Goal: Communication & Community: Answer question/provide support

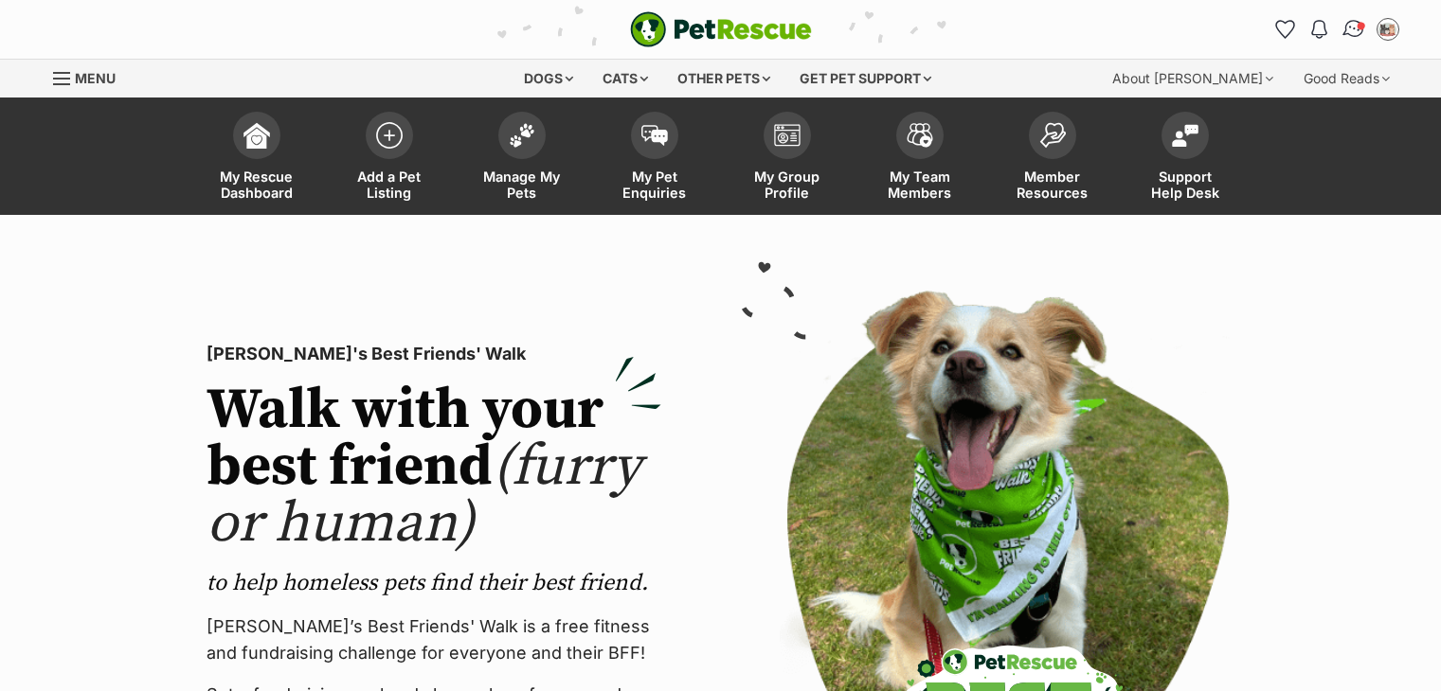
click at [1350, 33] on img "Conversations" at bounding box center [1353, 29] width 26 height 25
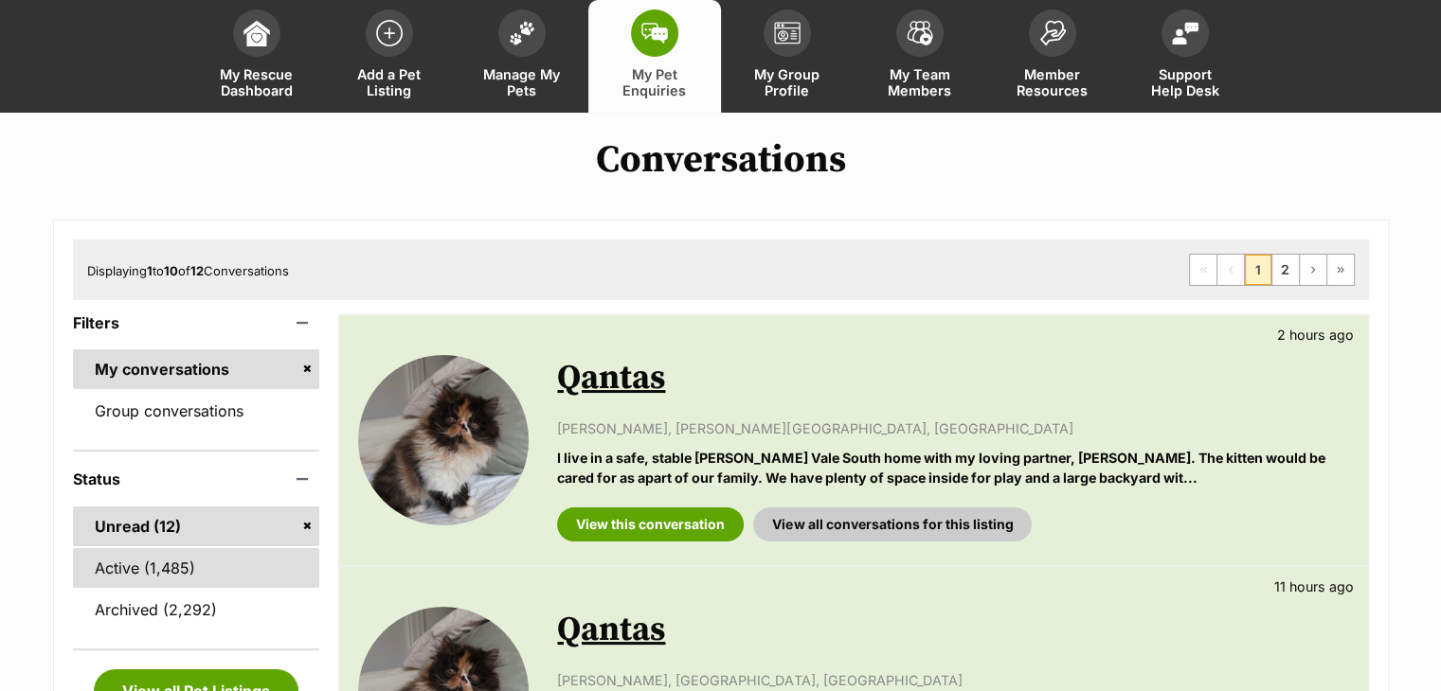
click at [144, 562] on link "Active (1,485)" at bounding box center [196, 568] width 247 height 40
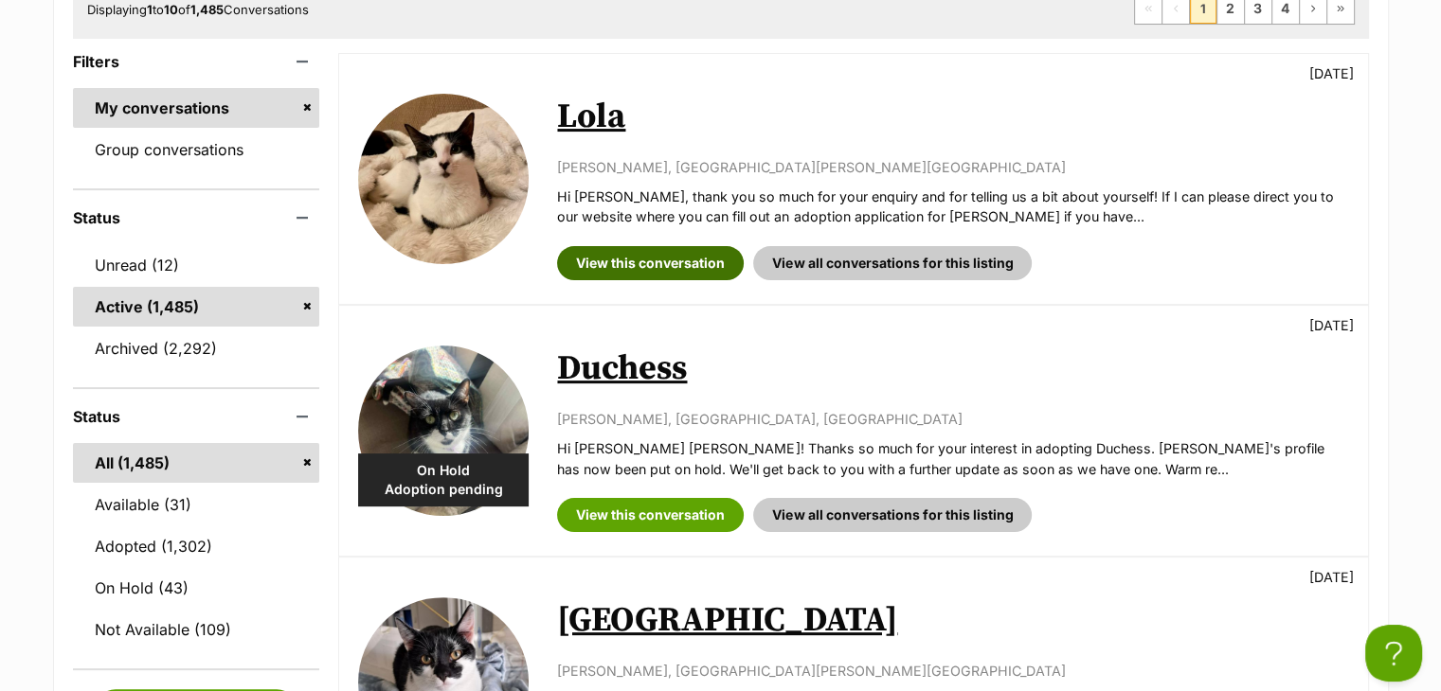
click at [655, 264] on link "View this conversation" at bounding box center [650, 263] width 187 height 34
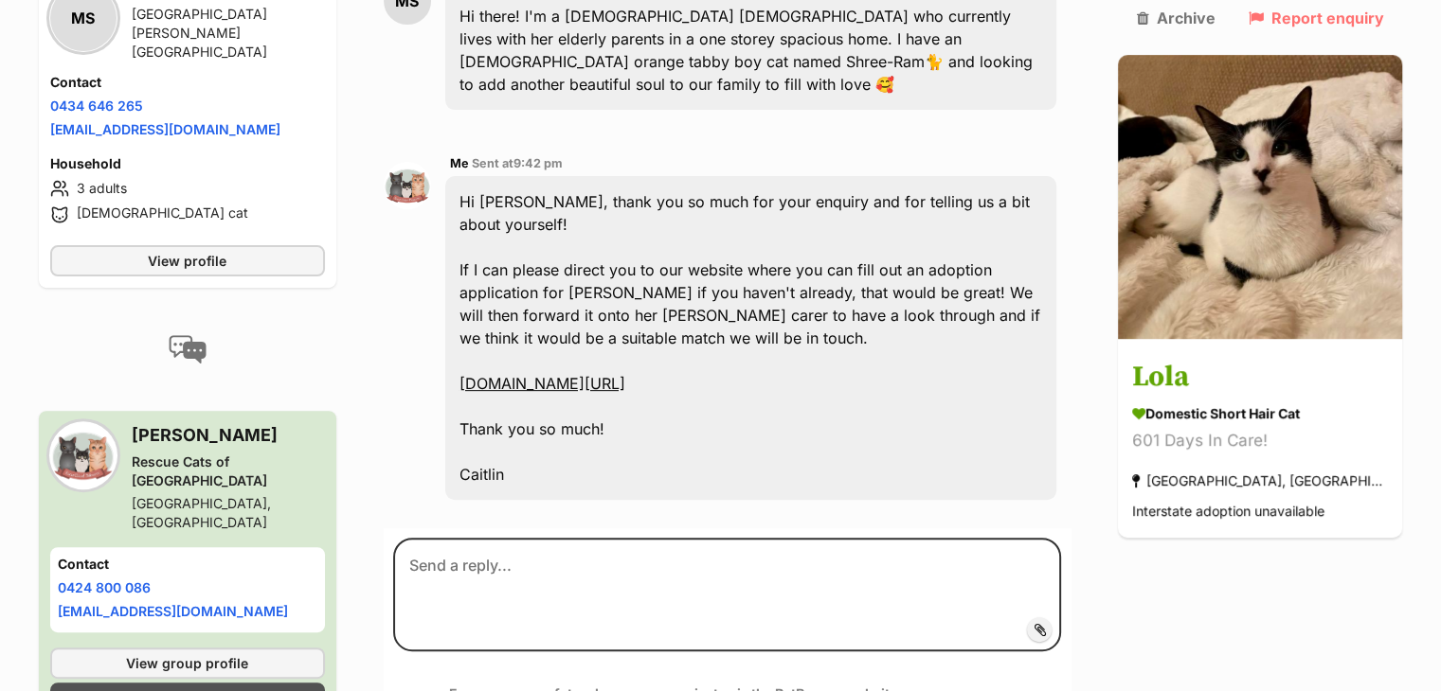
scroll to position [614, 0]
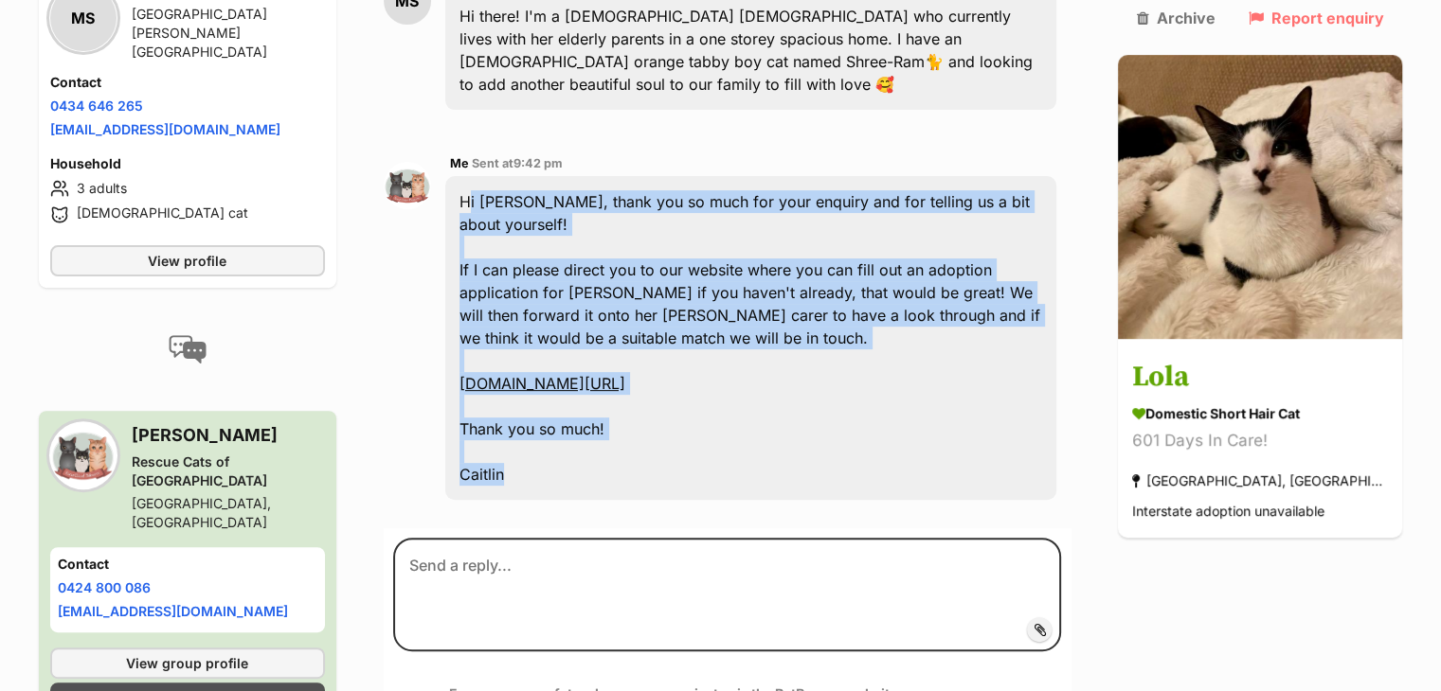
drag, startPoint x: 566, startPoint y: 390, endPoint x: 475, endPoint y: 133, distance: 273.2
click at [475, 176] on div "Hi Miya, thank you so much for your enquiry and for telling us a bit about your…" at bounding box center [751, 338] width 612 height 324
copy div "Hi Miya, thank you so much for your enquiry and for telling us a bit about your…"
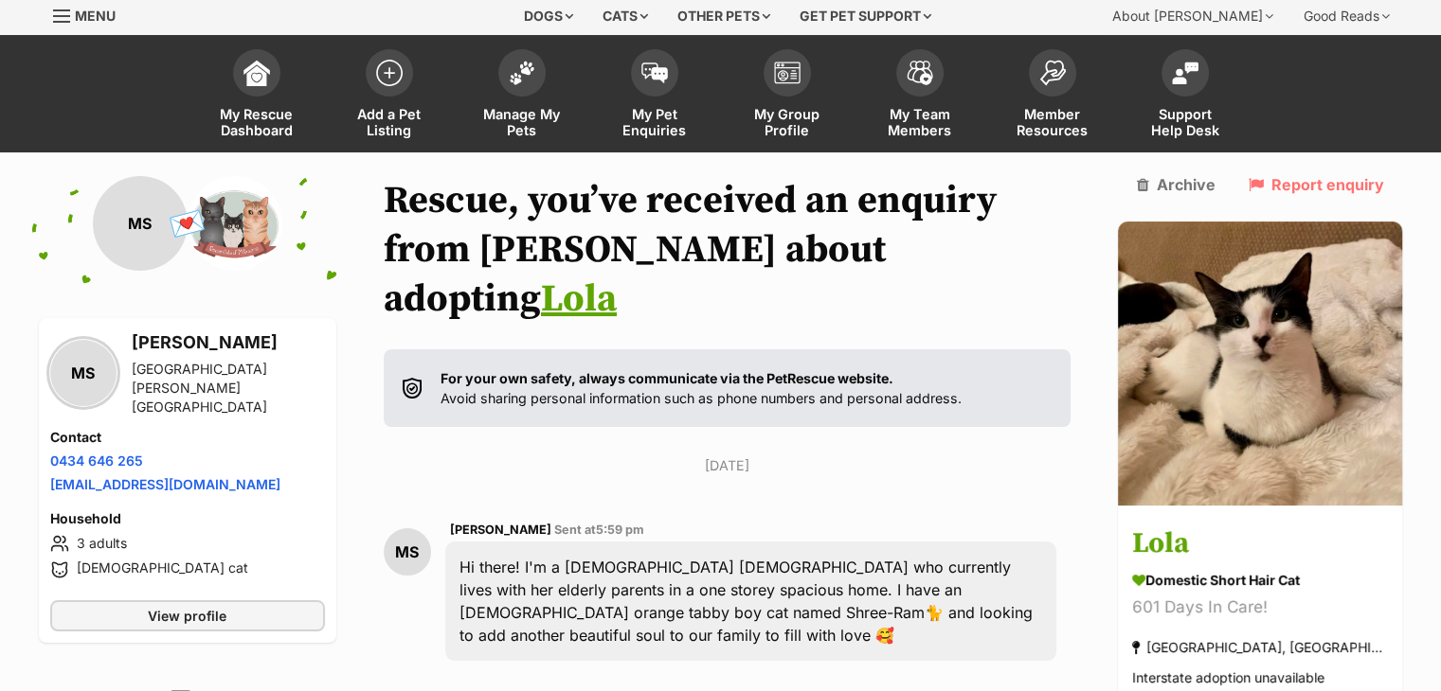
scroll to position [0, 0]
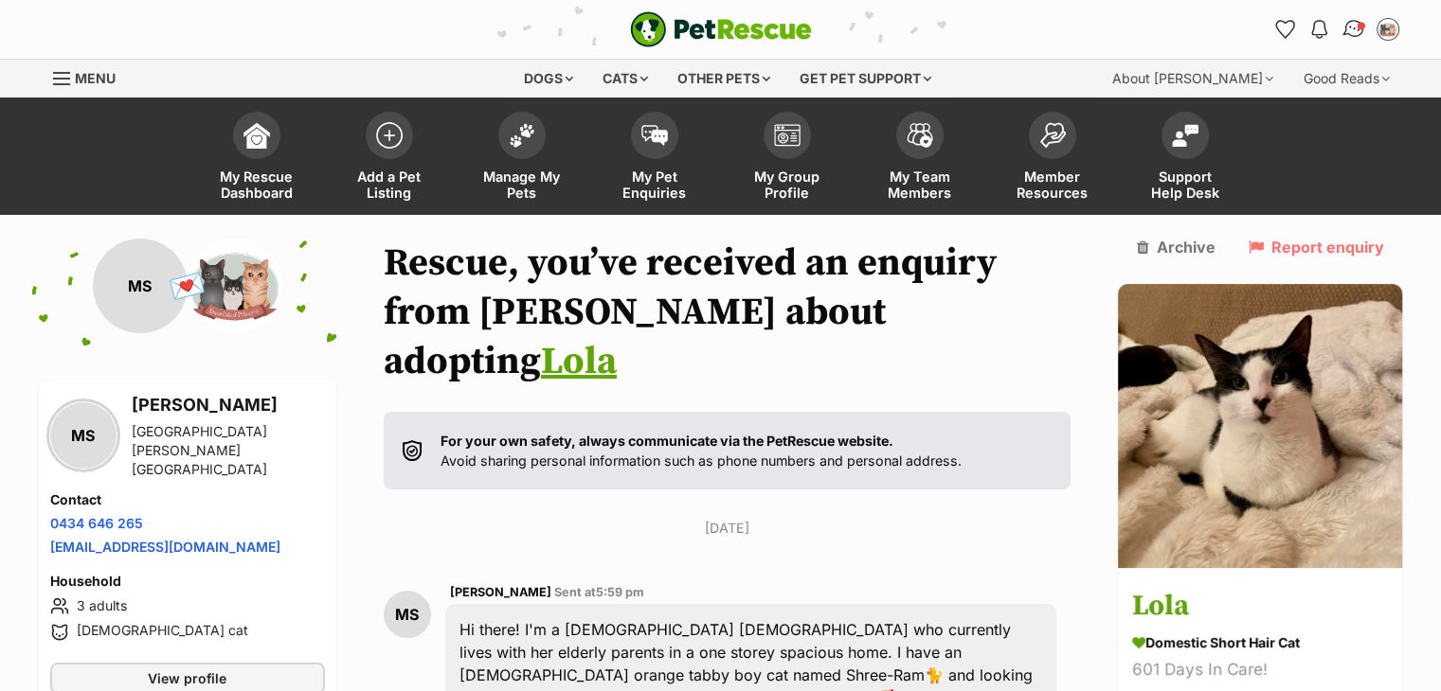
click at [1353, 24] on img "Conversations" at bounding box center [1353, 29] width 26 height 25
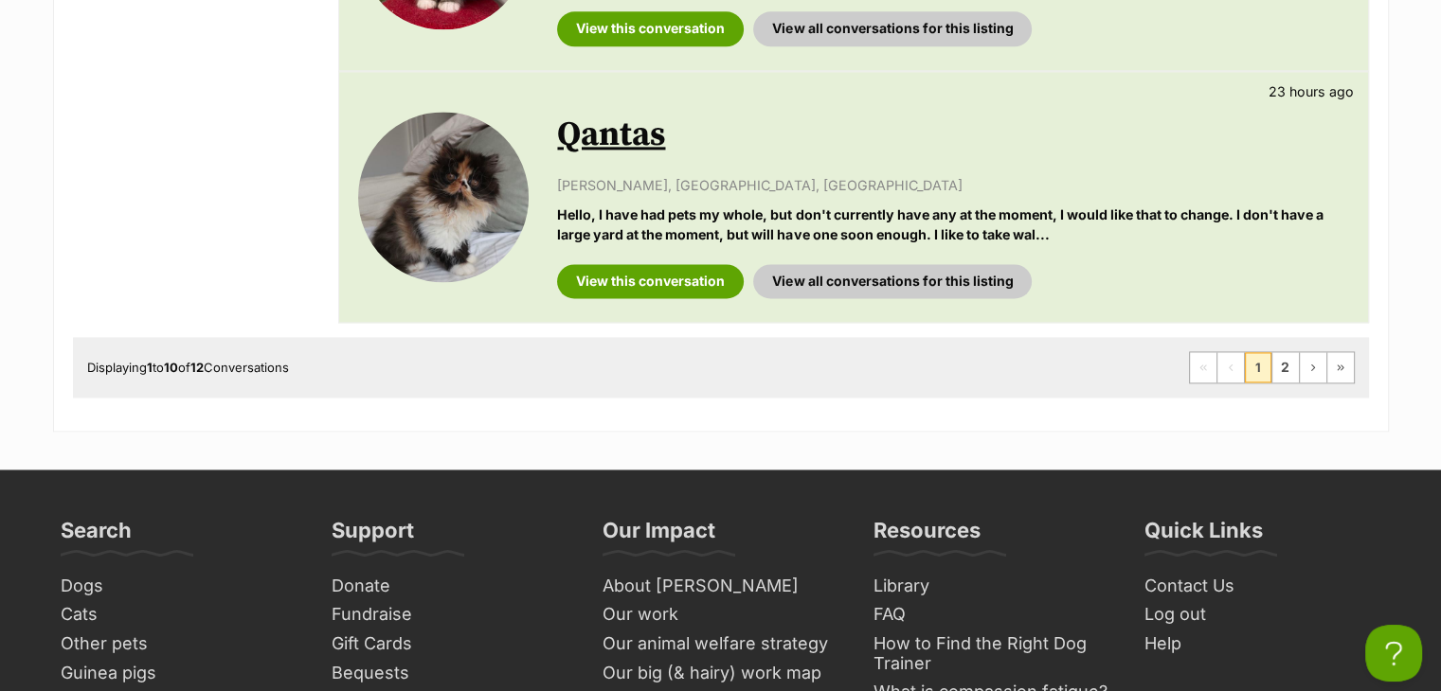
scroll to position [2641, 0]
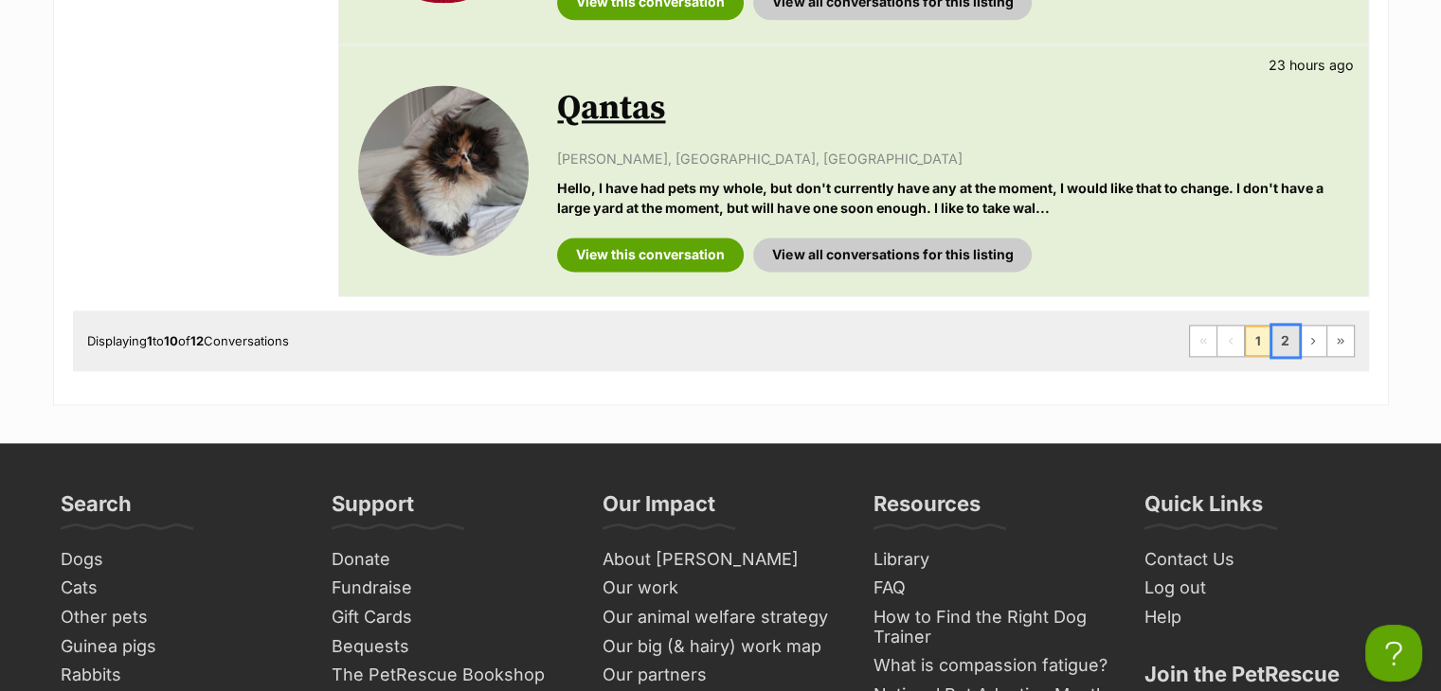
click at [1281, 326] on link "2" at bounding box center [1285, 341] width 27 height 30
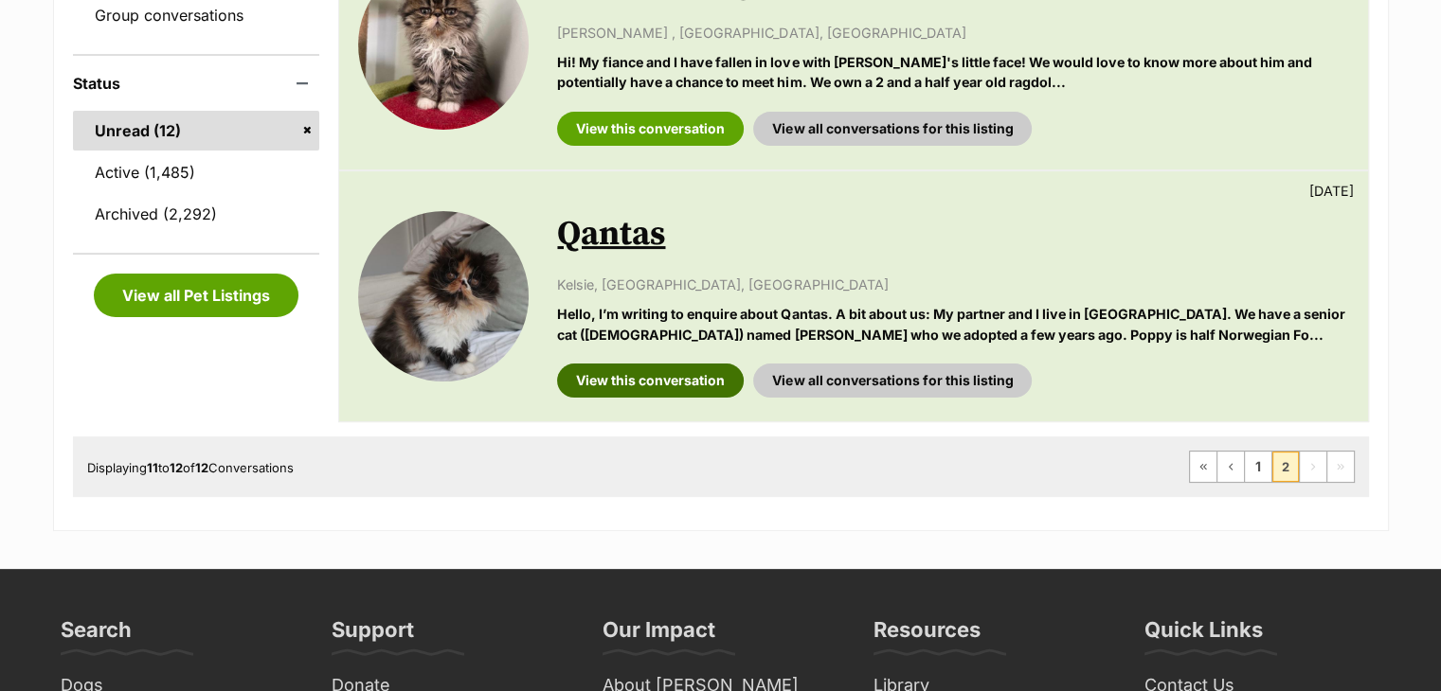
click at [621, 374] on link "View this conversation" at bounding box center [650, 381] width 187 height 34
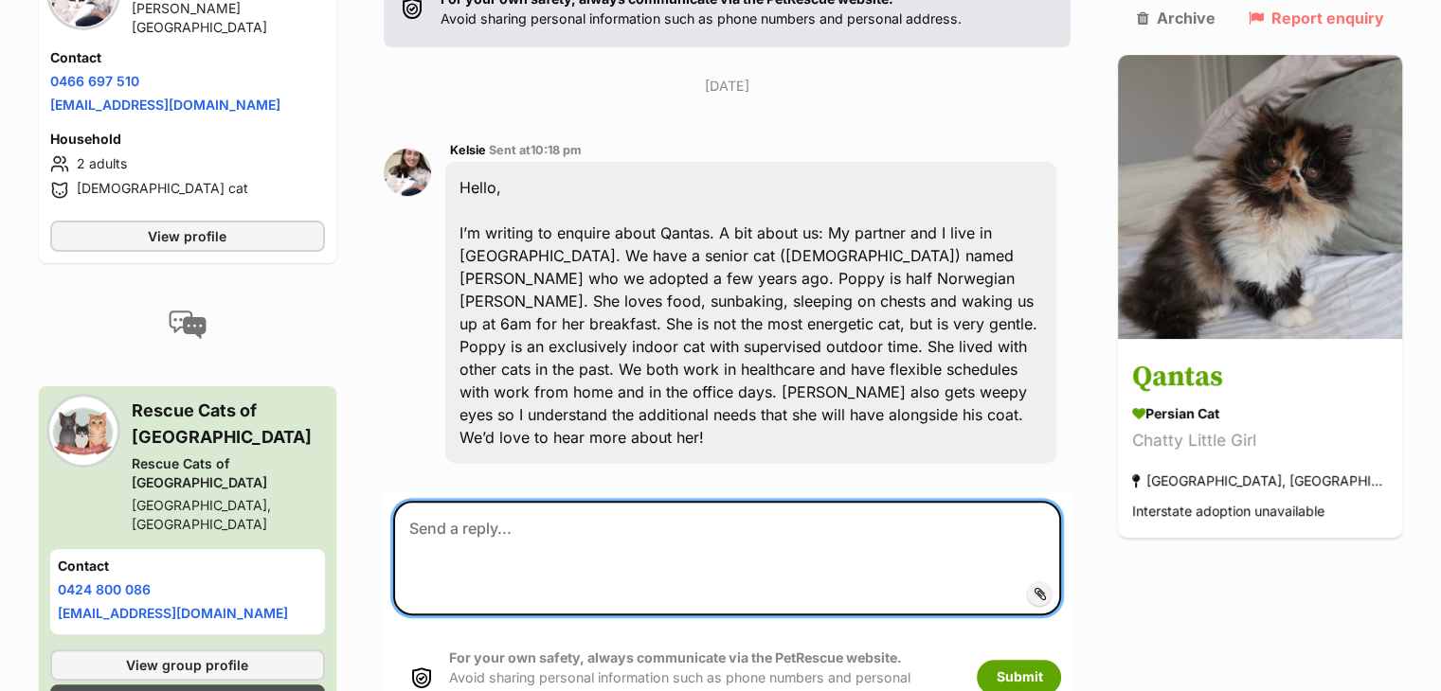
click at [732, 501] on textarea at bounding box center [727, 558] width 669 height 114
paste textarea "Hi Miya, thank you so much for your enquiry and for telling us a bit about your…"
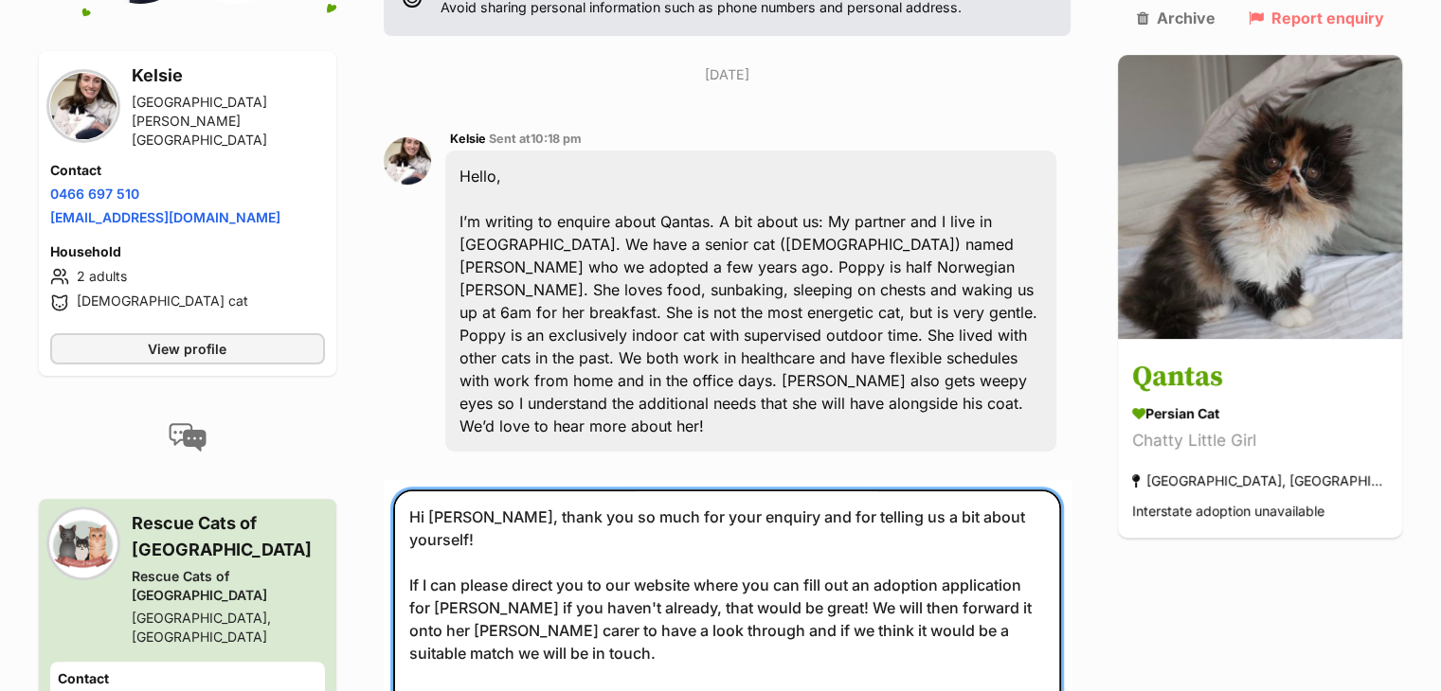
scroll to position [11, 0]
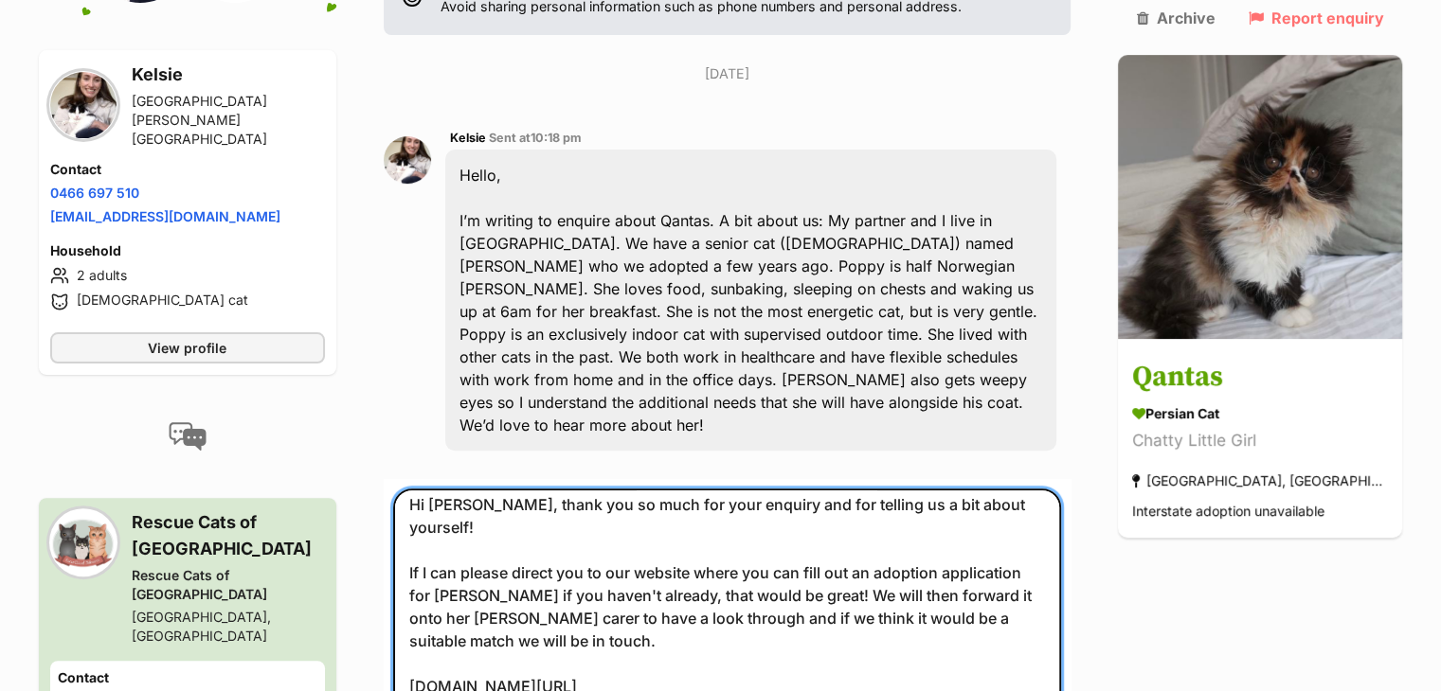
click at [473, 489] on textarea "Hi Miya, thank you so much for your enquiry and for telling us a bit about your…" at bounding box center [727, 627] width 669 height 277
click at [447, 502] on textarea "Hi Kelsie, thank you so much for your enquiry and for telling us a bit about yo…" at bounding box center [727, 627] width 669 height 277
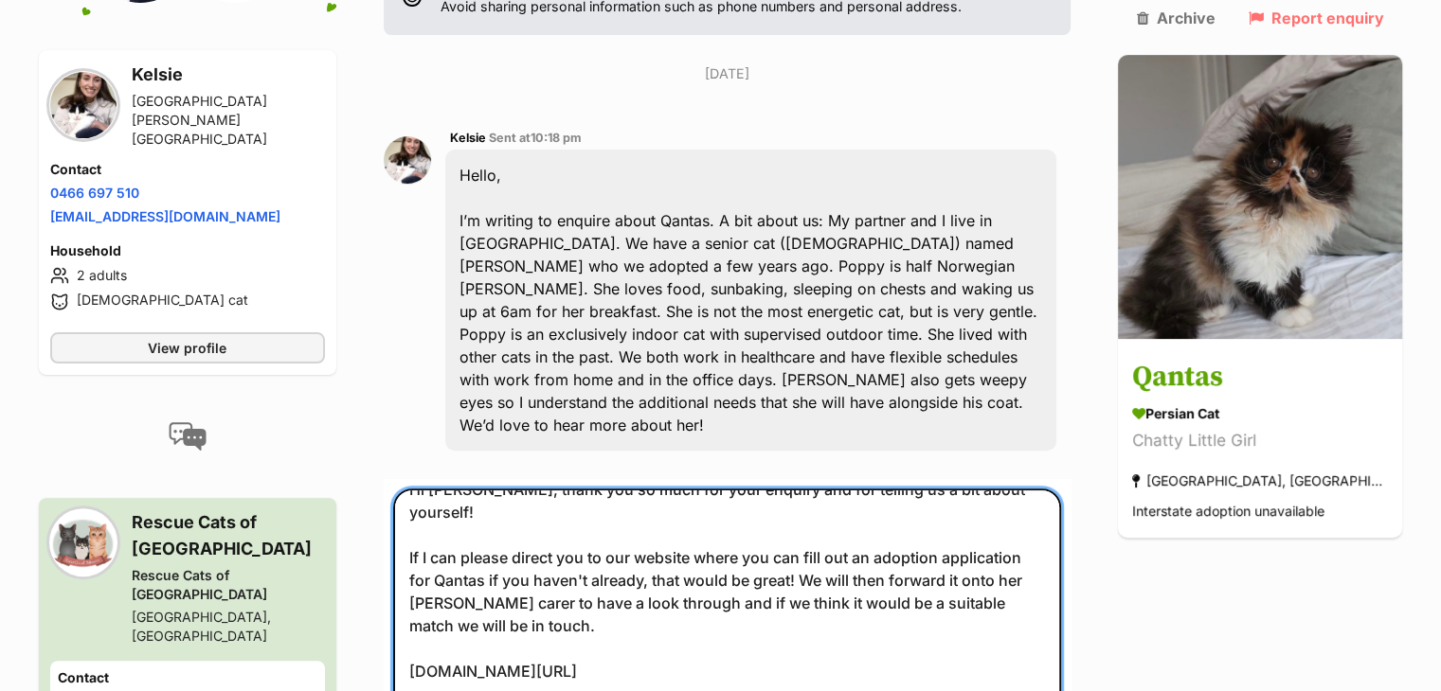
scroll to position [0, 0]
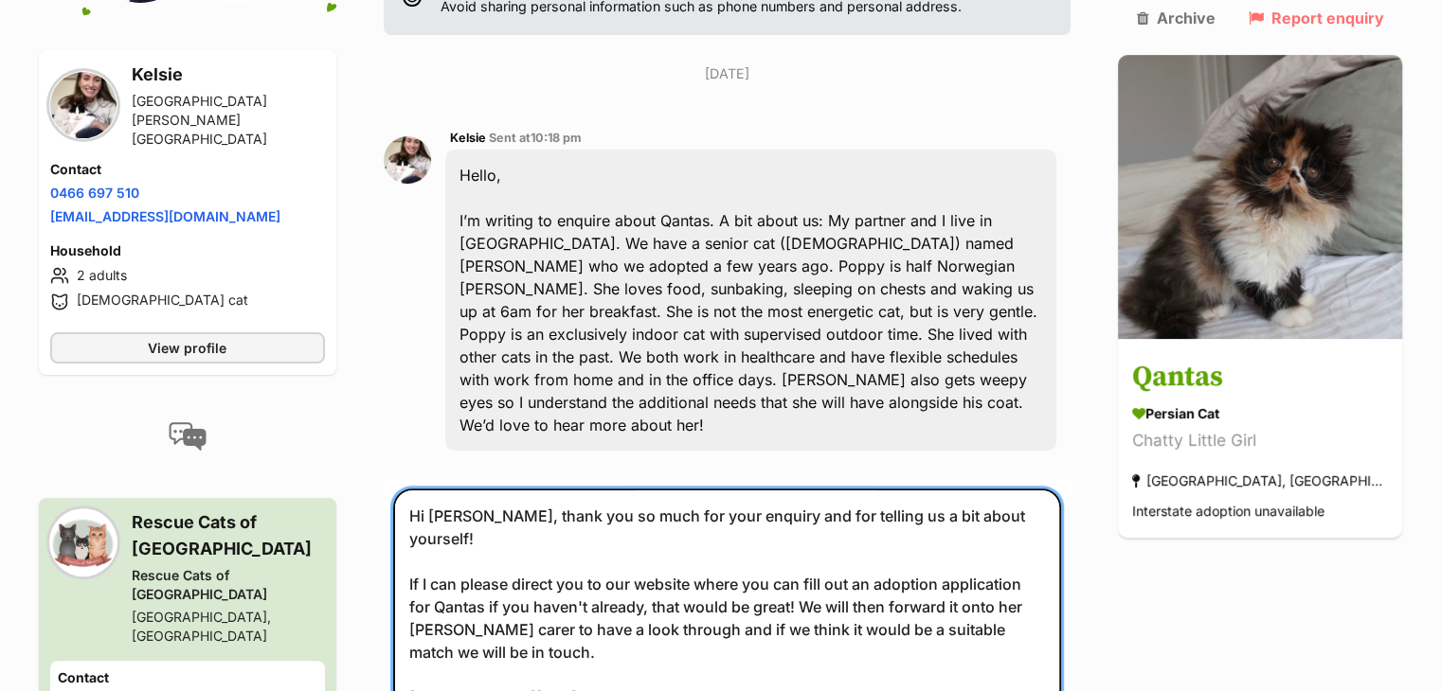
drag, startPoint x: 504, startPoint y: 662, endPoint x: 398, endPoint y: 386, distance: 296.2
click at [398, 386] on section "Rescue, you’ve received an enquiry from Kelsie about adopting Qantas For your o…" at bounding box center [728, 335] width 688 height 1103
type textarea "Hi Kelsie, thank you so much for your enquiry and for telling us a bit about yo…"
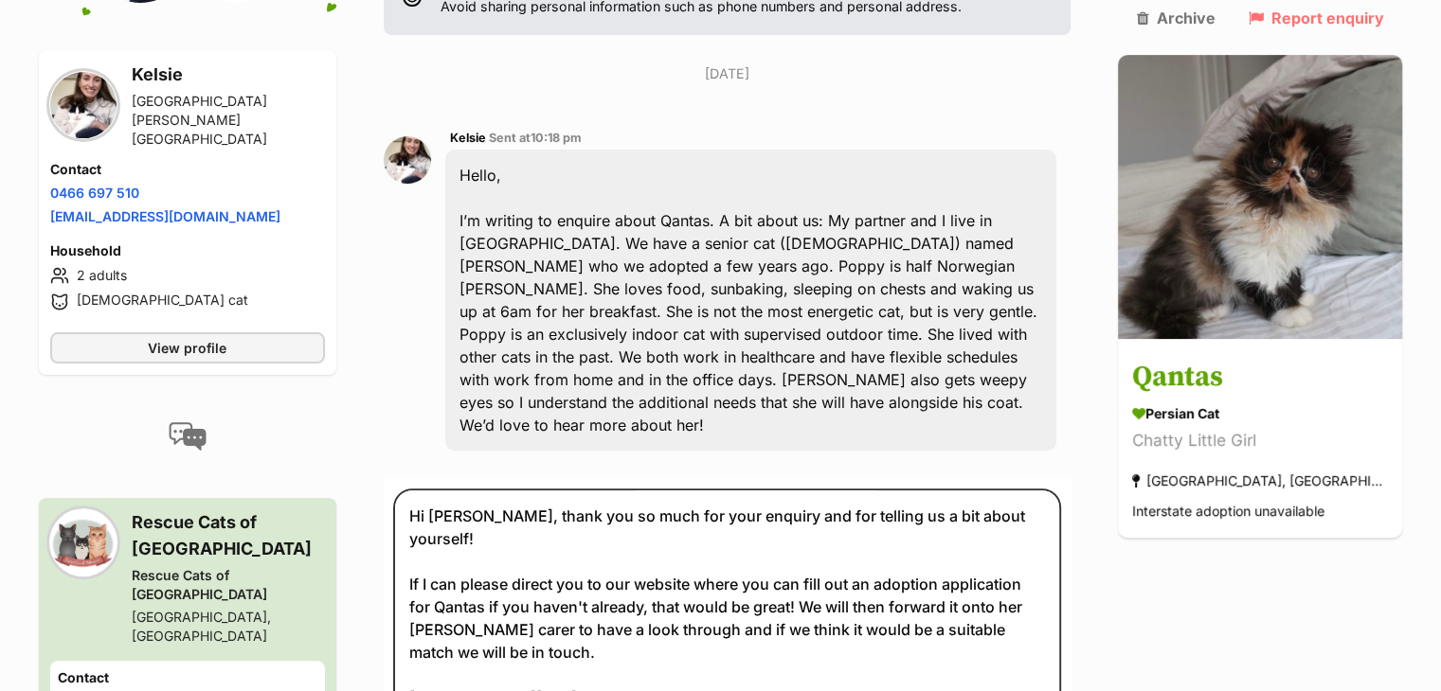
click at [404, 359] on div "Kelsie Sent at 10:18 pm Hello, I’m writing to enquire about Qantas. A bit about…" at bounding box center [728, 289] width 688 height 353
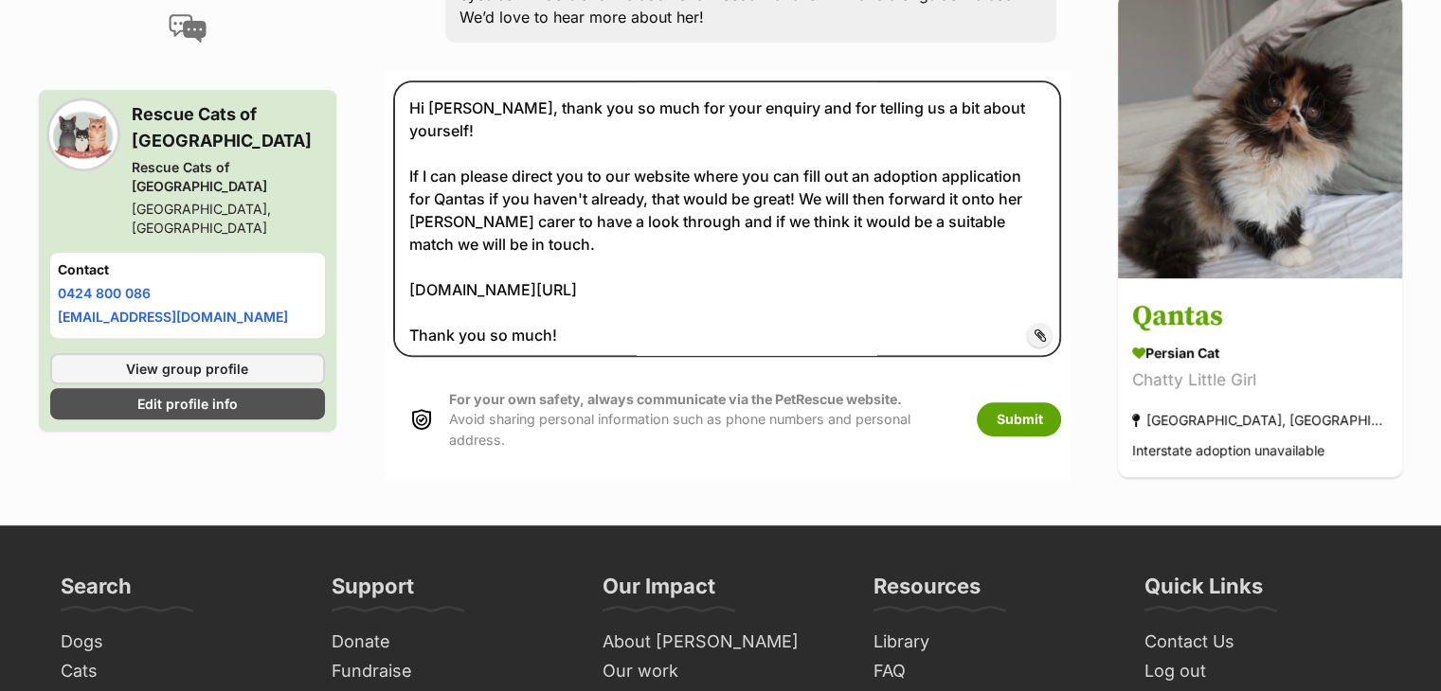
scroll to position [864, 0]
click at [1061, 402] on button "Submit" at bounding box center [1019, 419] width 84 height 34
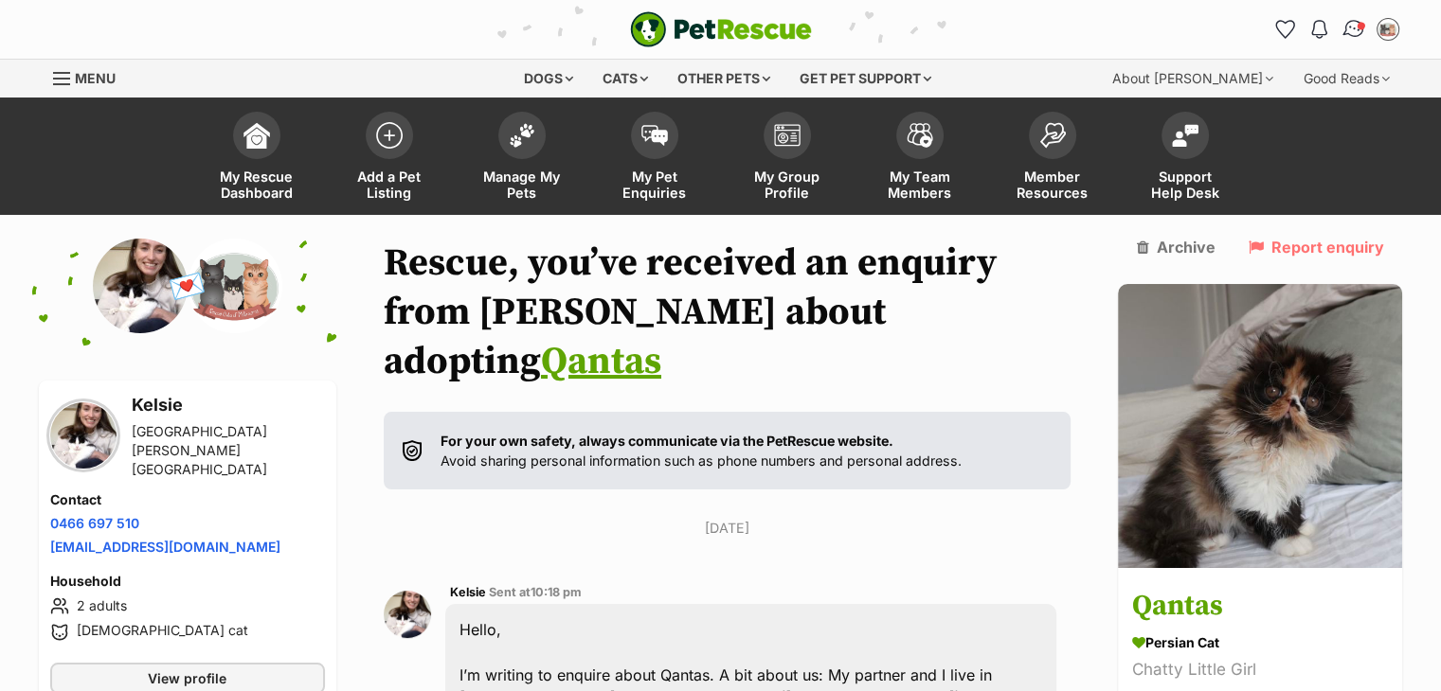
click at [1352, 26] on img "Conversations" at bounding box center [1353, 29] width 26 height 25
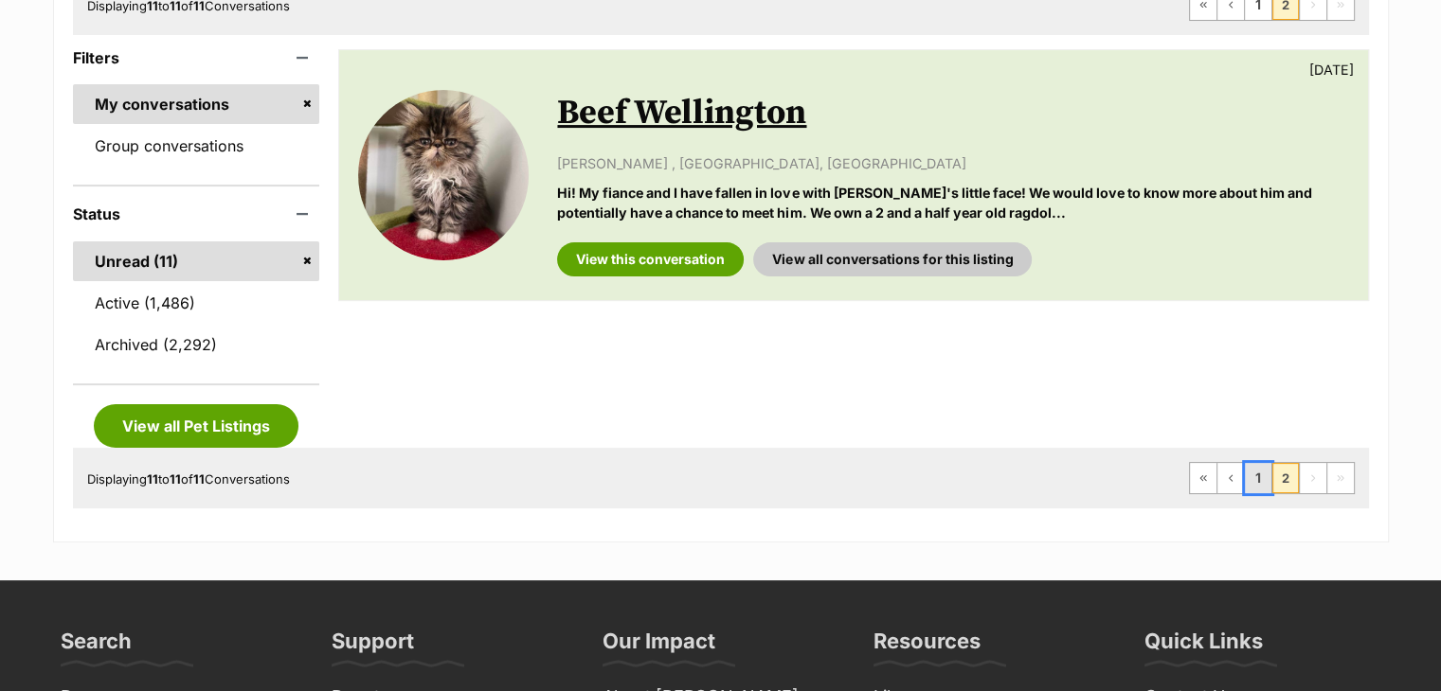
click at [1260, 473] on link "1" at bounding box center [1258, 478] width 27 height 30
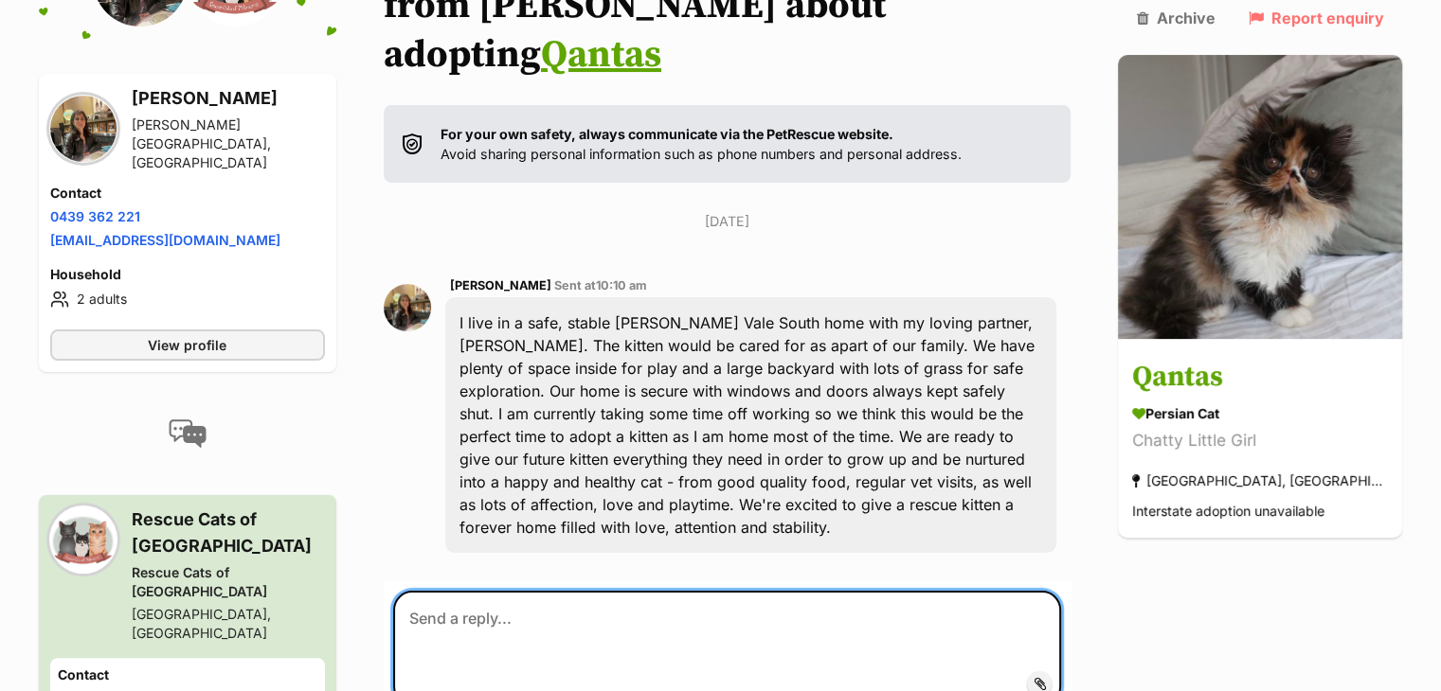
click at [610, 591] on textarea at bounding box center [727, 648] width 669 height 114
paste textarea "Hi Kelsie, thank you so much for your enquiry and for telling us a bit about yo…"
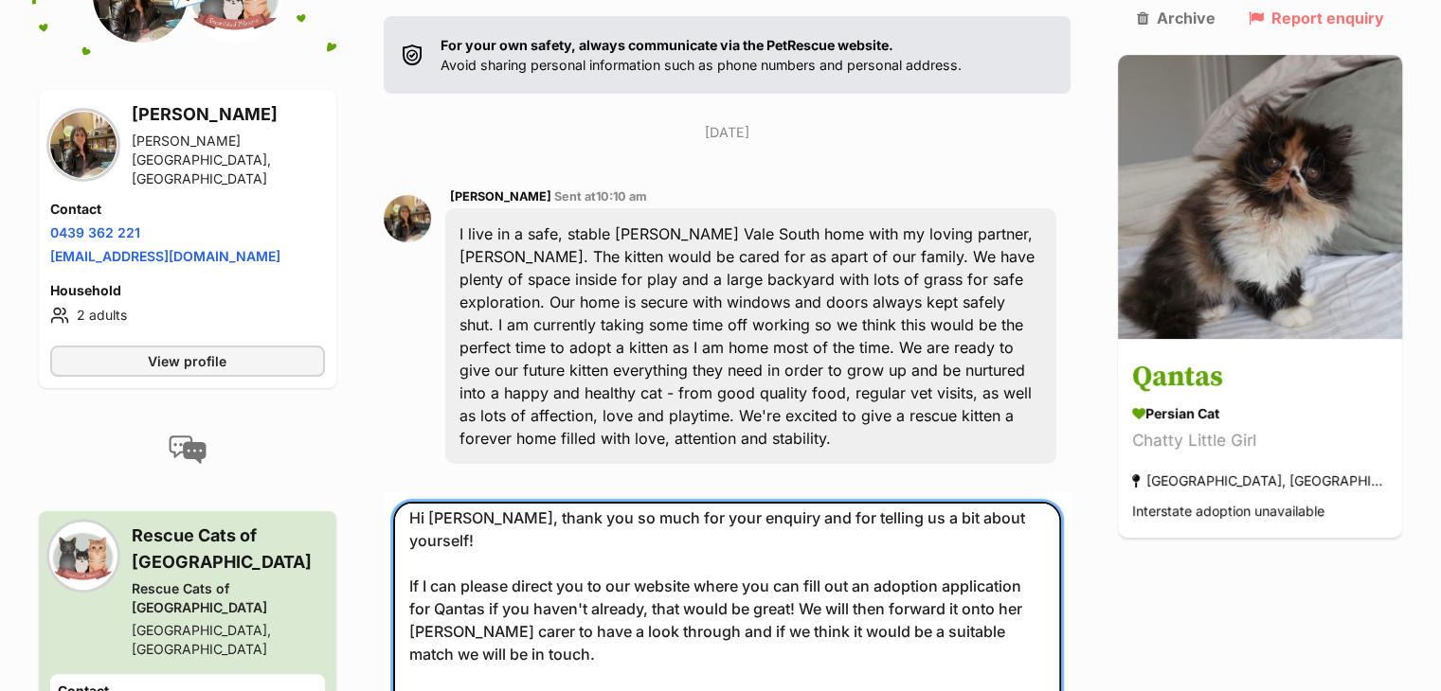
scroll to position [409, 0]
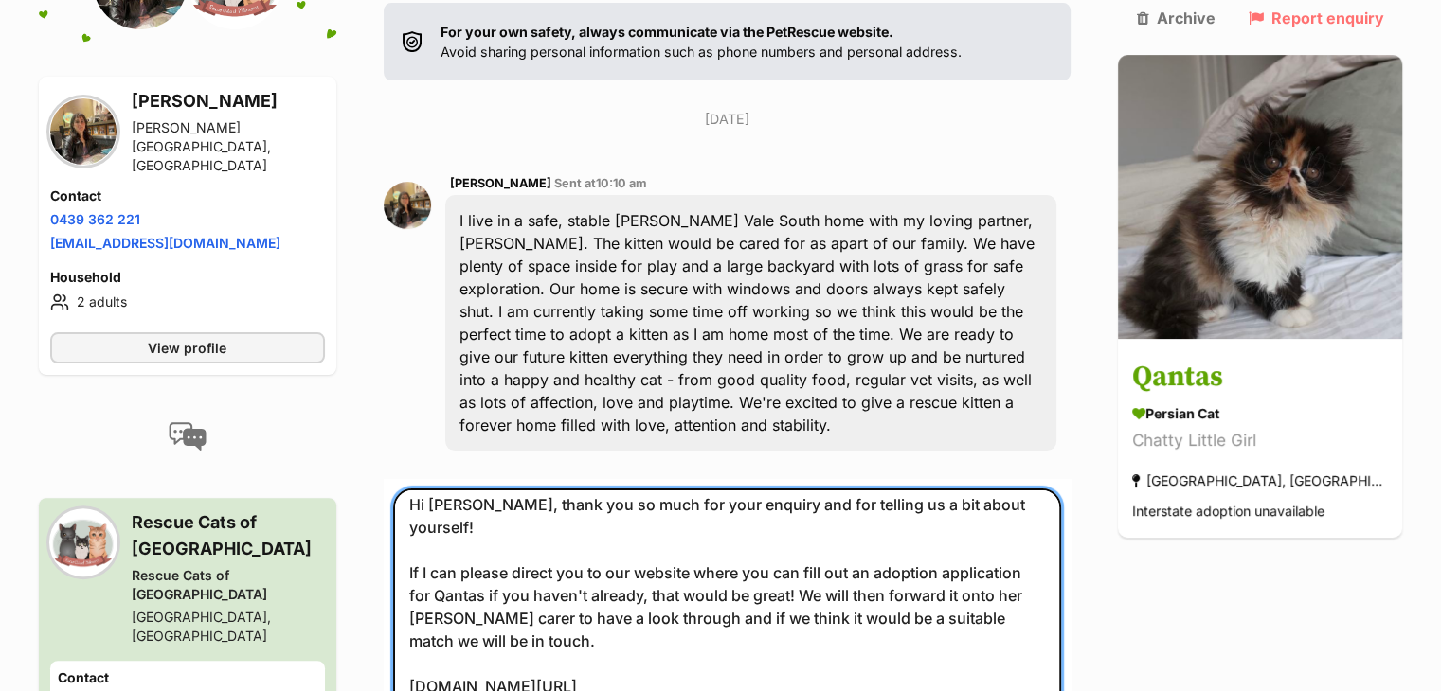
click at [480, 489] on textarea "Hi [PERSON_NAME], thank you so much for your enquiry and for telling us a bit a…" at bounding box center [727, 627] width 669 height 277
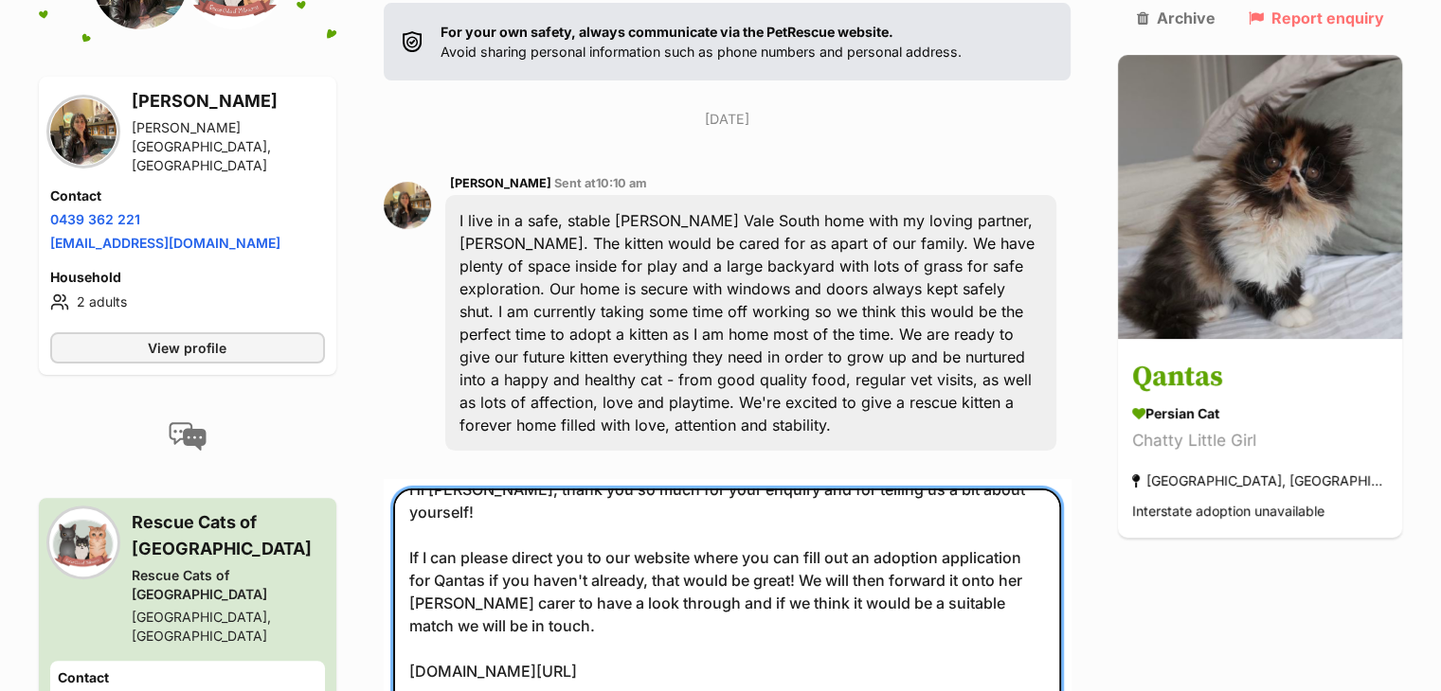
type textarea "Hi Vanessa, thank you so much for your enquiry and for telling us a bit about y…"
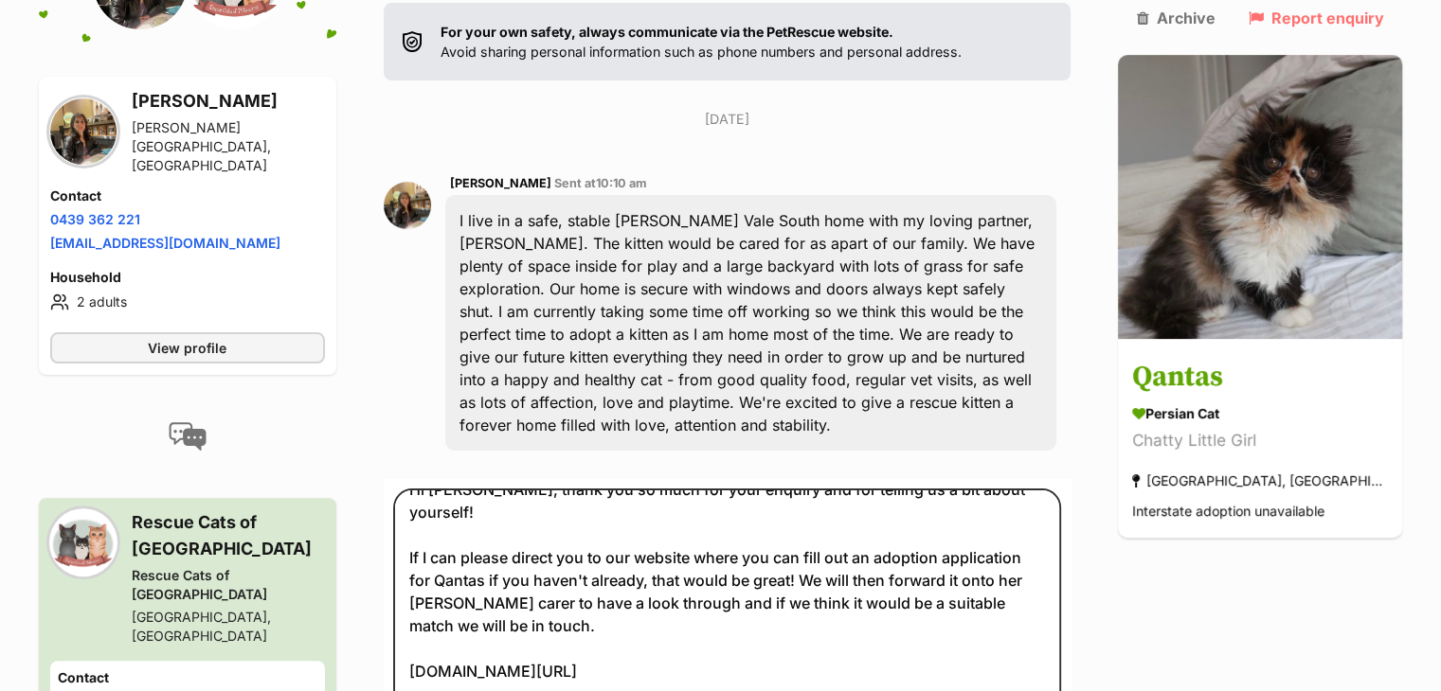
click at [1241, 560] on div "Back to all conversations 💌 Conversation participant details Vanessa Pricone Pa…" at bounding box center [721, 357] width 1392 height 1057
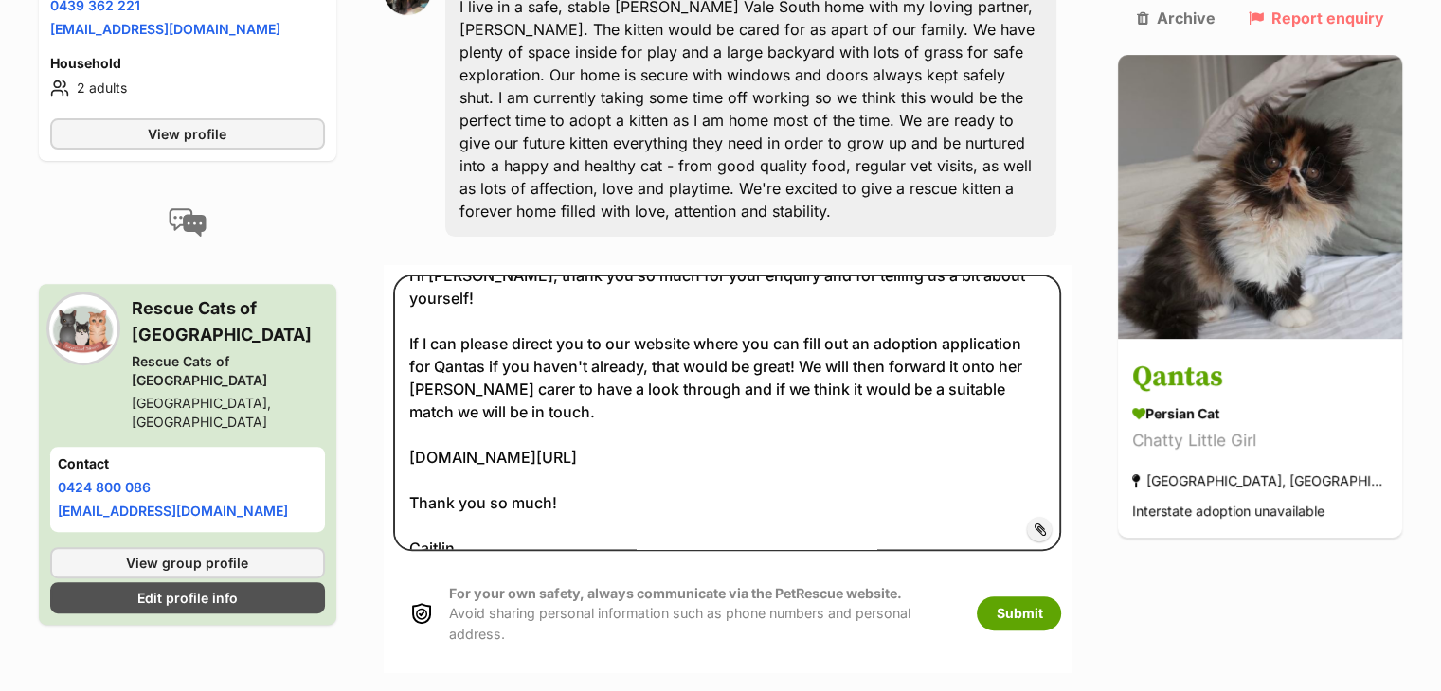
scroll to position [621, 0]
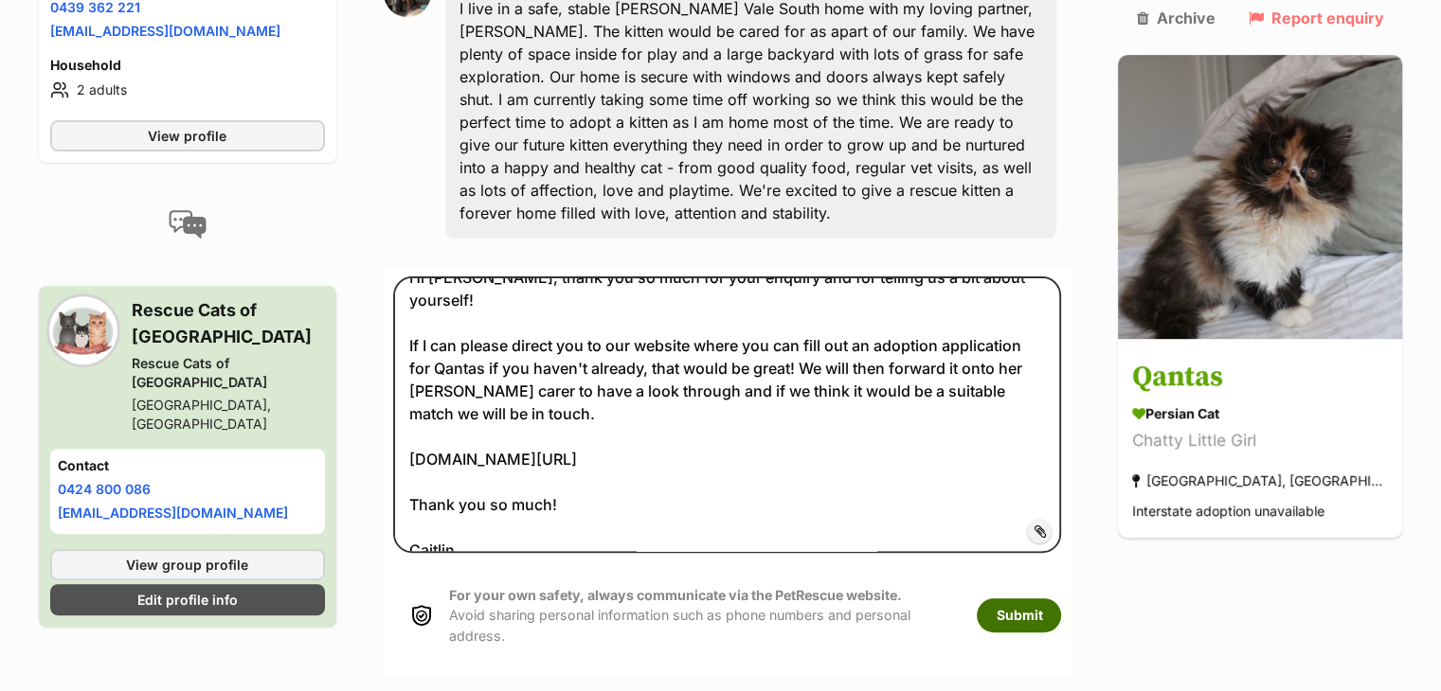
click at [1061, 599] on button "Submit" at bounding box center [1019, 616] width 84 height 34
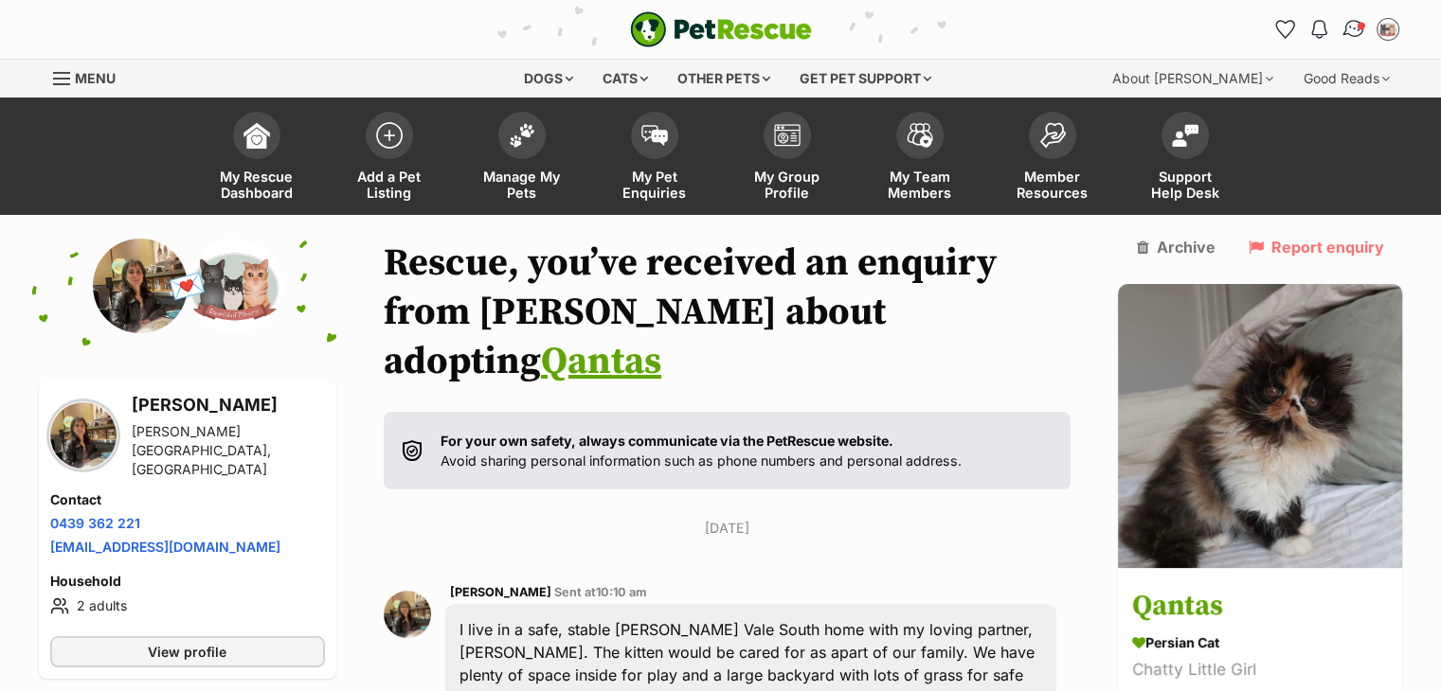
click at [1355, 38] on img "Conversations" at bounding box center [1353, 29] width 26 height 25
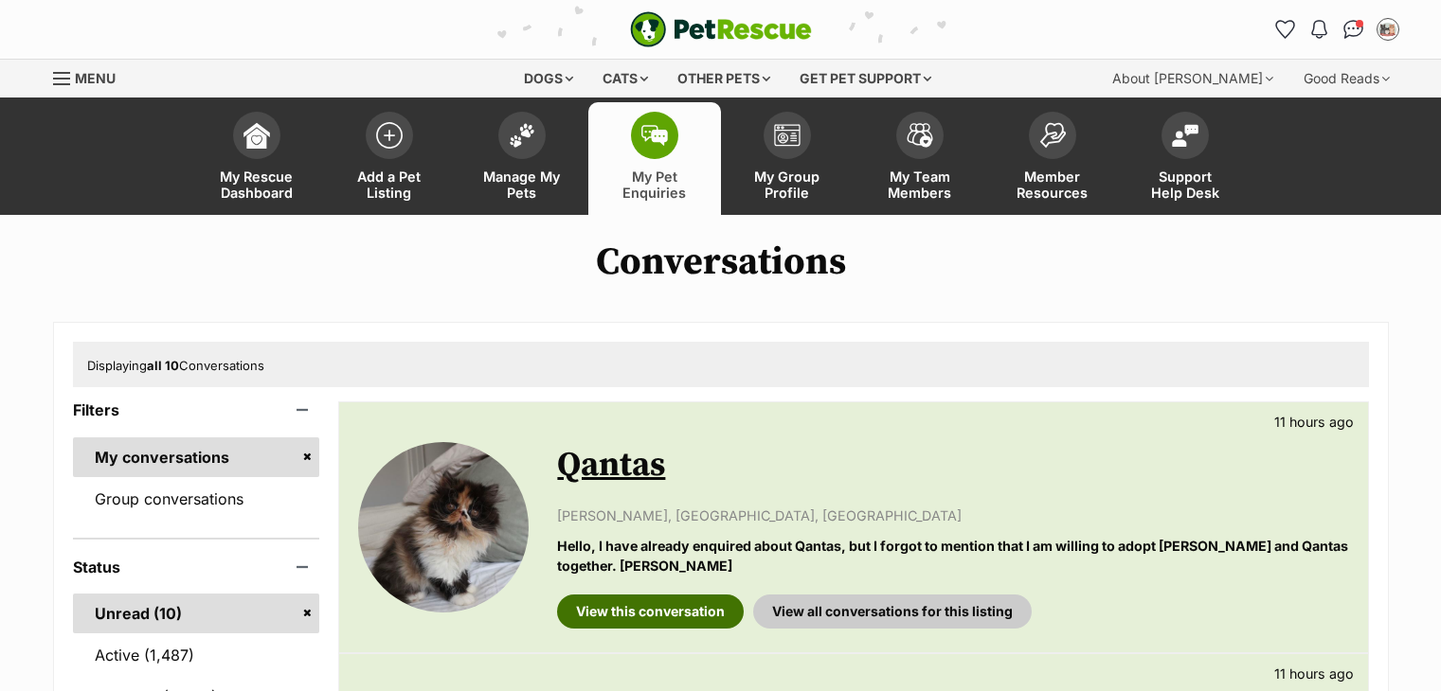
scroll to position [288, 0]
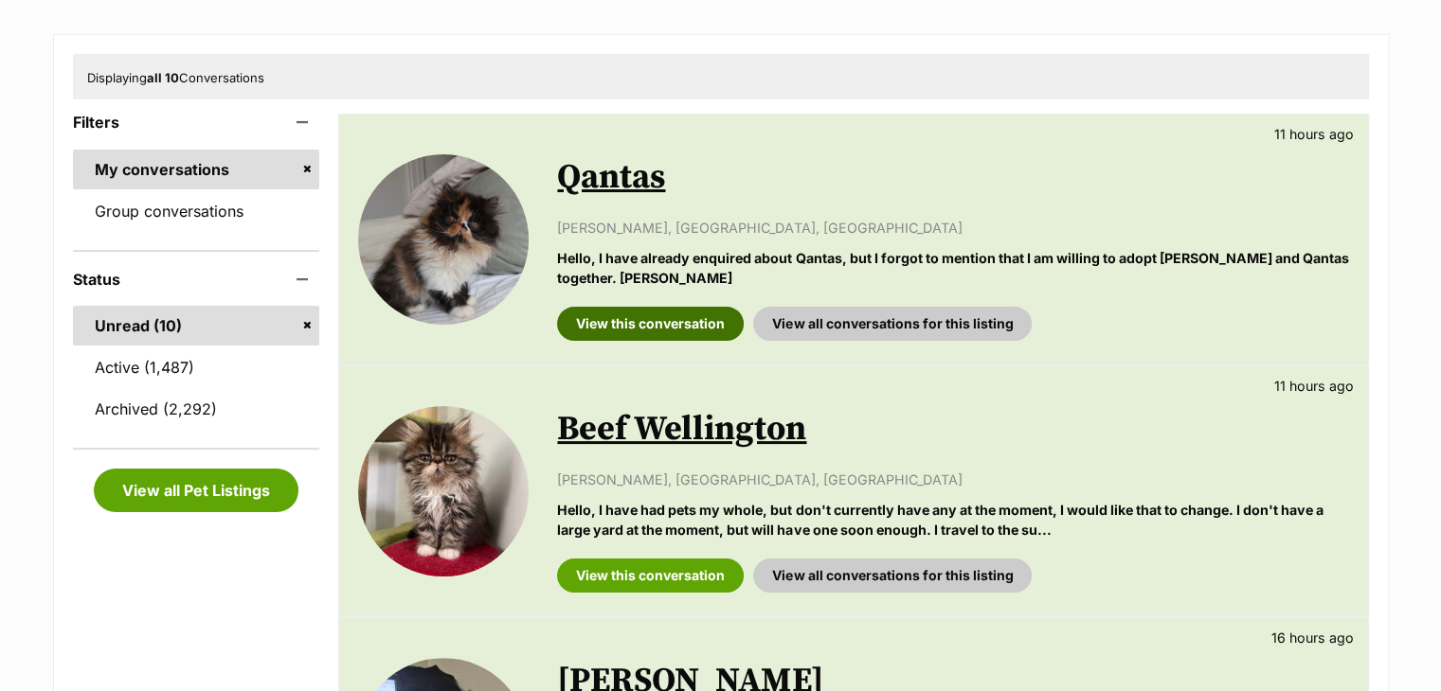
click at [647, 307] on link "View this conversation" at bounding box center [650, 324] width 187 height 34
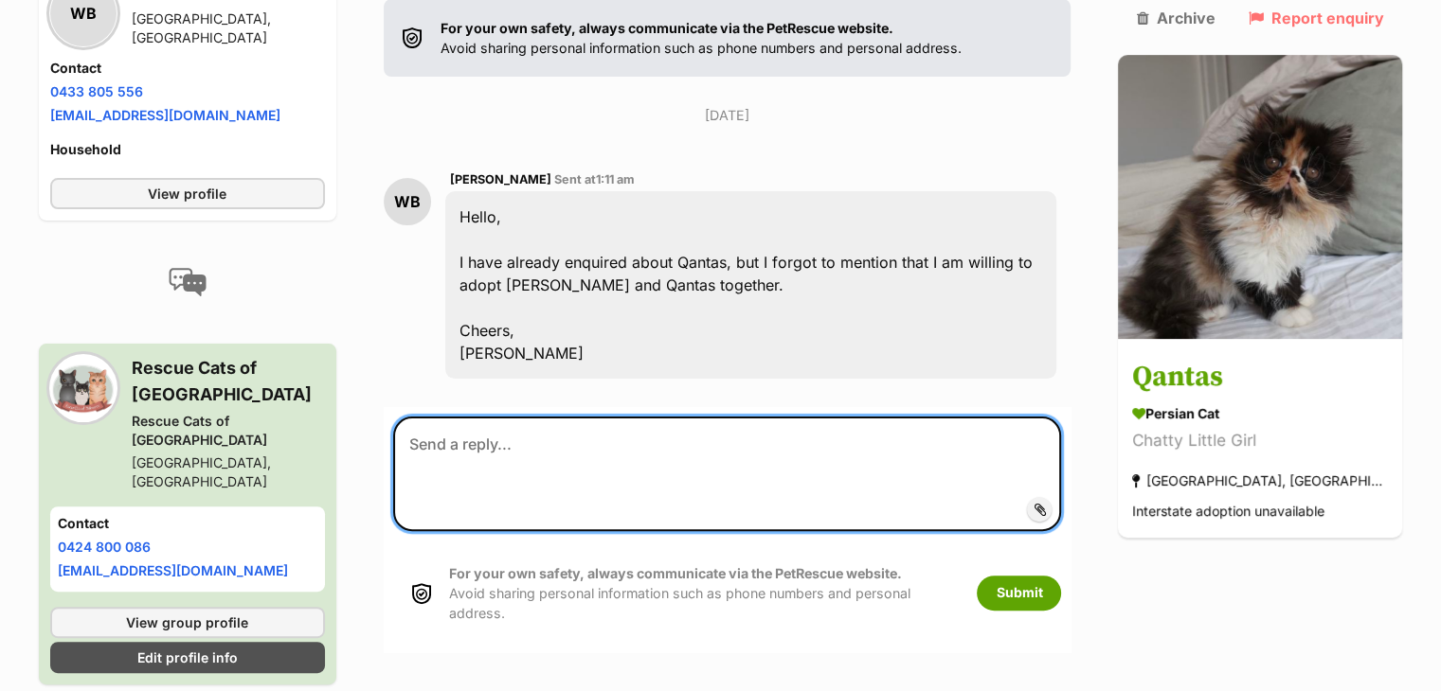
click at [540, 417] on textarea at bounding box center [727, 474] width 669 height 114
type textarea "H"
paste textarea "Hi [PERSON_NAME], thank you so much for your enquiry and for telling us a bit a…"
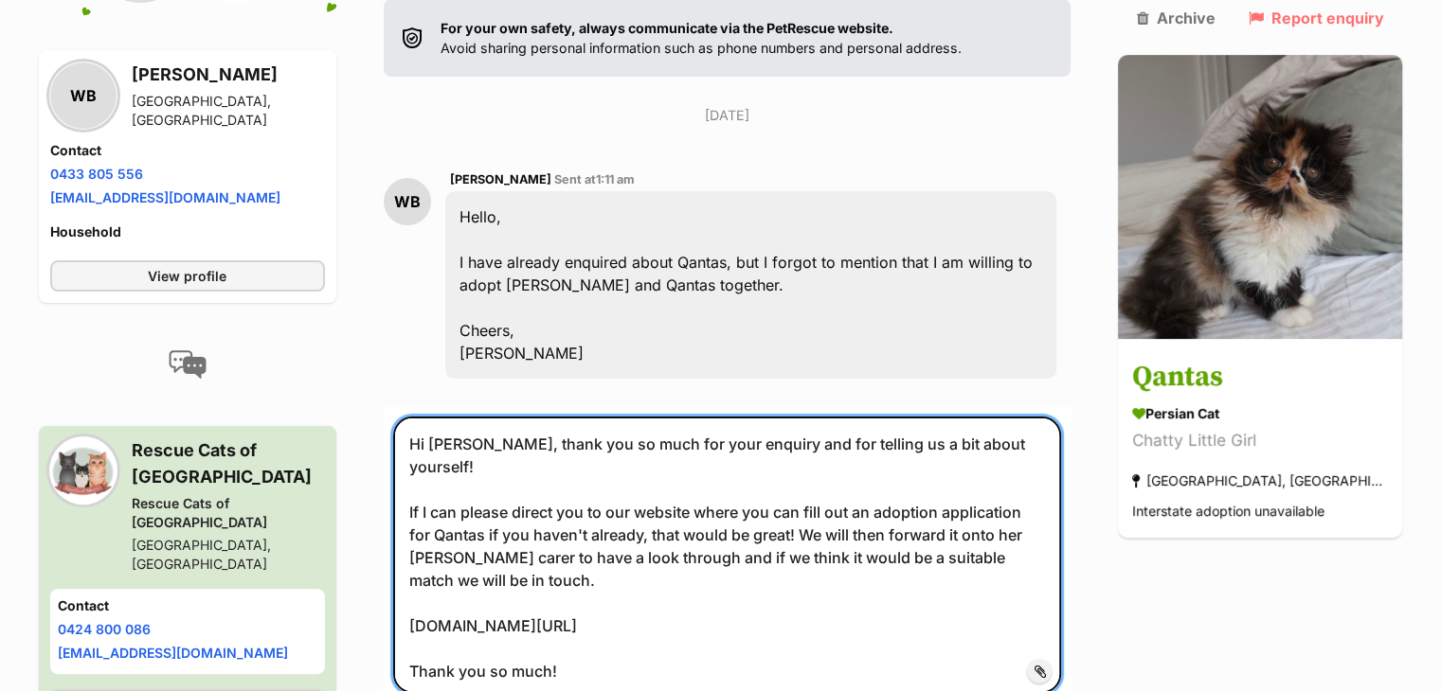
scroll to position [11, 0]
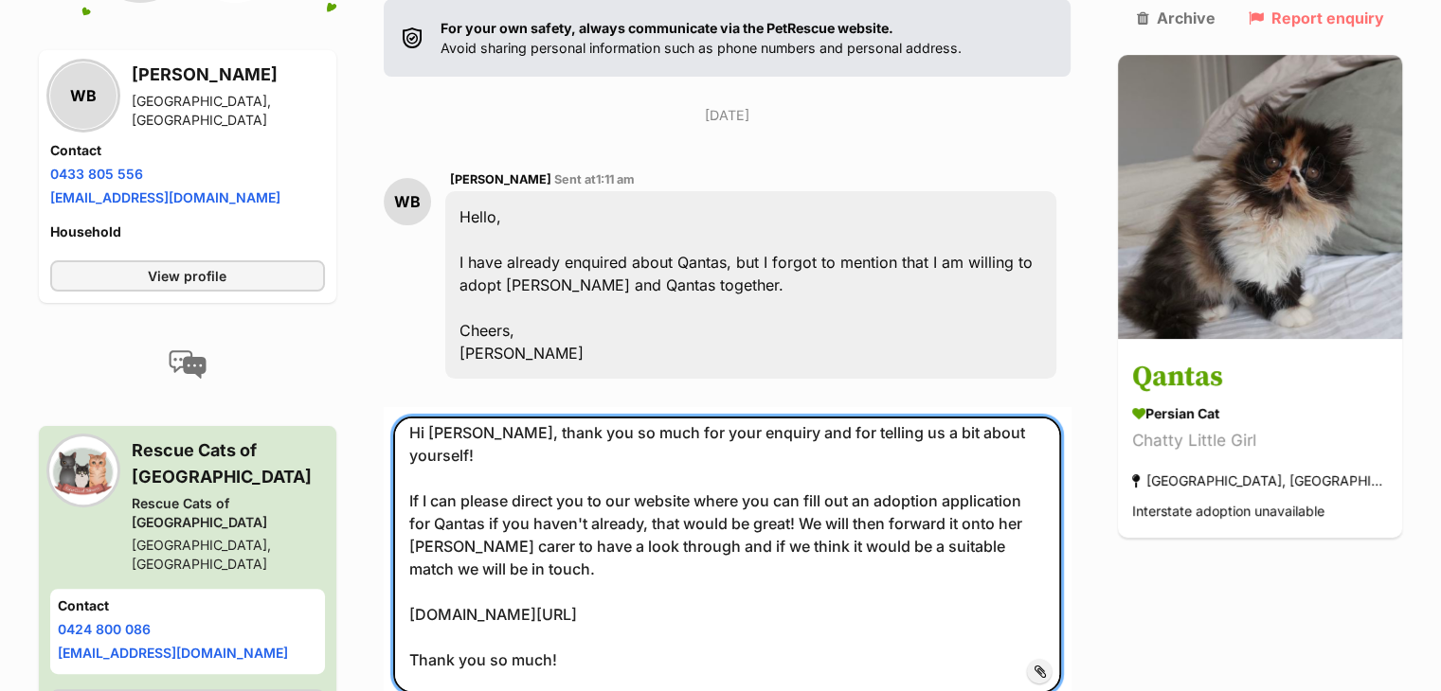
click at [482, 417] on textarea "Hi [PERSON_NAME], thank you so much for your enquiry and for telling us a bit a…" at bounding box center [727, 555] width 669 height 277
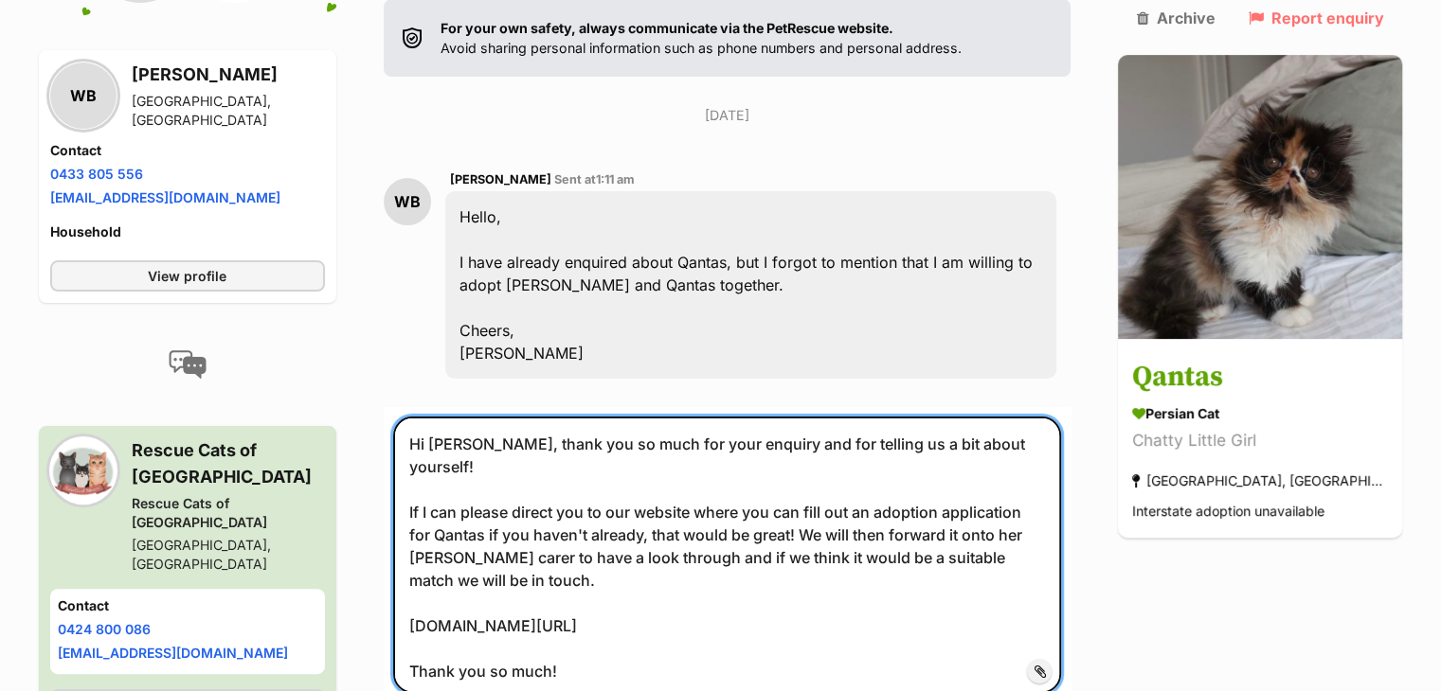
drag, startPoint x: 1051, startPoint y: 386, endPoint x: 757, endPoint y: 386, distance: 293.7
click at [757, 417] on textarea "Hi [PERSON_NAME], thank you so much for your enquiry and for telling us a bit a…" at bounding box center [727, 555] width 669 height 277
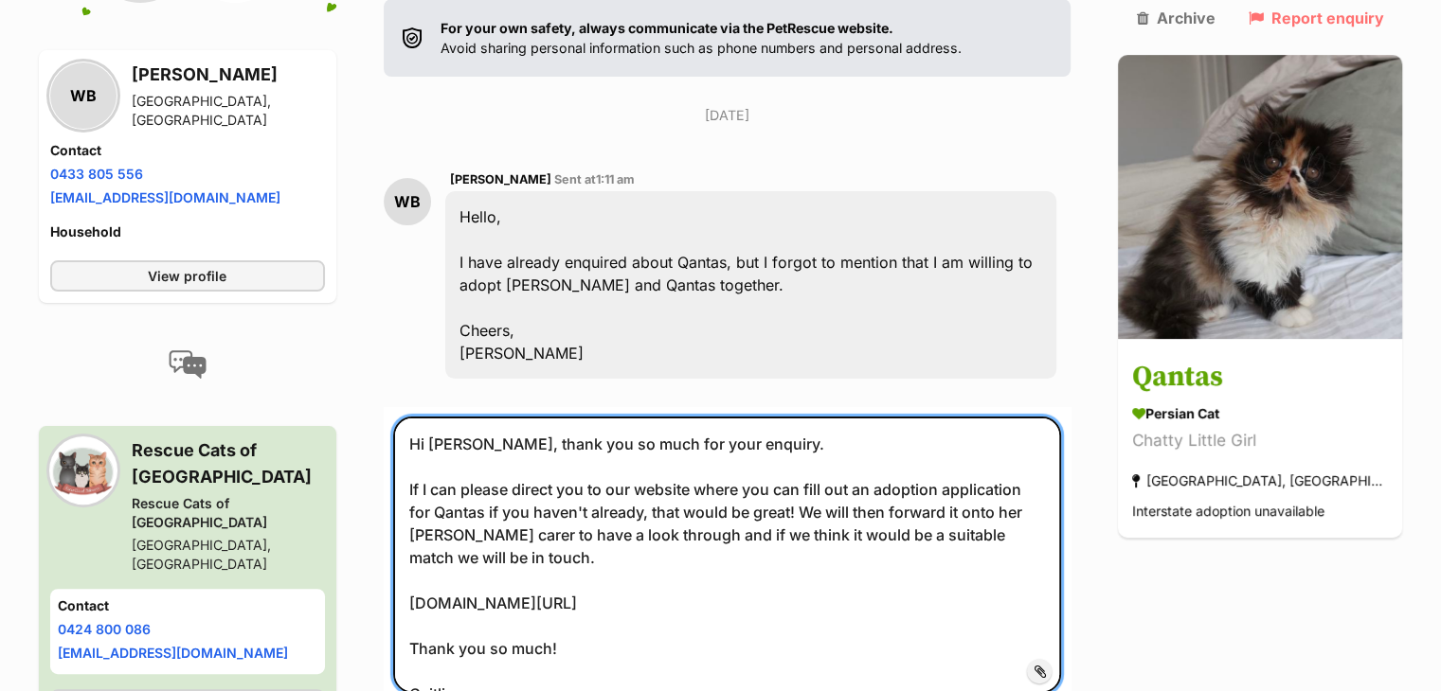
click at [476, 460] on textarea "Hi [PERSON_NAME], thank you so much for your enquiry. If I can please direct yo…" at bounding box center [727, 555] width 669 height 277
click at [555, 479] on textarea "Hi [PERSON_NAME], thank you so much for your enquiry. If I can please direct yo…" at bounding box center [727, 555] width 669 height 277
type textarea "Hi [PERSON_NAME], thank you so much for your enquiry. If I can please direct yo…"
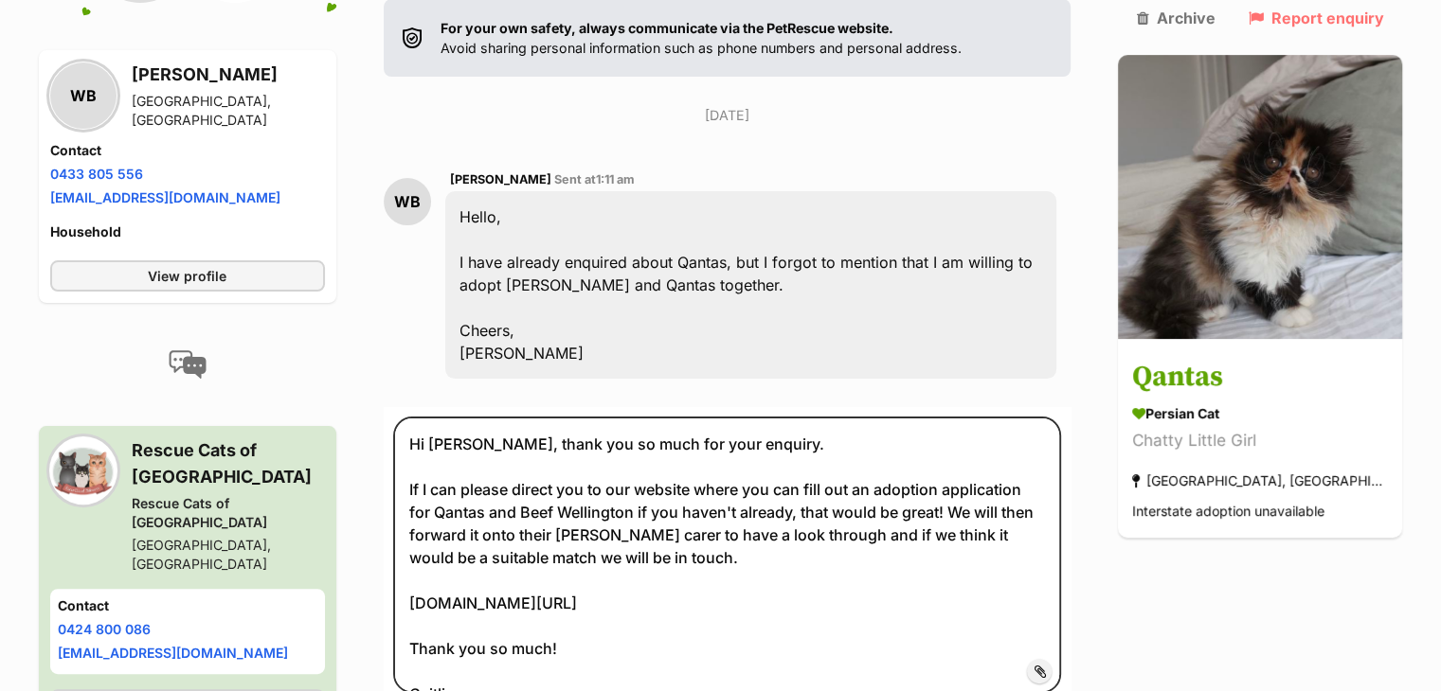
click at [1215, 633] on div "Back to all conversations 💌 Conversation participant details WB WB [PERSON_NAME…" at bounding box center [721, 320] width 1392 height 989
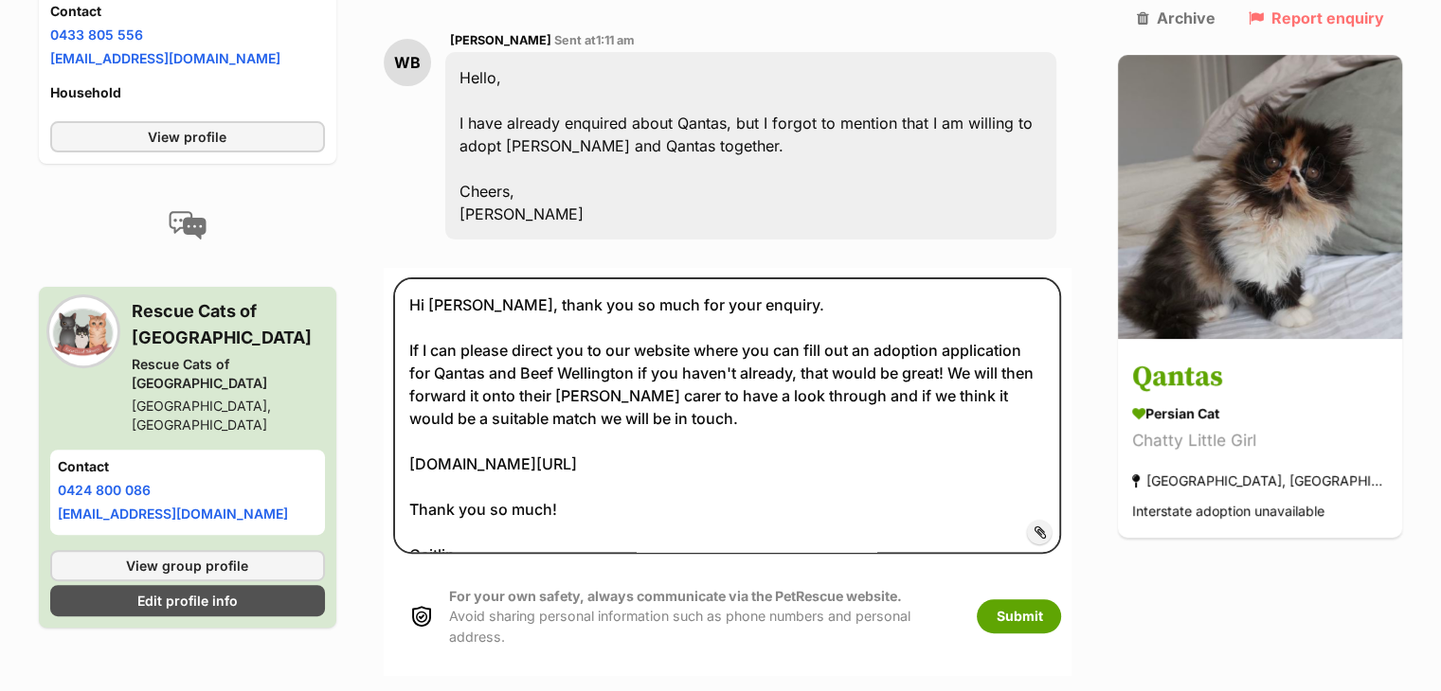
scroll to position [553, 0]
click at [1061, 599] on button "Submit" at bounding box center [1019, 616] width 84 height 34
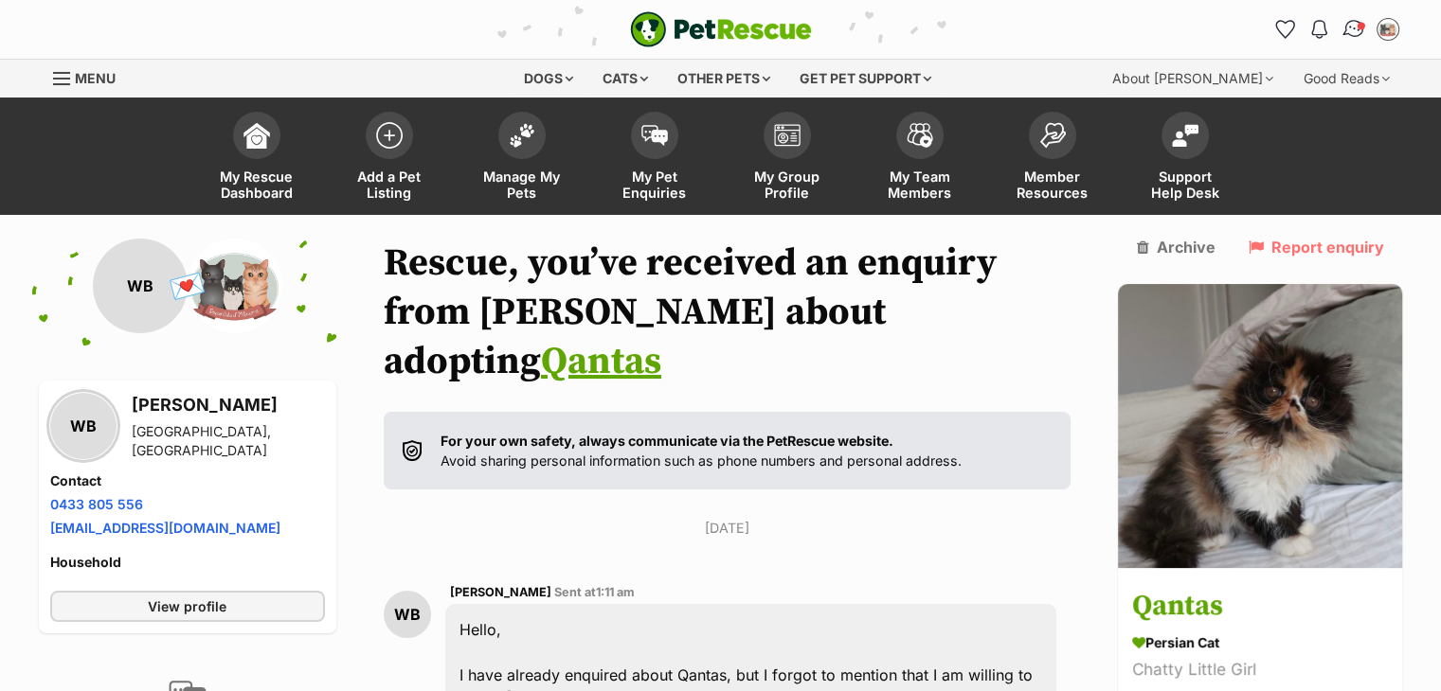
click at [1356, 27] on span "Conversations" at bounding box center [1360, 25] width 9 height 9
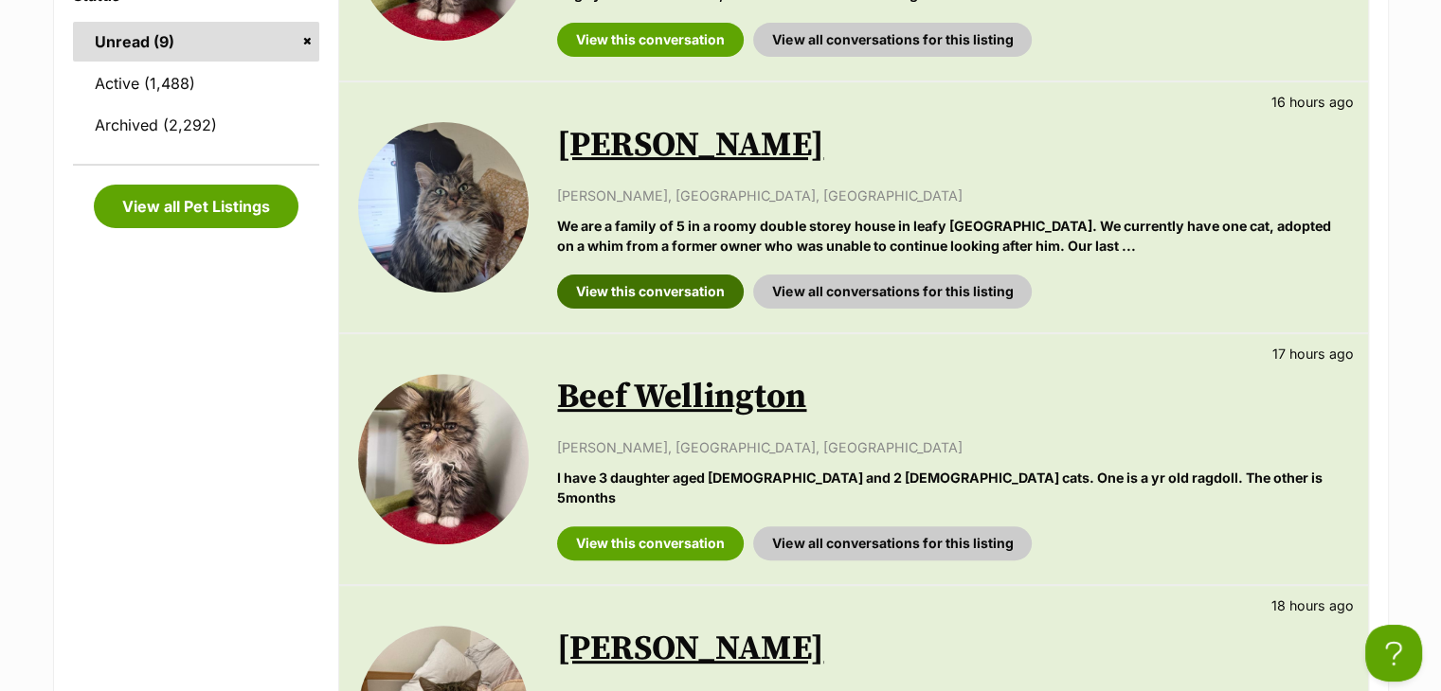
click at [639, 278] on link "View this conversation" at bounding box center [650, 292] width 187 height 34
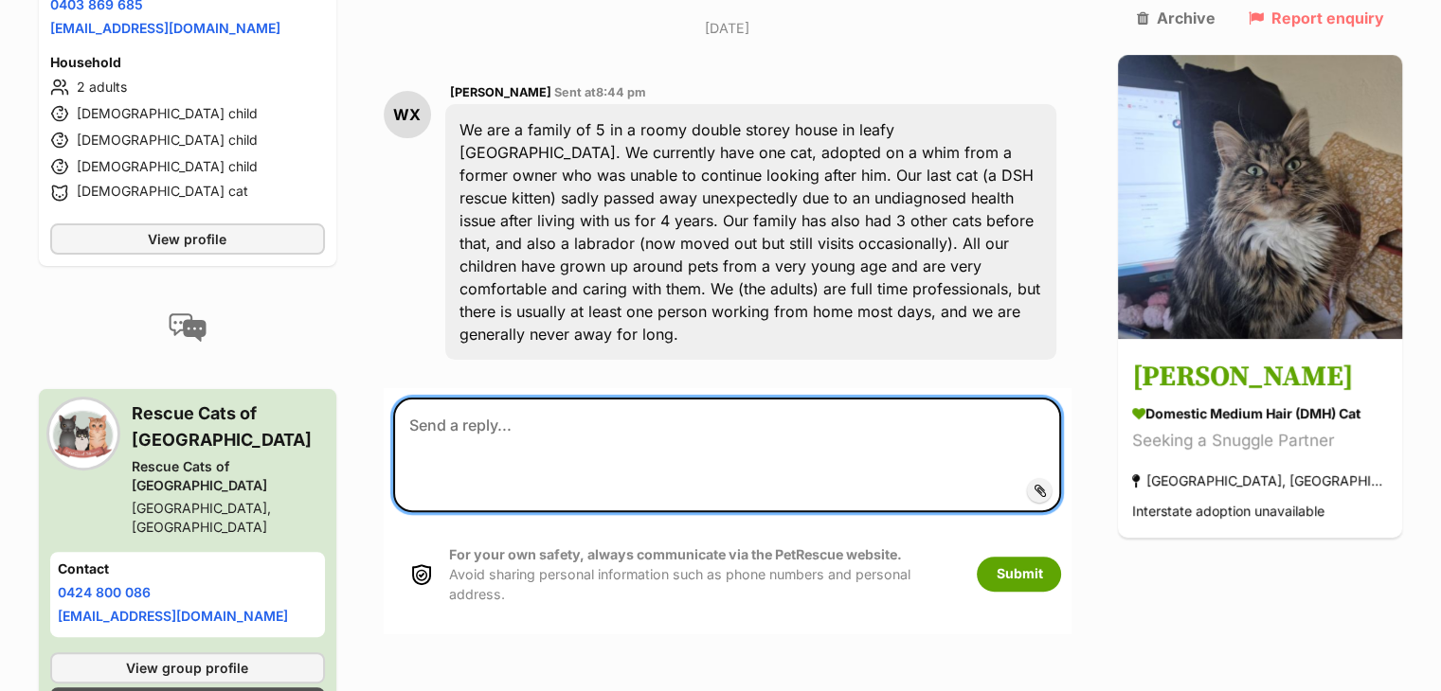
scroll to position [500, 0]
click at [559, 398] on textarea at bounding box center [727, 455] width 669 height 114
paste textarea "Hi [PERSON_NAME], thank you so much for your enquiry and for telling us a bit a…"
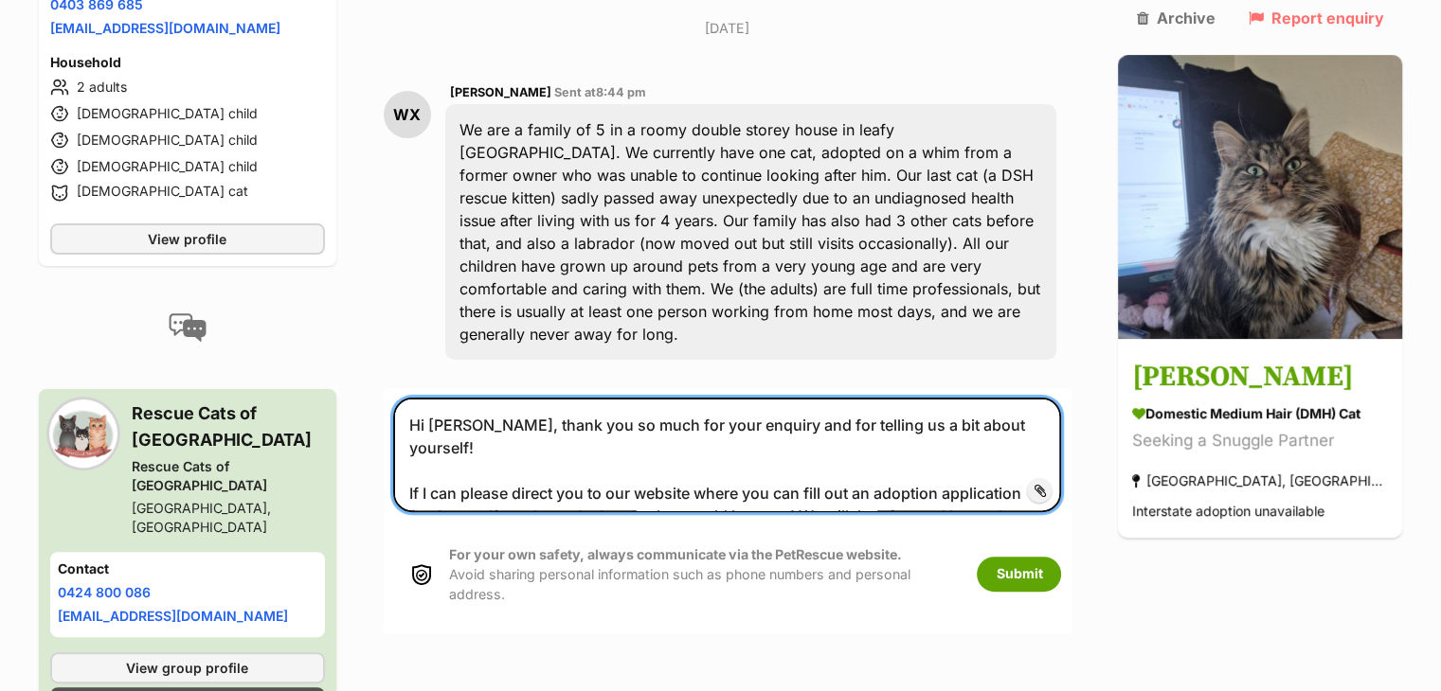
scroll to position [11, 0]
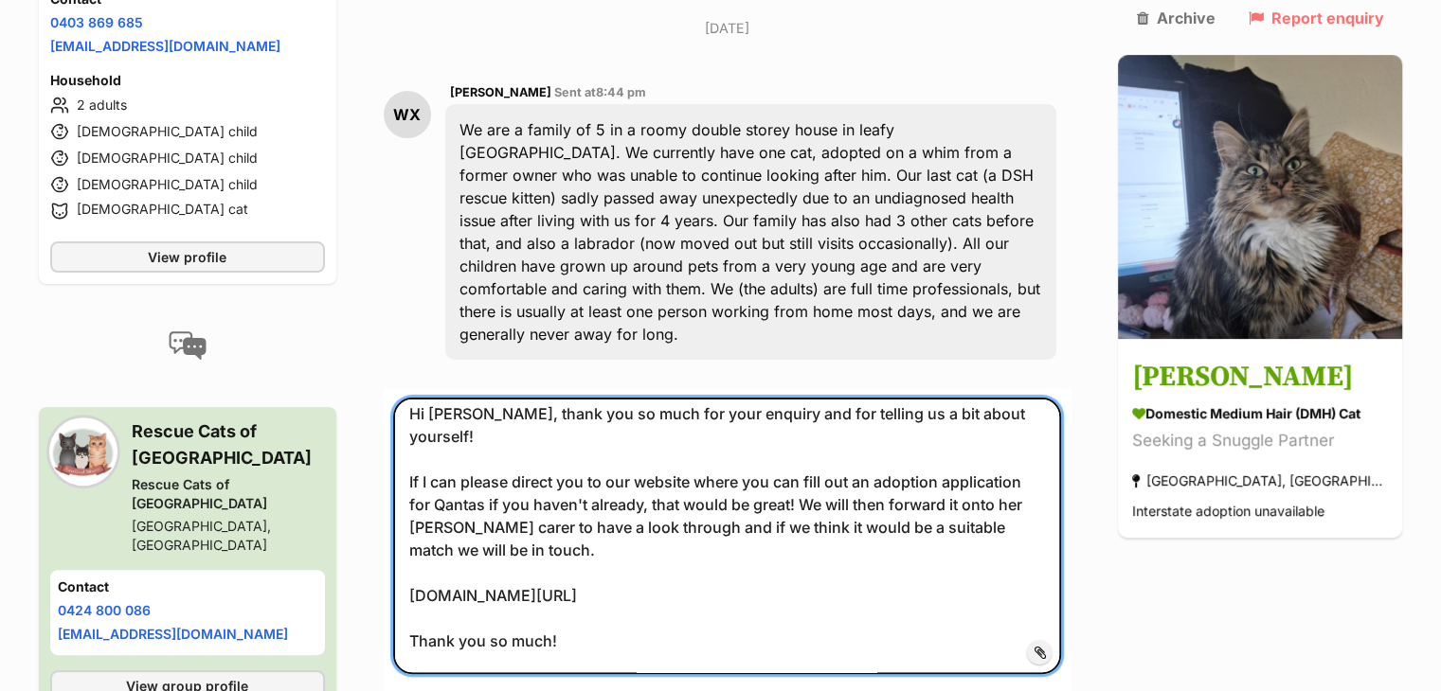
click at [474, 398] on textarea "Hi [PERSON_NAME], thank you so much for your enquiry and for telling us a bit a…" at bounding box center [727, 536] width 669 height 277
click at [493, 412] on textarea "Hi [PERSON_NAME], thank you so much for your enquiry and for telling us a bit a…" at bounding box center [727, 536] width 669 height 277
type textarea "Hi [PERSON_NAME], thank you so much for your enquiry and for telling us a bit a…"
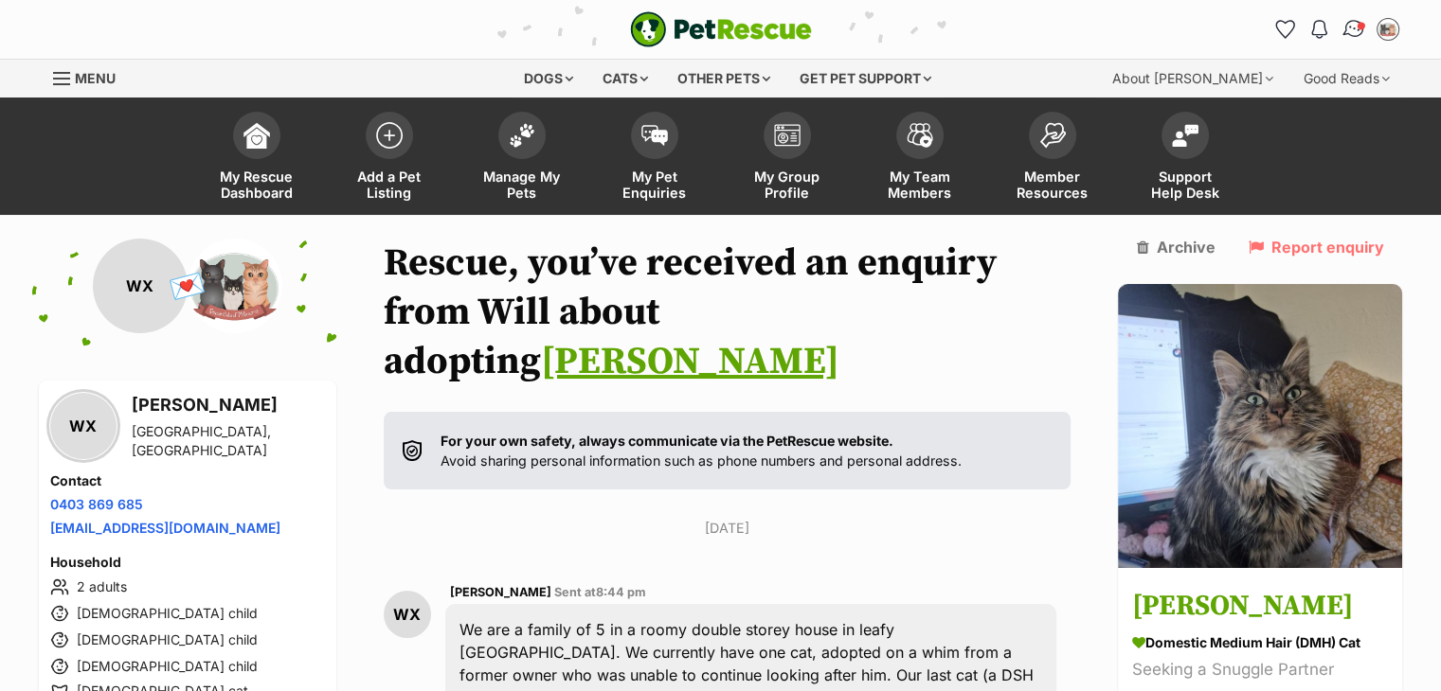
click at [1356, 24] on img "Conversations" at bounding box center [1353, 29] width 26 height 25
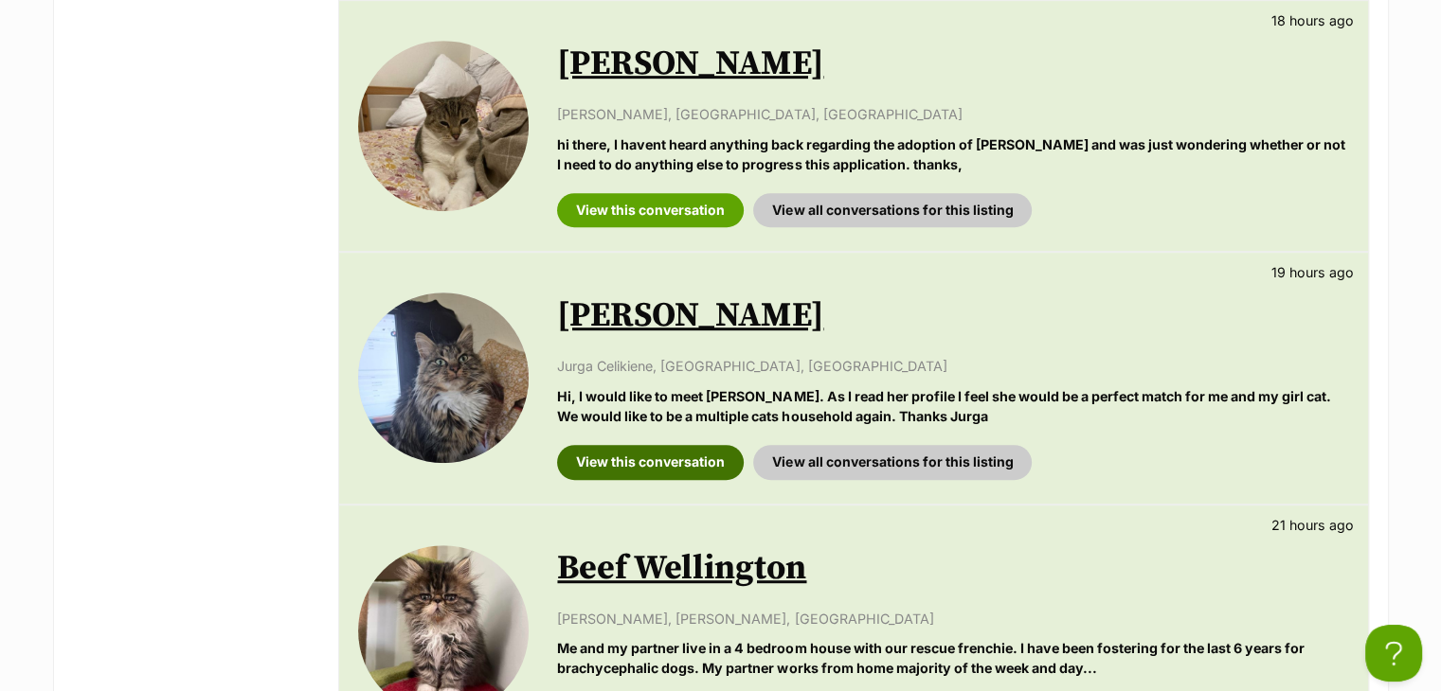
click at [610, 454] on link "View this conversation" at bounding box center [650, 462] width 187 height 34
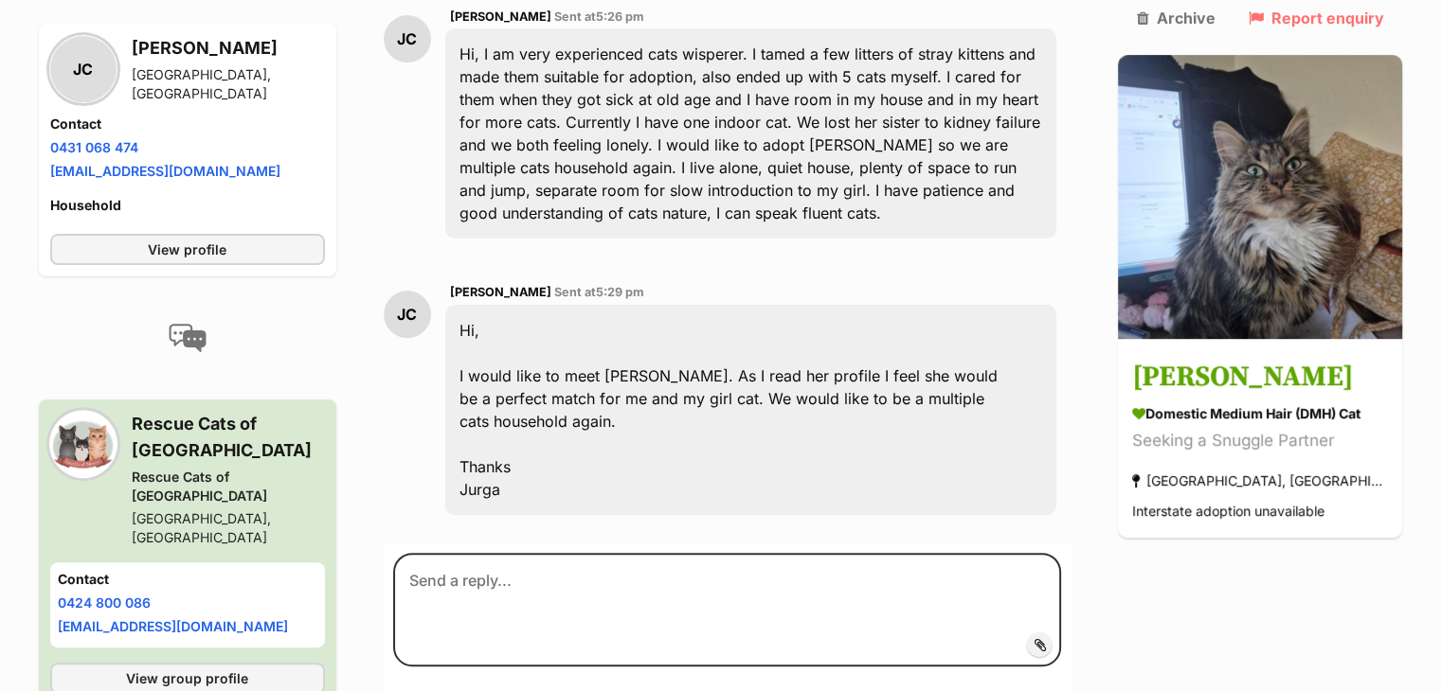
scroll to position [580, 0]
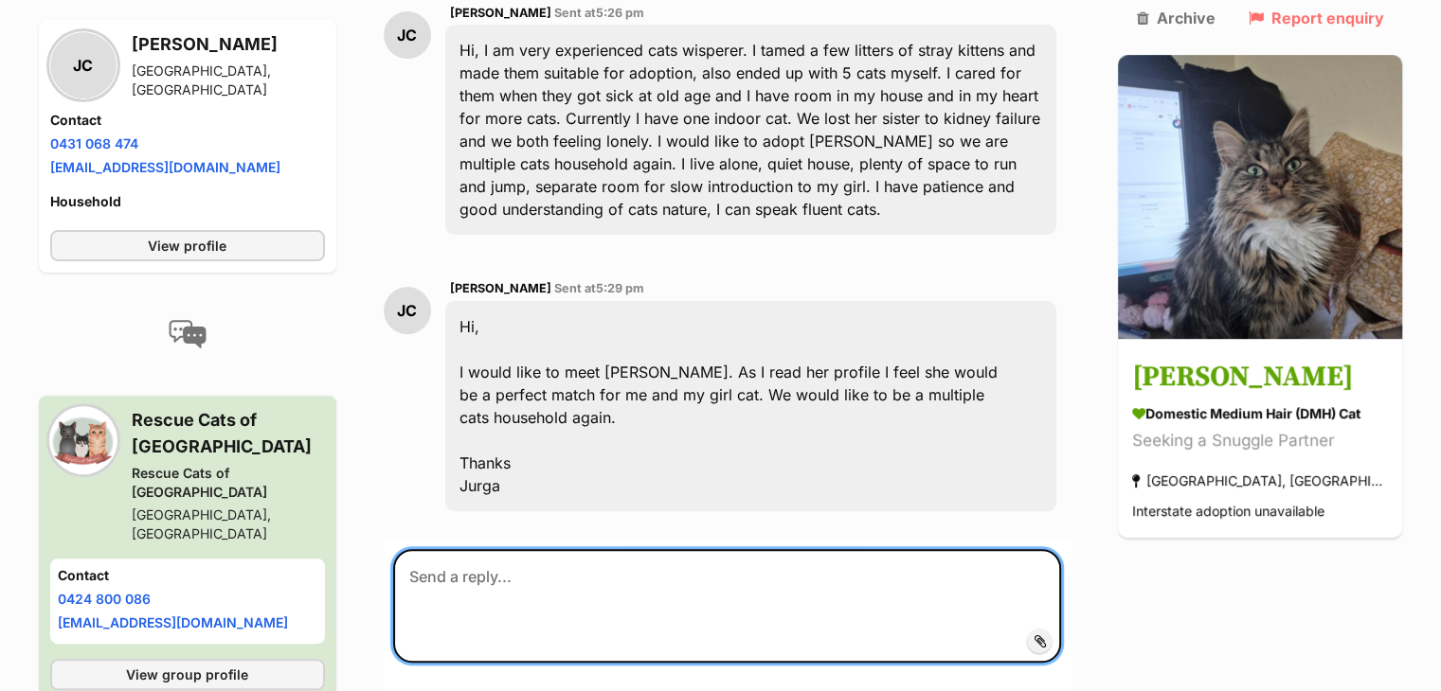
click at [521, 584] on textarea at bounding box center [727, 606] width 669 height 114
paste textarea "Hi [PERSON_NAME], thank you so much for your enquiry and for telling us a bit a…"
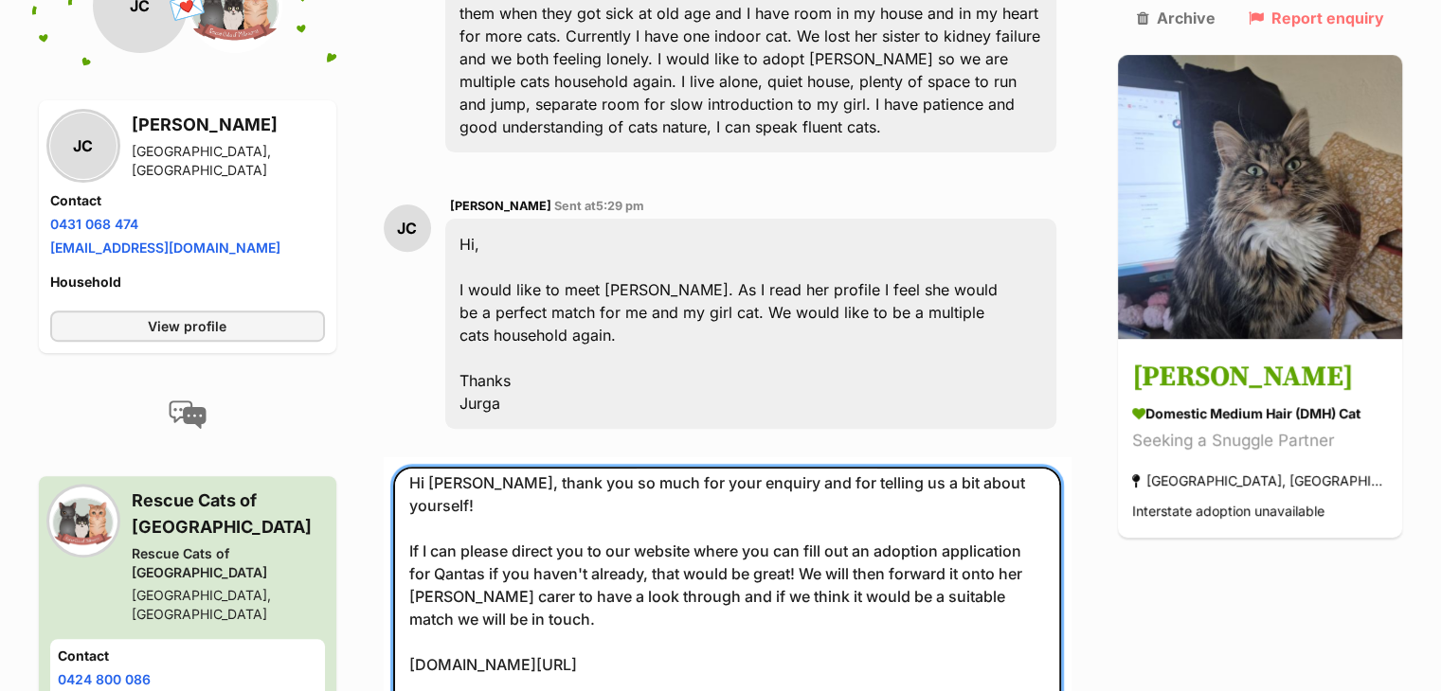
scroll to position [663, 0]
click at [474, 466] on textarea "Hi [PERSON_NAME], thank you so much for your enquiry and for telling us a bit a…" at bounding box center [727, 604] width 669 height 277
click at [491, 491] on textarea "Hi [PERSON_NAME], thank you so much for your enquiry and for telling us a bit a…" at bounding box center [727, 604] width 669 height 277
type textarea "Hi [PERSON_NAME], thank you so much for your enquiry and for telling us a bit a…"
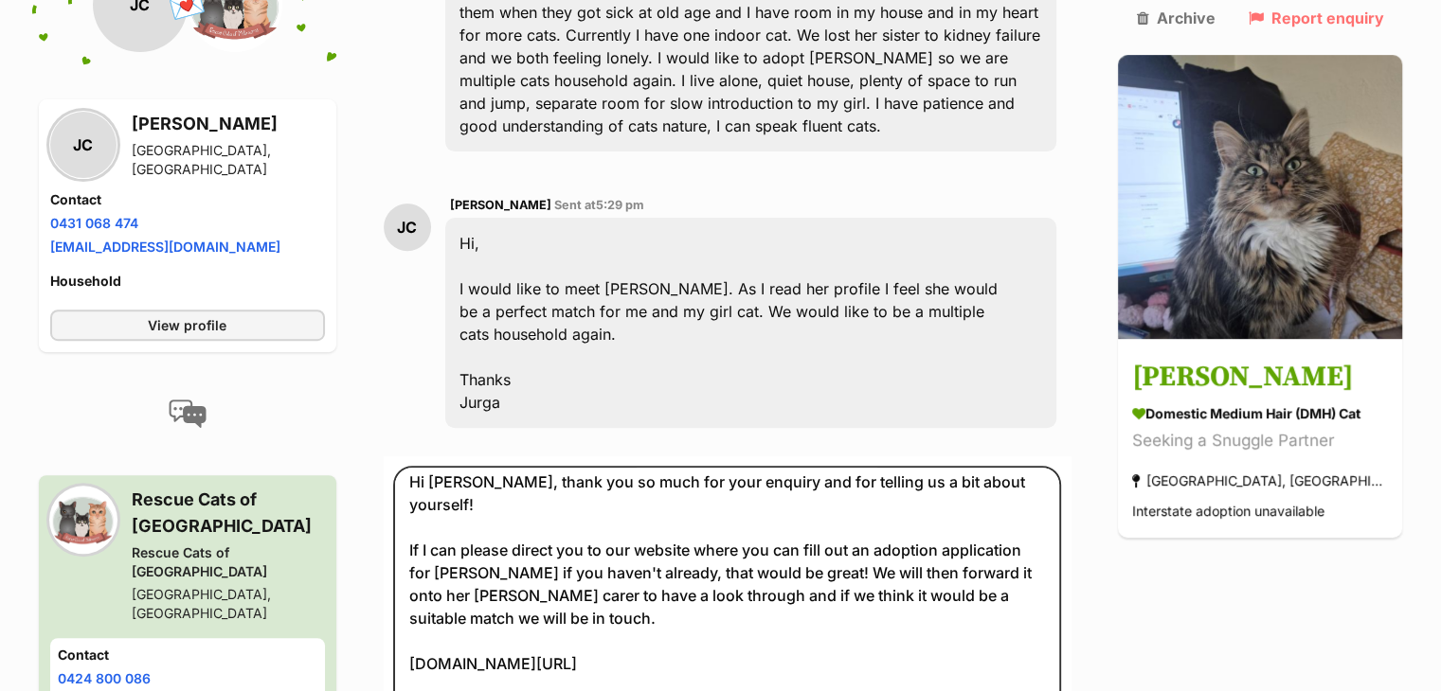
click at [1296, 592] on div "Back to all conversations 💌 Conversation participant details [PERSON_NAME] Celi…" at bounding box center [721, 220] width 1392 height 1288
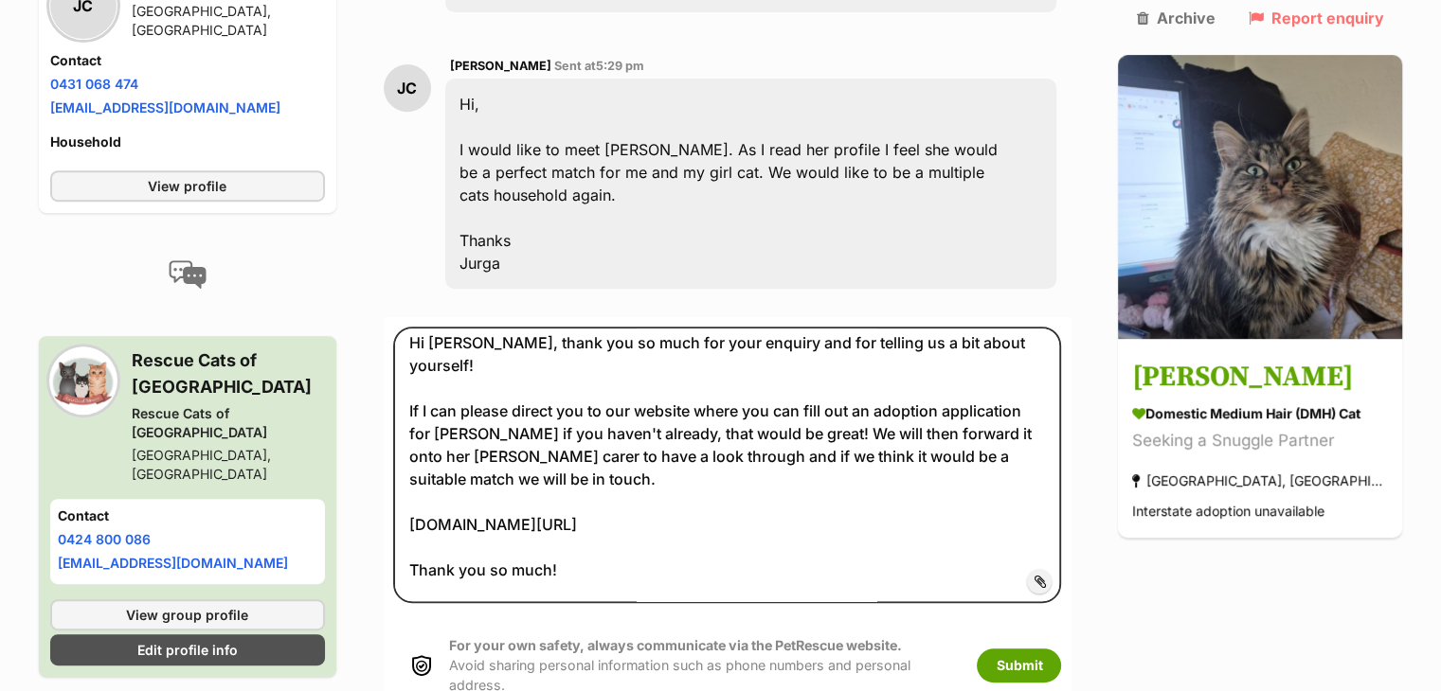
scroll to position [803, 0]
click at [1030, 648] on button "Submit" at bounding box center [1019, 665] width 84 height 34
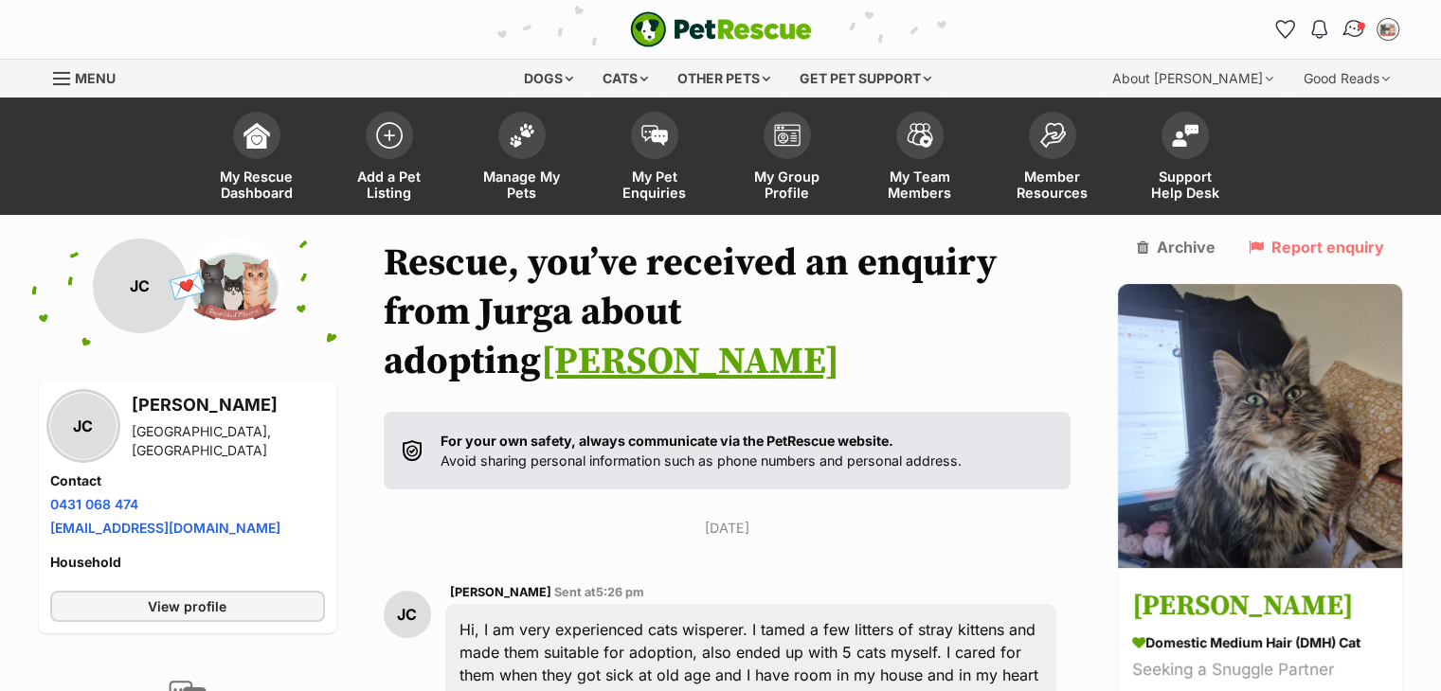
click at [1338, 33] on link "Conversations" at bounding box center [1353, 28] width 39 height 39
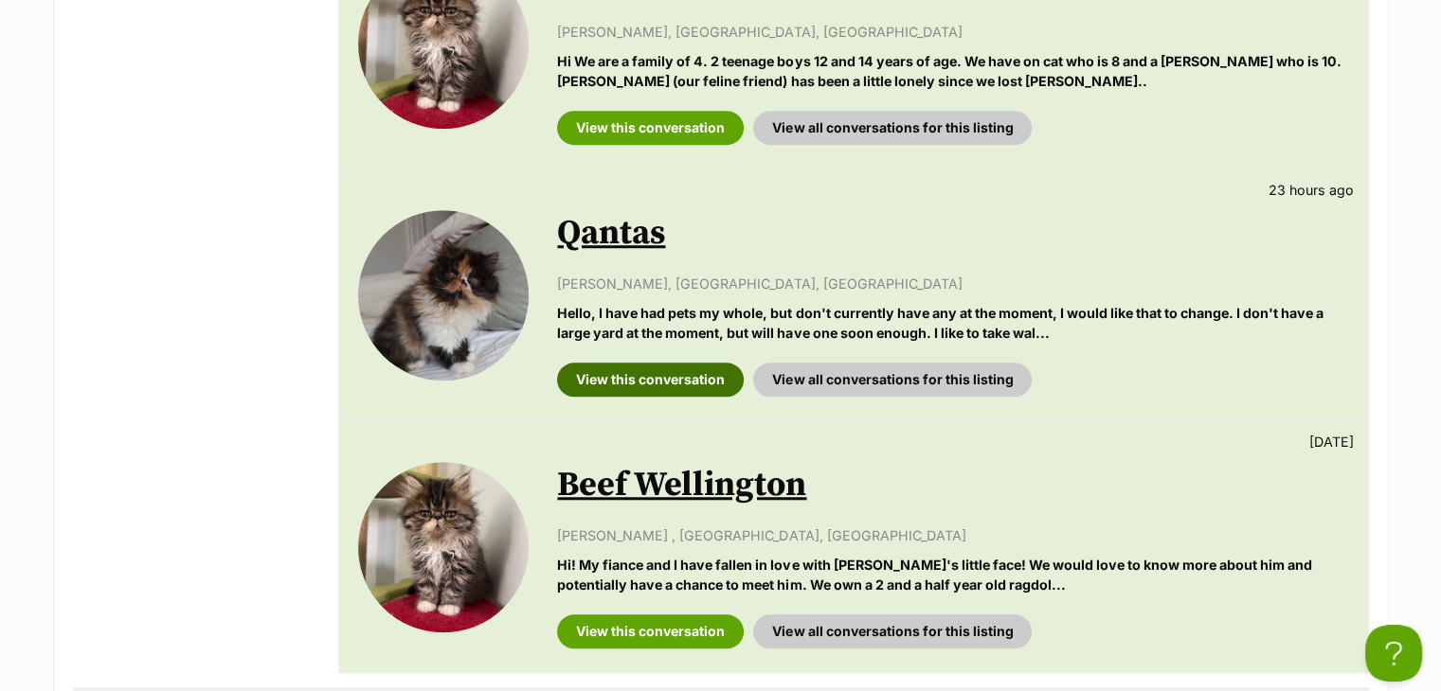
click at [677, 363] on link "View this conversation" at bounding box center [650, 380] width 187 height 34
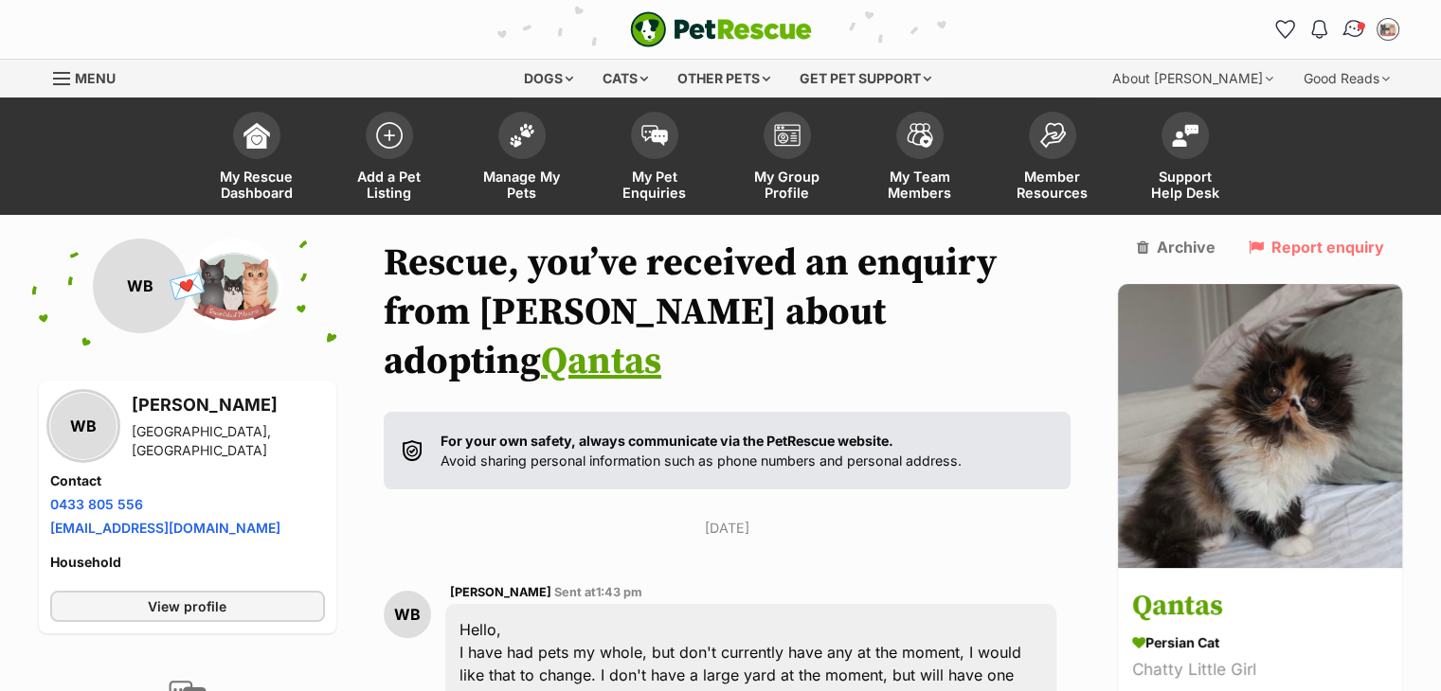
click at [1349, 32] on img "Conversations" at bounding box center [1353, 29] width 26 height 25
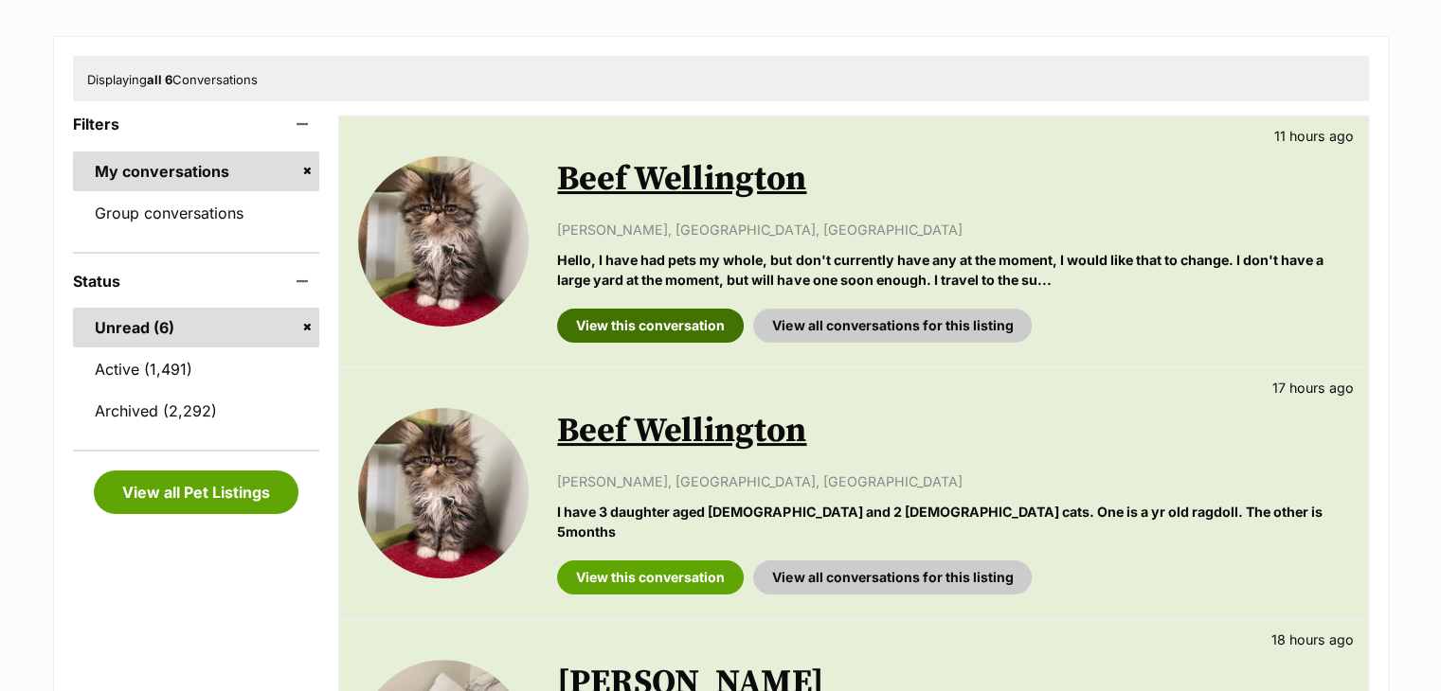
click at [688, 332] on link "View this conversation" at bounding box center [650, 326] width 187 height 34
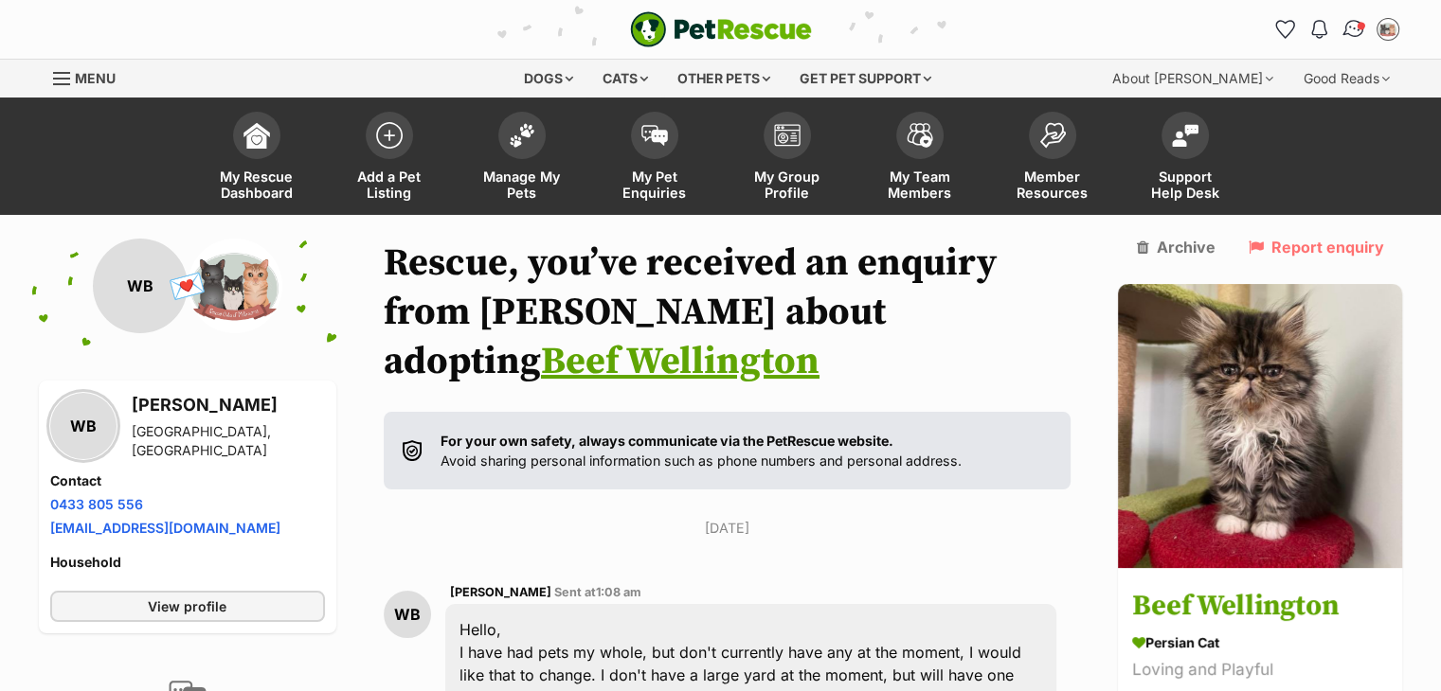
click at [1352, 35] on img "Conversations" at bounding box center [1353, 29] width 26 height 25
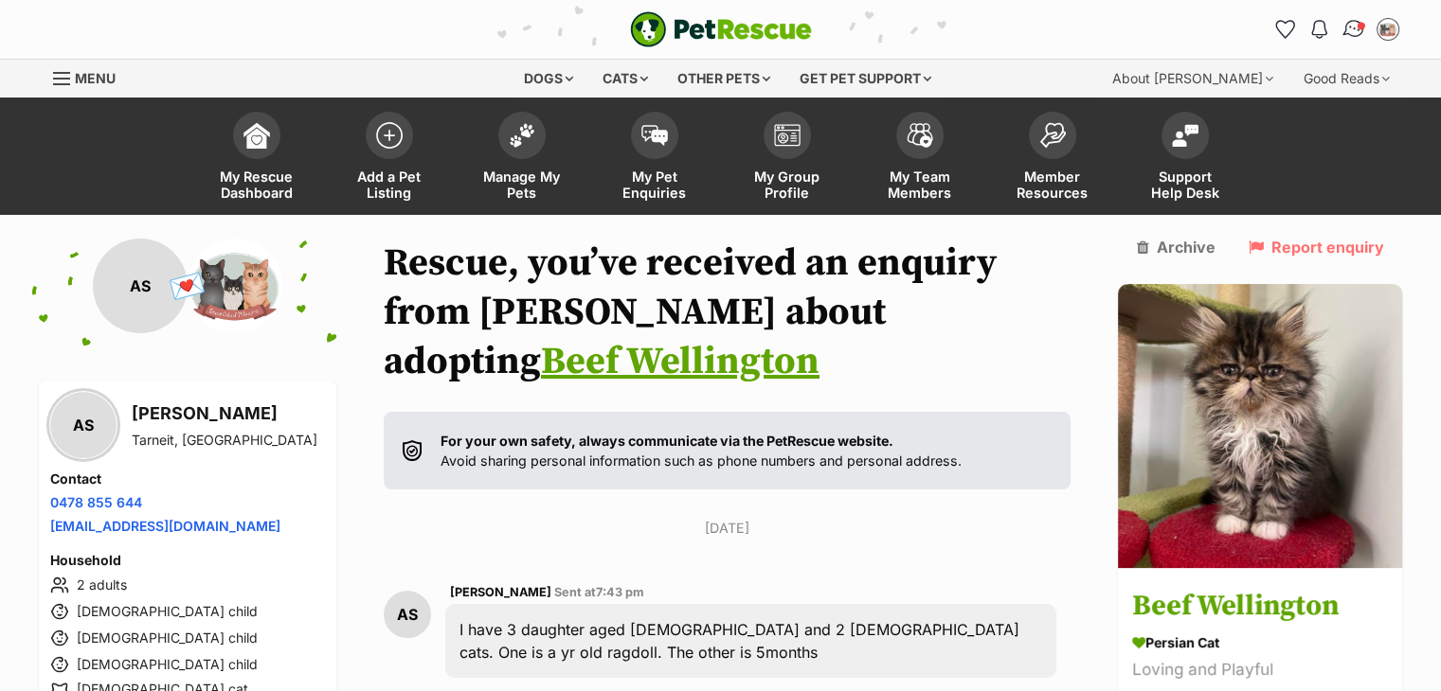
click at [1353, 27] on img "Conversations" at bounding box center [1353, 29] width 26 height 25
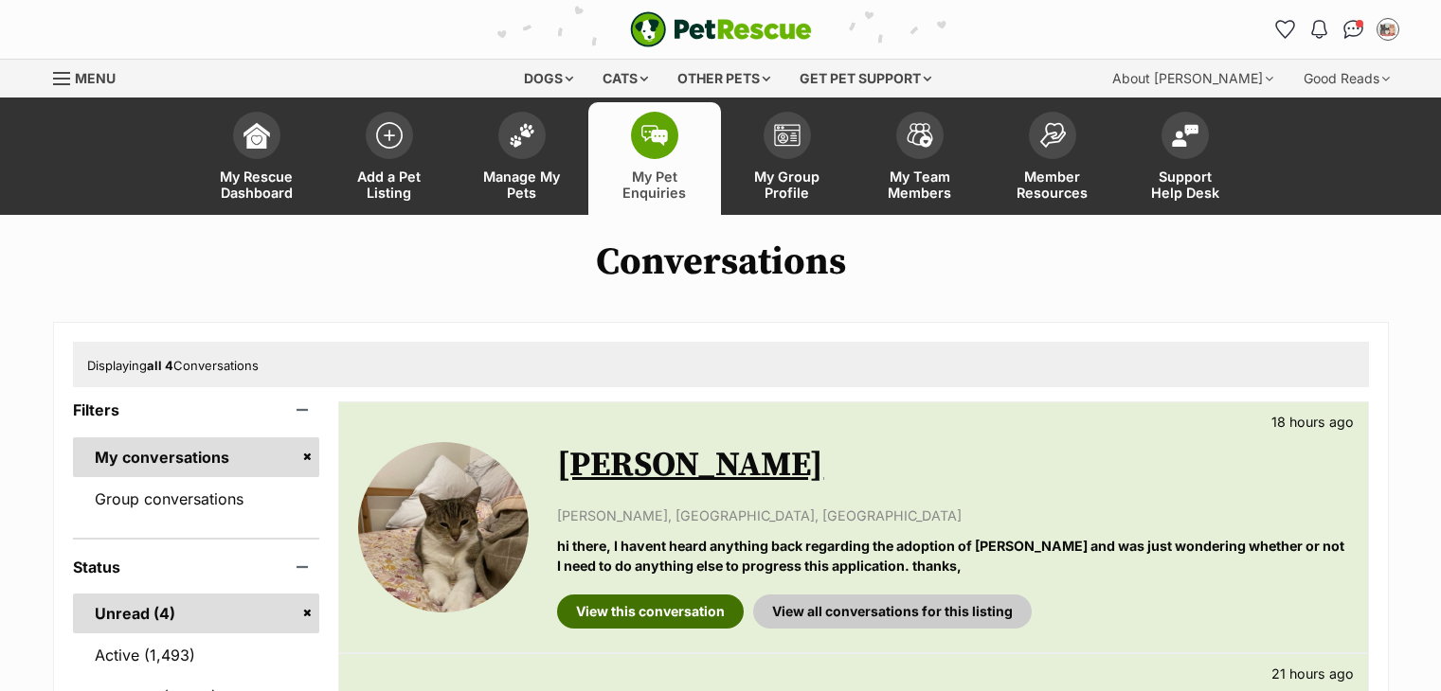
scroll to position [235, 0]
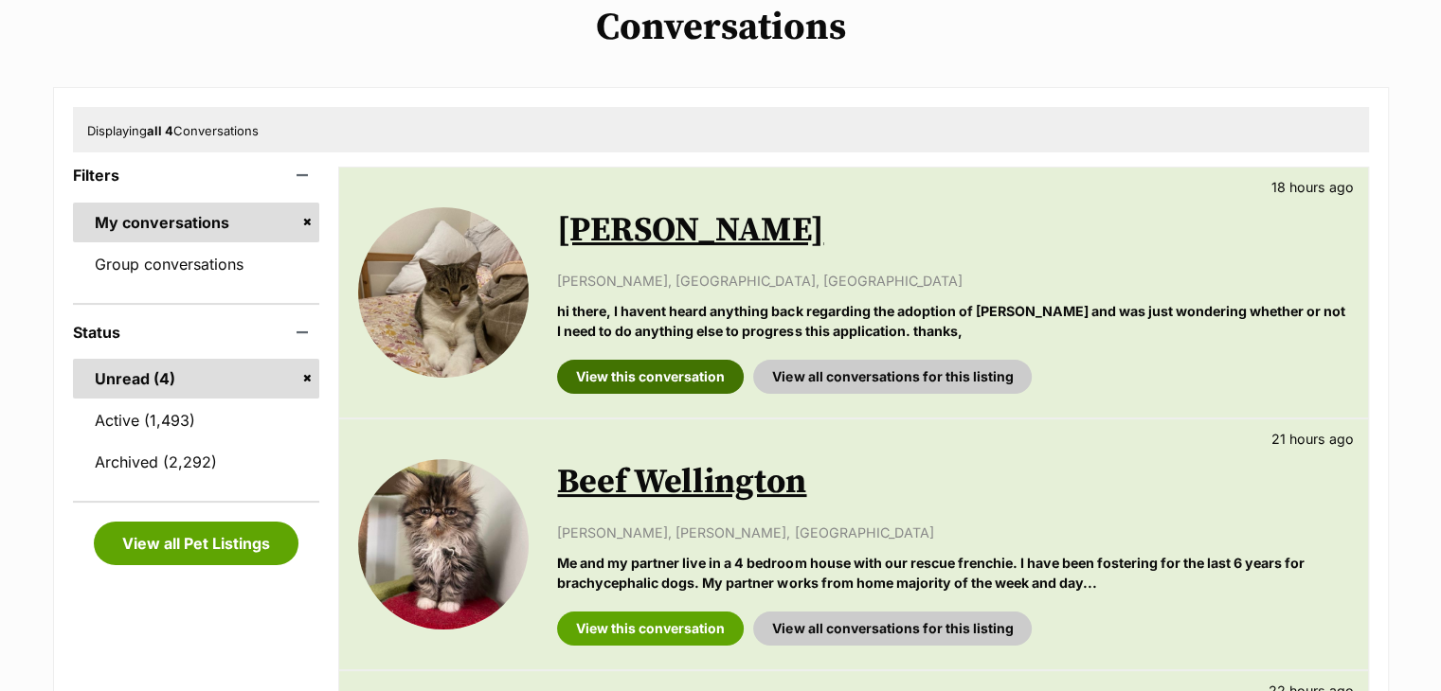
click at [620, 387] on link "View this conversation" at bounding box center [650, 377] width 187 height 34
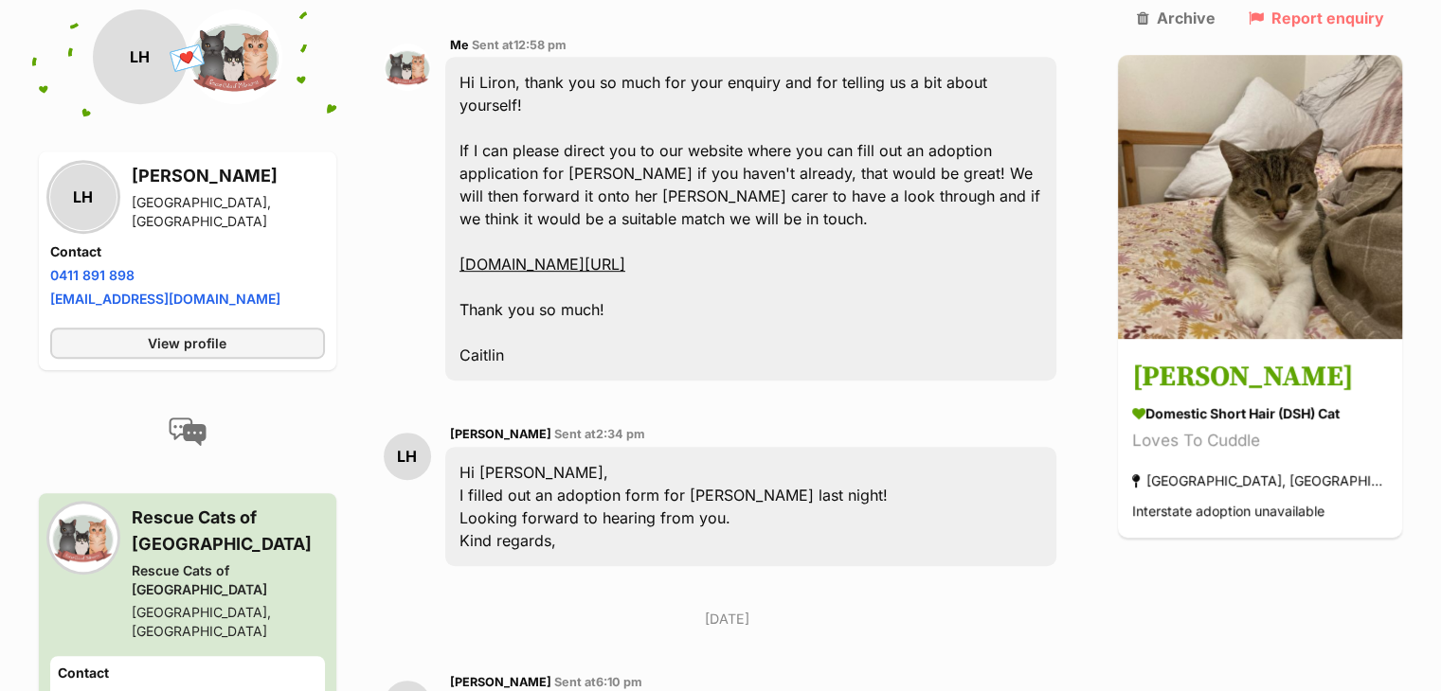
scroll to position [1269, 0]
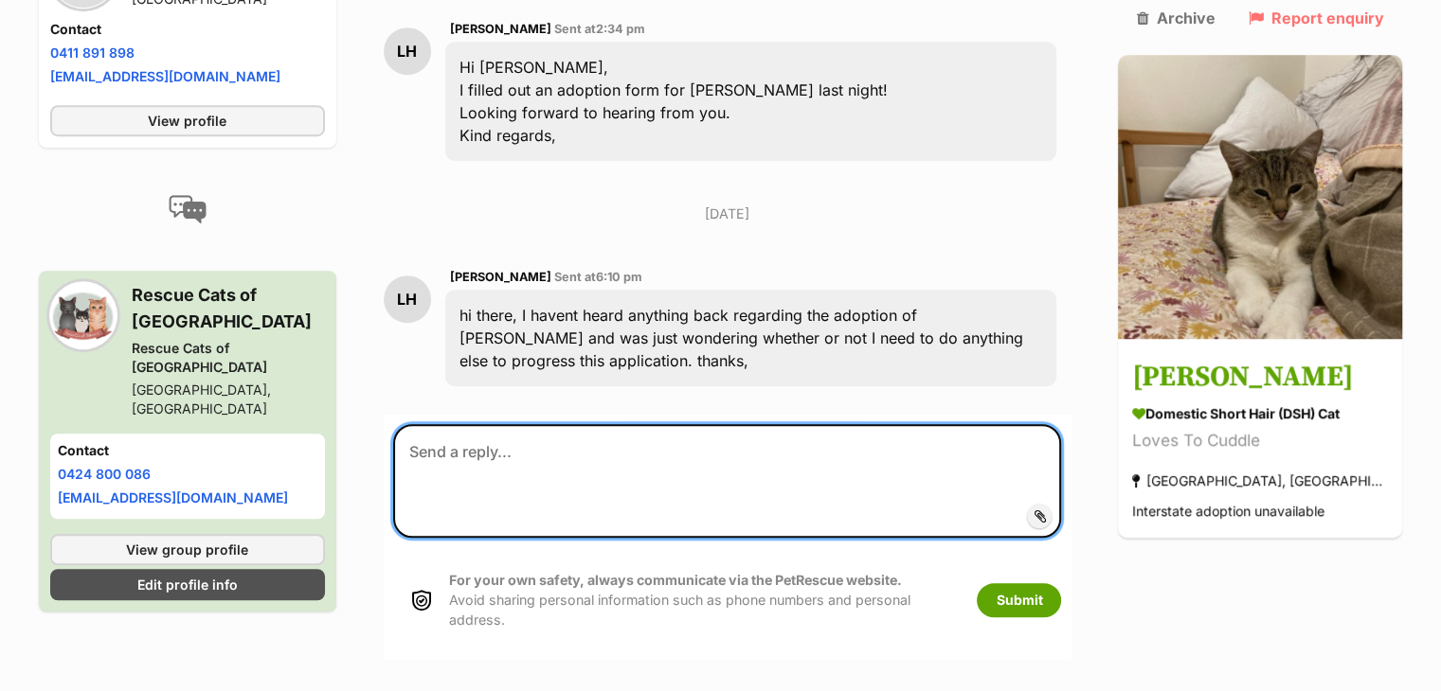
click at [579, 424] on textarea at bounding box center [727, 481] width 669 height 114
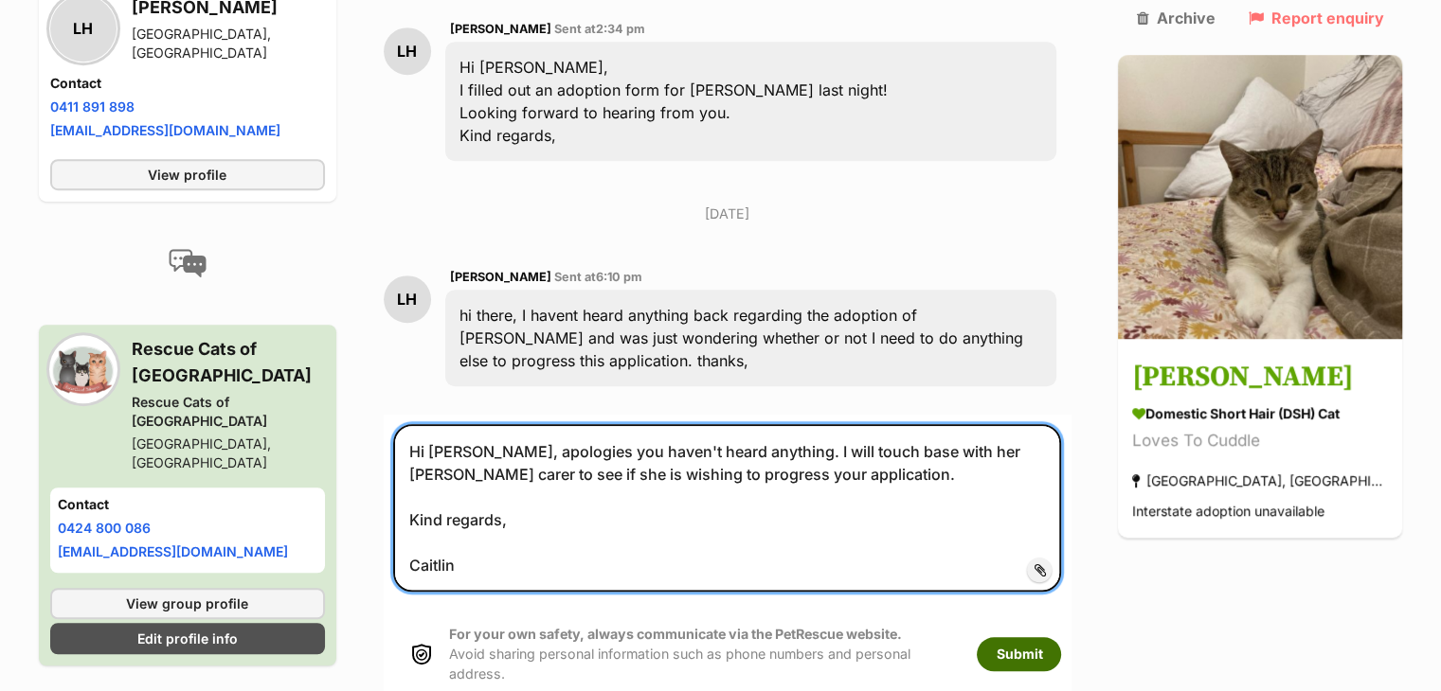
type textarea "Hi [PERSON_NAME], apologies you haven't heard anything. I will touch base with …"
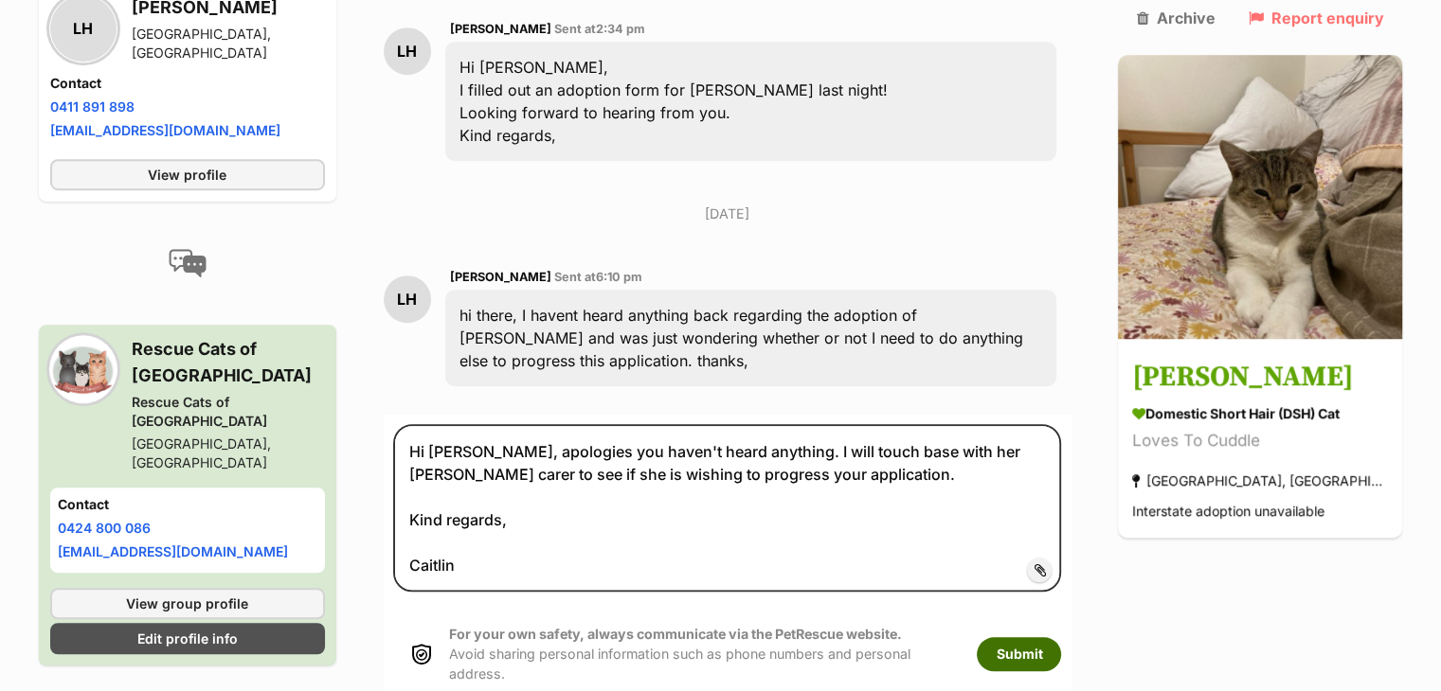
click at [1061, 638] on button "Submit" at bounding box center [1019, 655] width 84 height 34
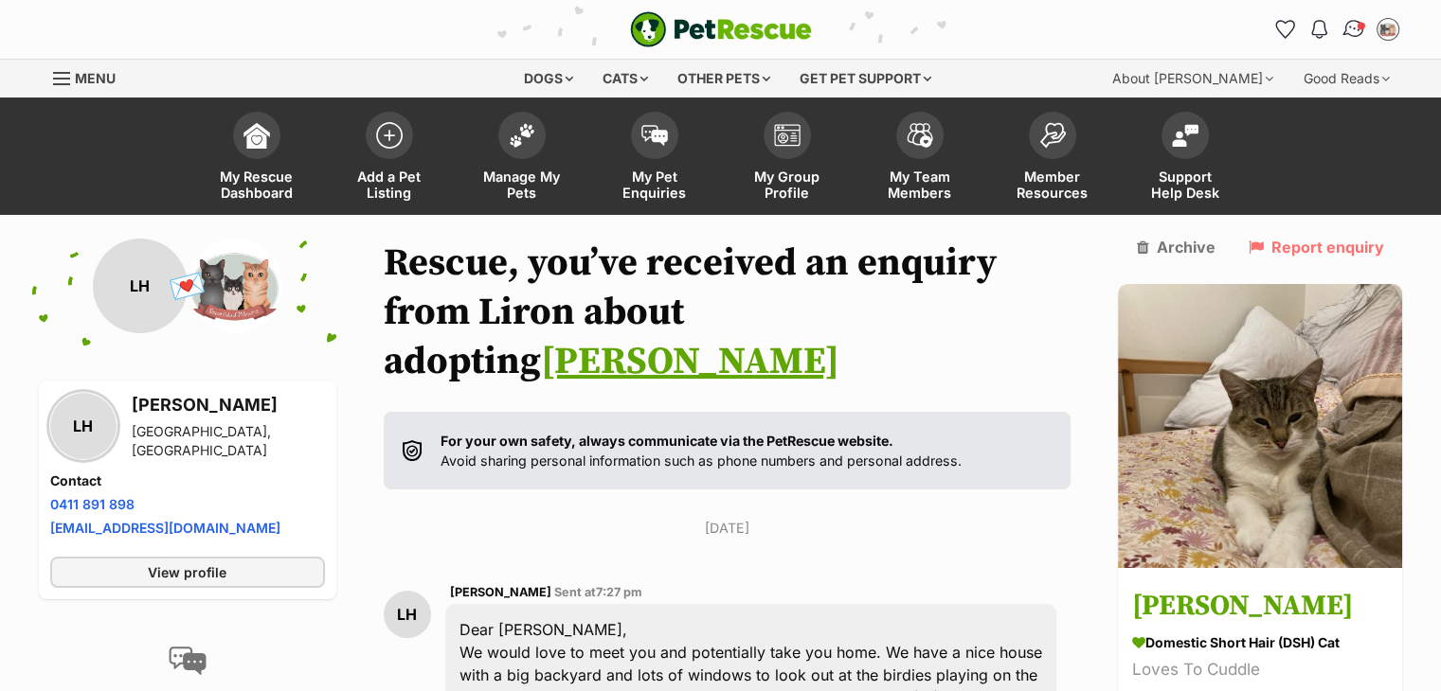
click at [1347, 29] on img "Conversations" at bounding box center [1353, 29] width 26 height 25
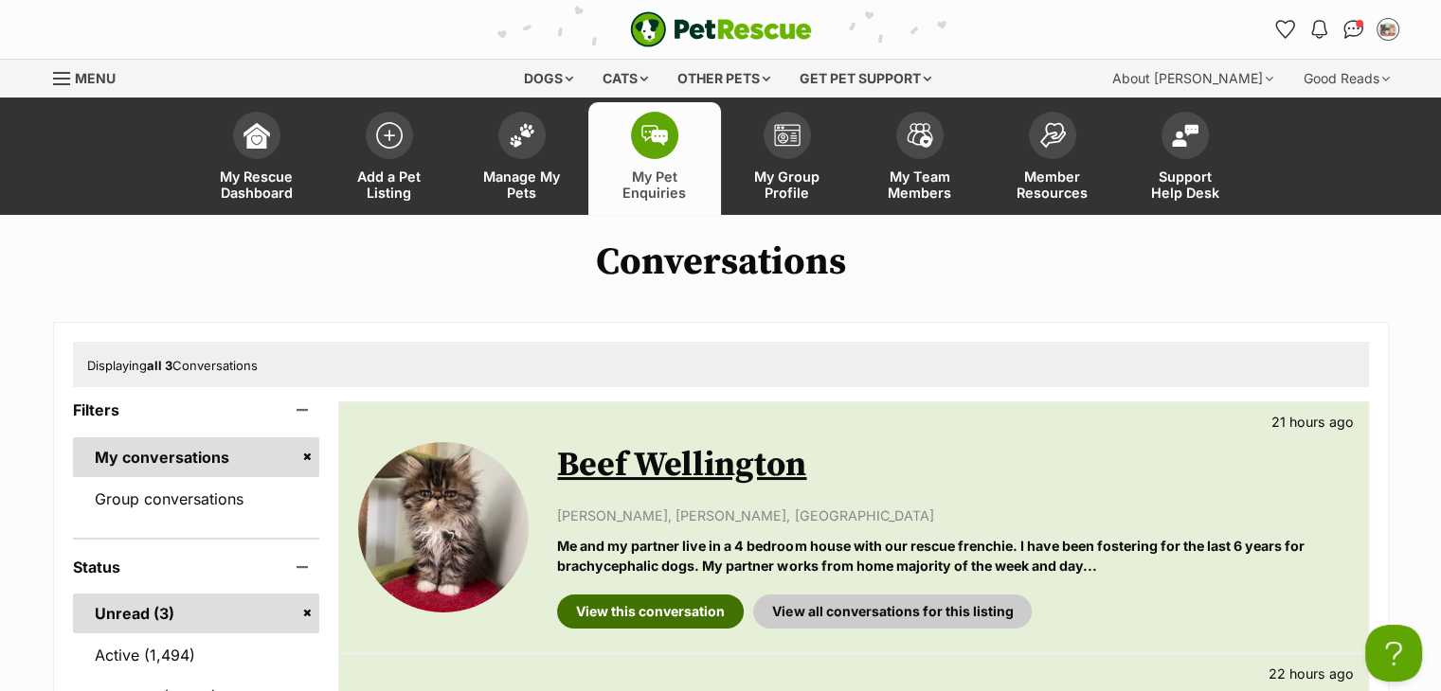
click at [645, 605] on link "View this conversation" at bounding box center [650, 612] width 187 height 34
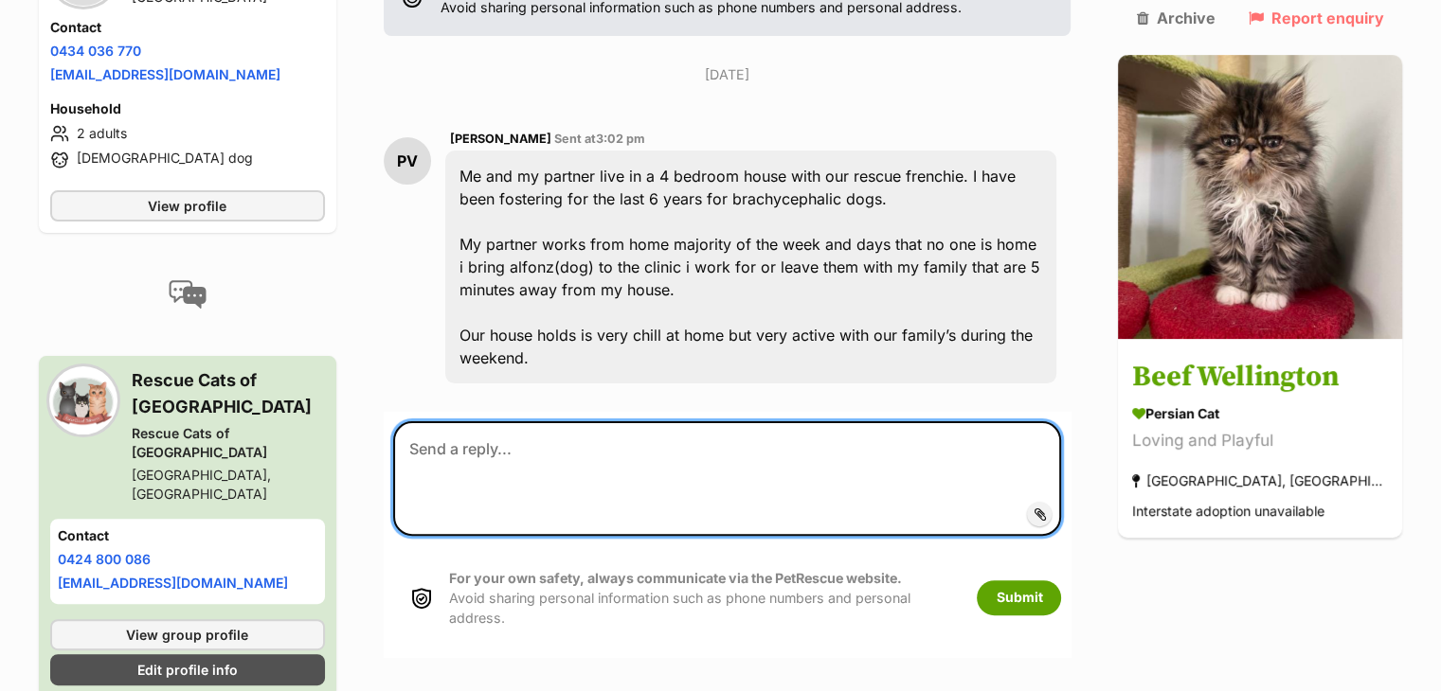
click at [600, 422] on textarea at bounding box center [727, 479] width 669 height 114
paste textarea "Hi Kelsie, thank you so much for your enquiry and for telling us a bit about yo…"
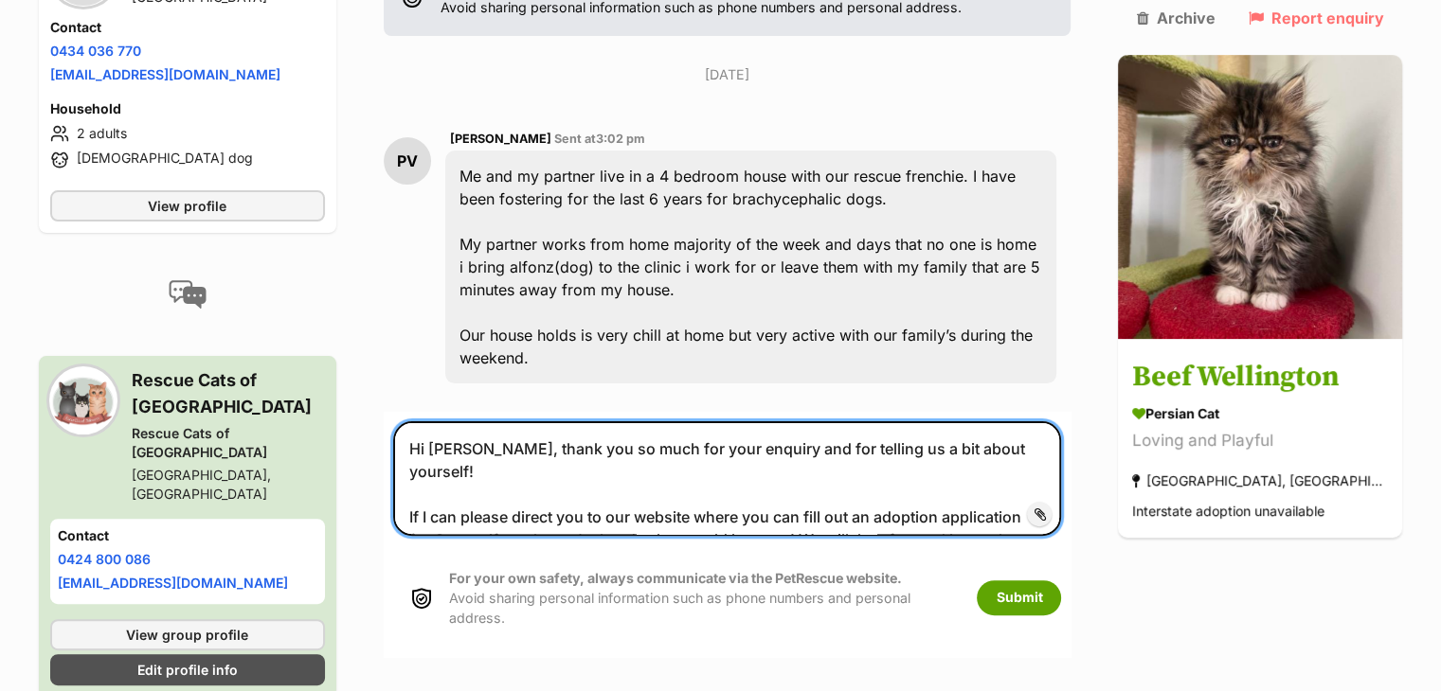
scroll to position [11, 0]
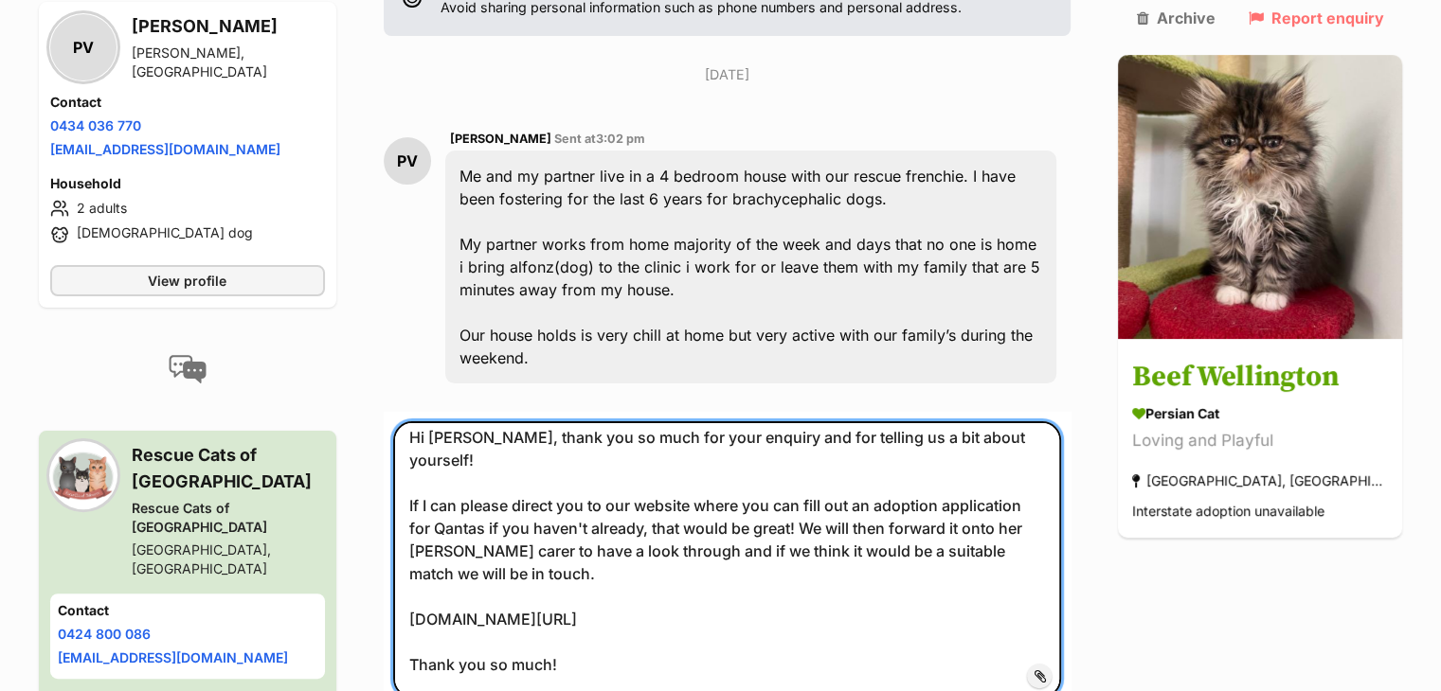
click at [479, 422] on textarea "Hi Kelsie, thank you so much for your enquiry and for telling us a bit about yo…" at bounding box center [727, 560] width 669 height 277
click at [469, 455] on textarea "Hi Patrick, thank you so much for your enquiry and for telling us a bit about y…" at bounding box center [727, 560] width 669 height 277
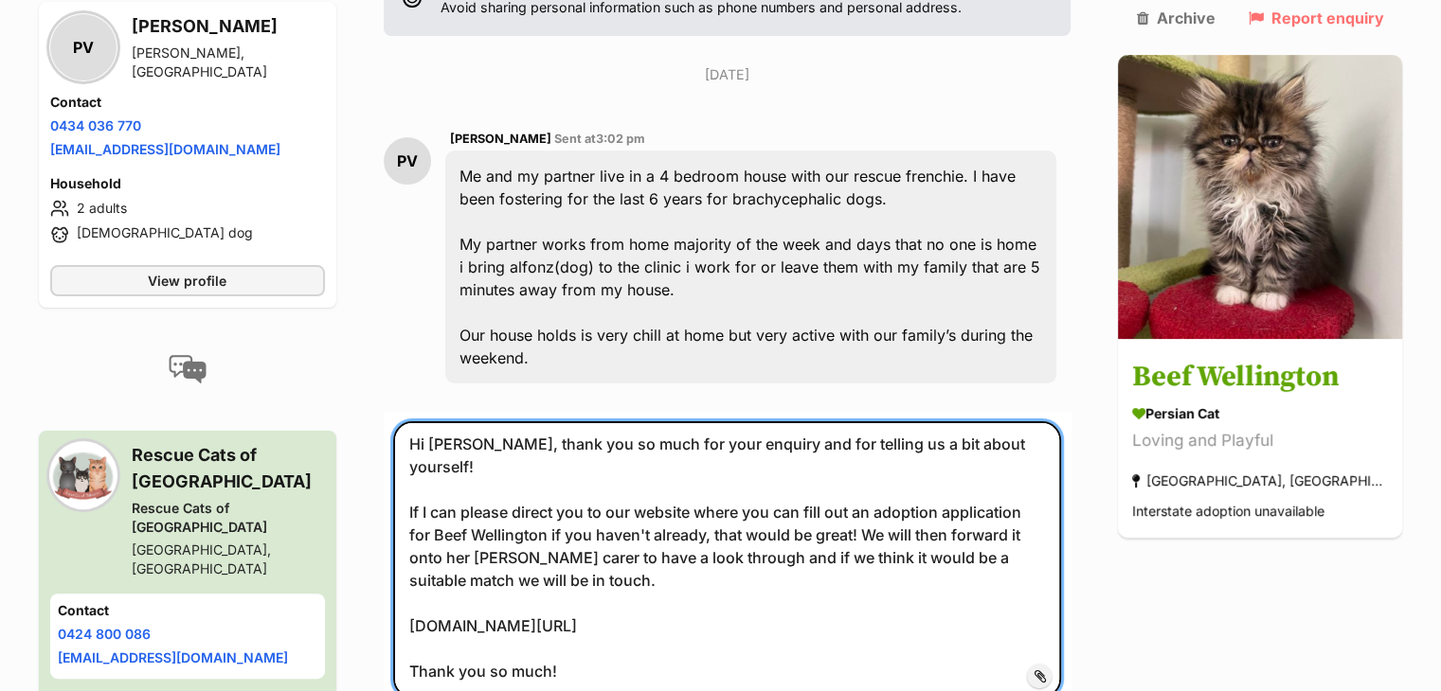
click at [447, 485] on textarea "Hi Patrick, thank you so much for your enquiry and for telling us a bit about y…" at bounding box center [727, 560] width 669 height 277
type textarea "Hi Patrick, thank you so much for your enquiry and for telling us a bit about y…"
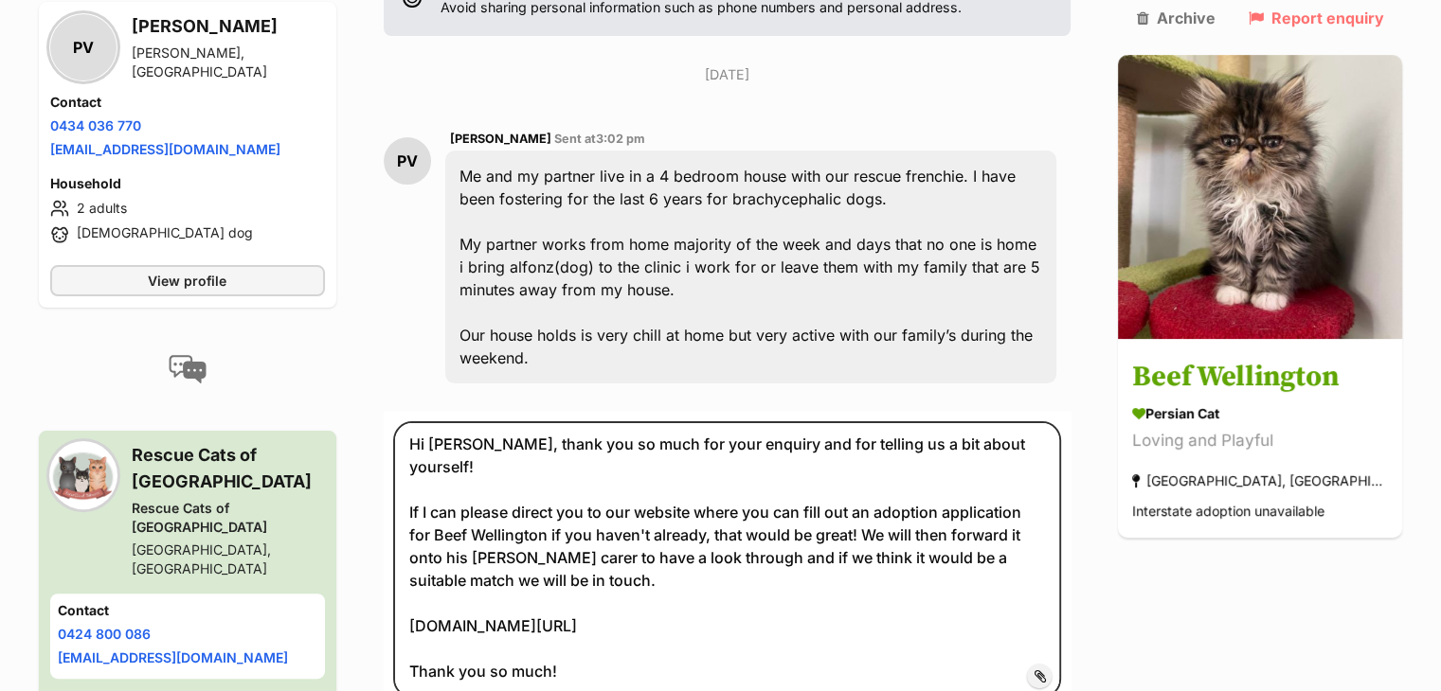
click at [1140, 564] on div "Back to all conversations 💌 Conversation participant details PV PV Patrick Vent…" at bounding box center [721, 302] width 1392 height 1034
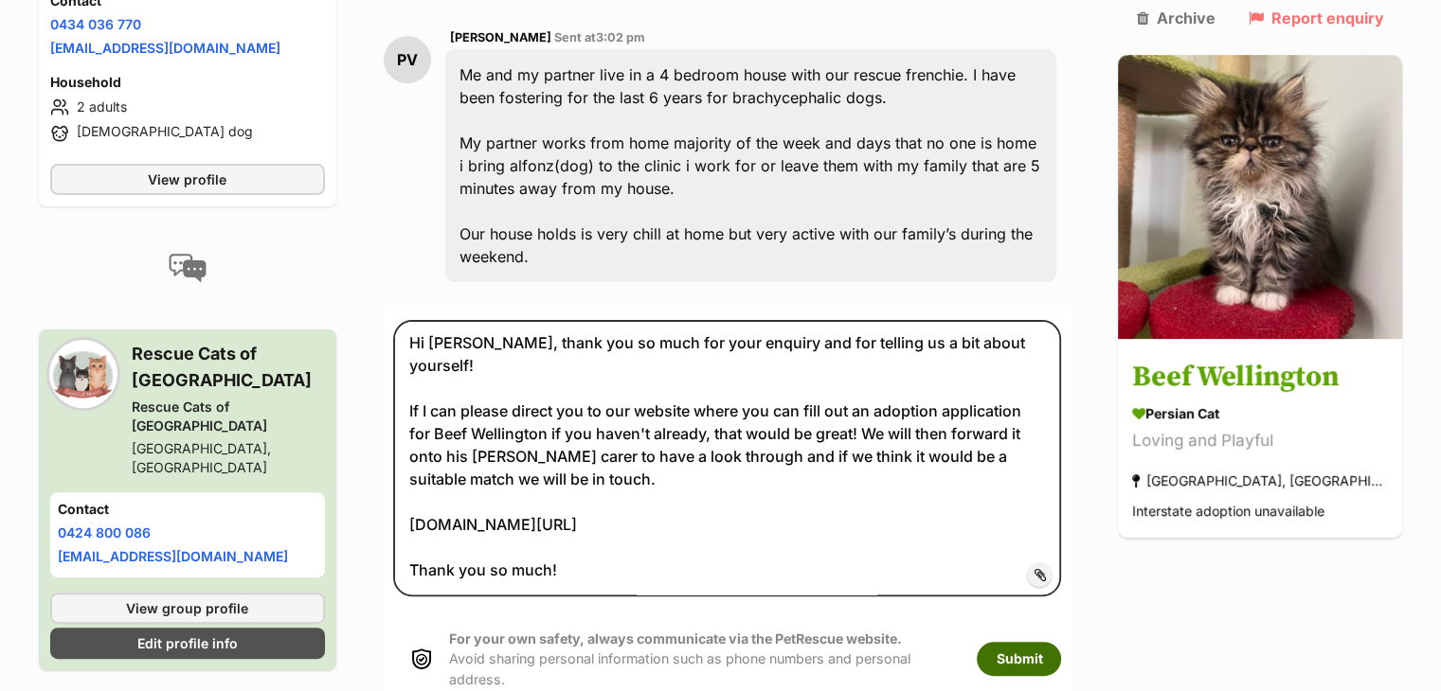
click at [1061, 642] on button "Submit" at bounding box center [1019, 659] width 84 height 34
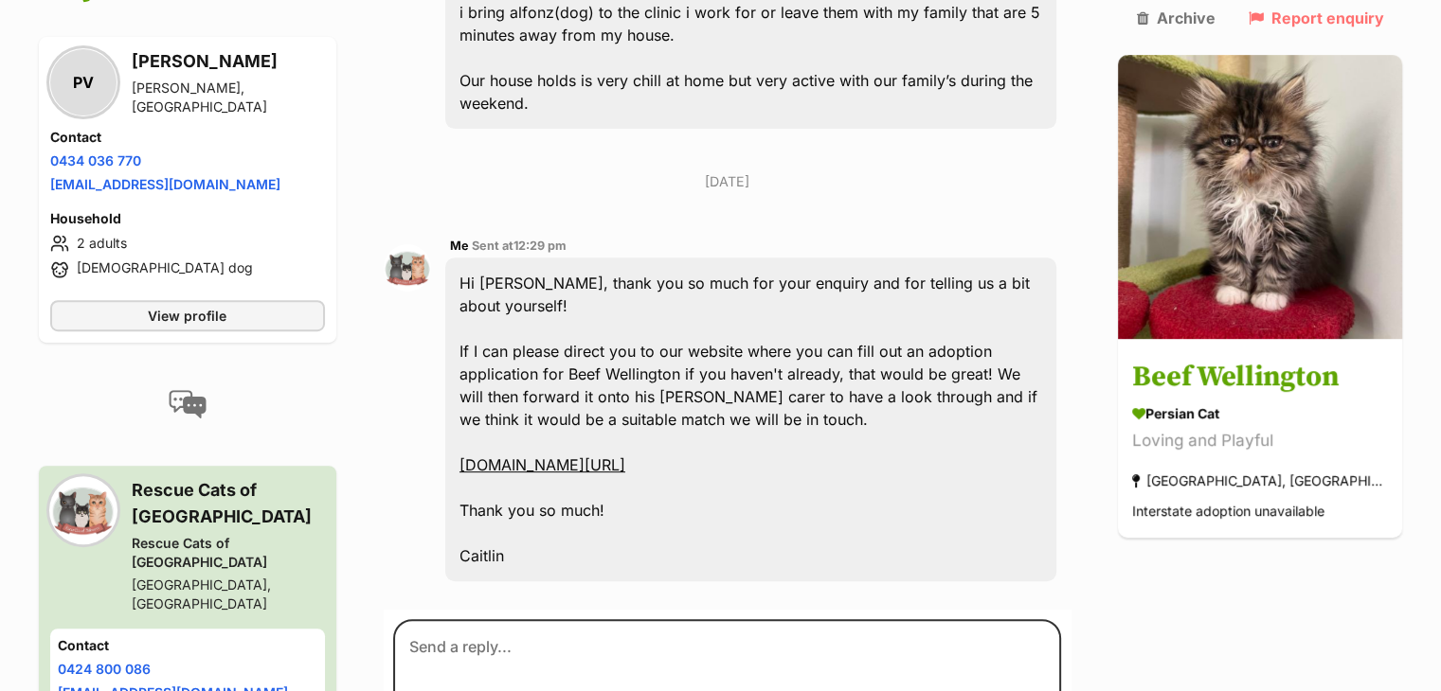
scroll to position [709, 0]
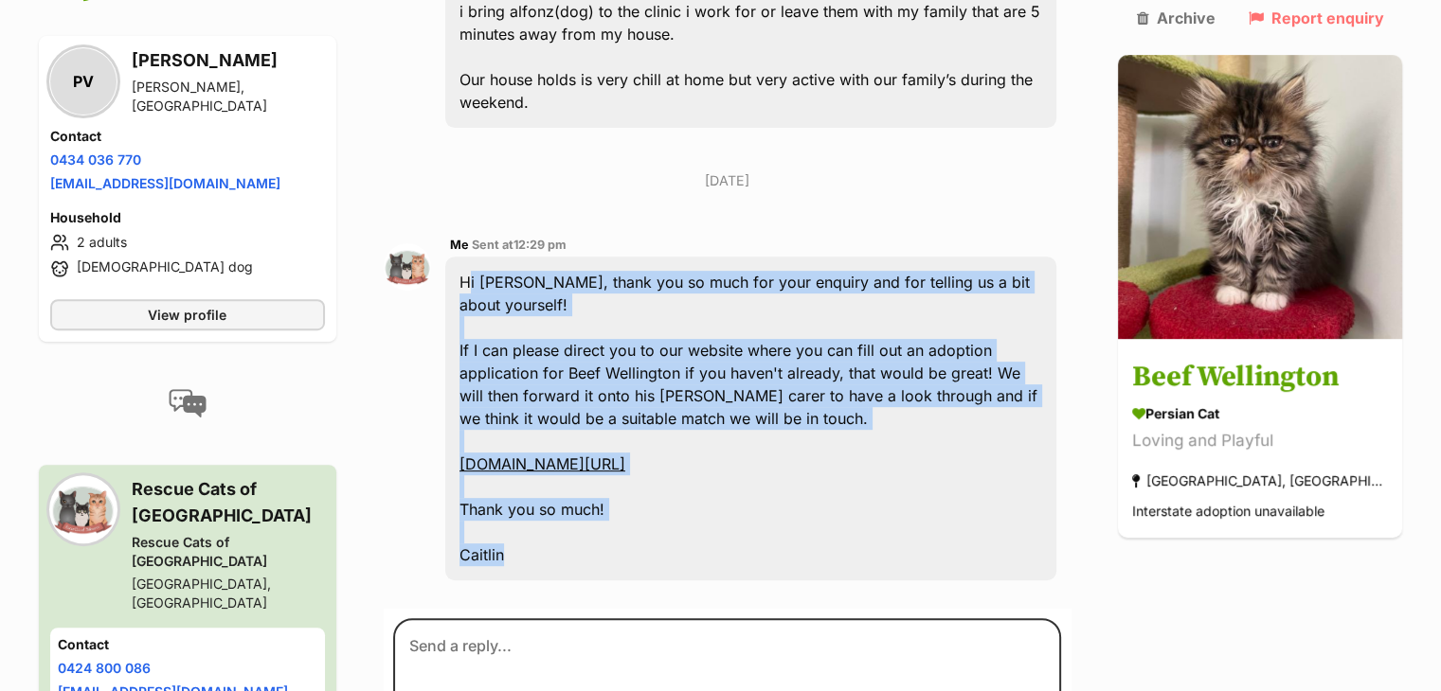
drag, startPoint x: 546, startPoint y: 650, endPoint x: 471, endPoint y: 231, distance: 425.3
click at [471, 257] on div "Hi [PERSON_NAME], thank you so much for your enquiry and for telling us a bit a…" at bounding box center [751, 419] width 612 height 324
copy div "Hi [PERSON_NAME], thank you so much for your enquiry and for telling us a bit a…"
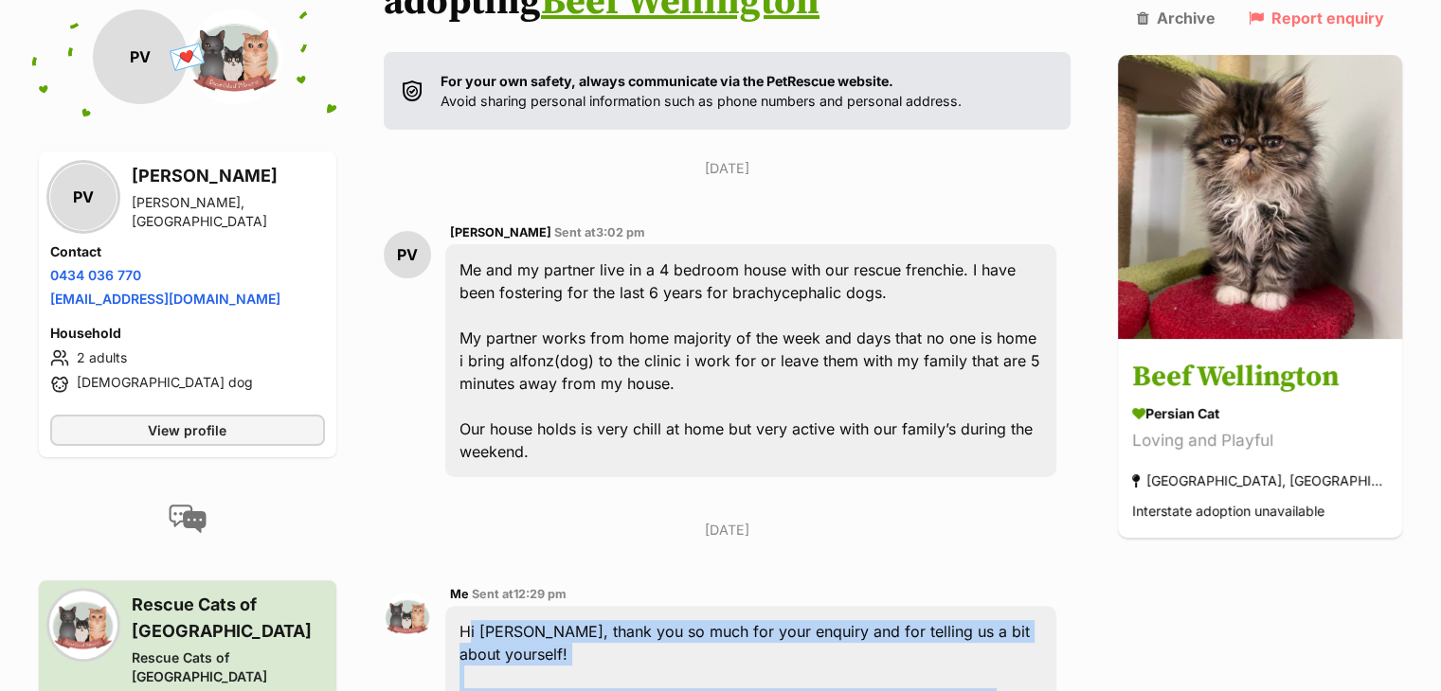
scroll to position [0, 0]
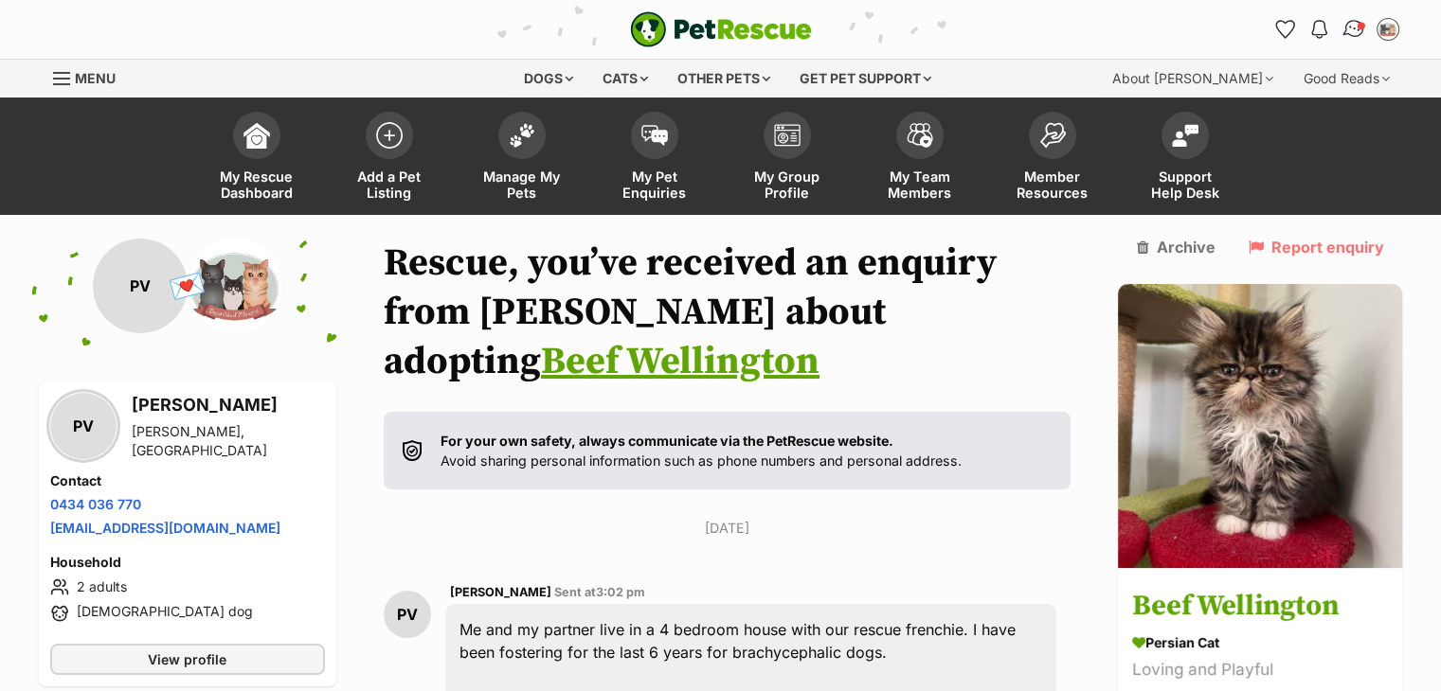
click at [1356, 34] on img "Conversations" at bounding box center [1353, 29] width 26 height 25
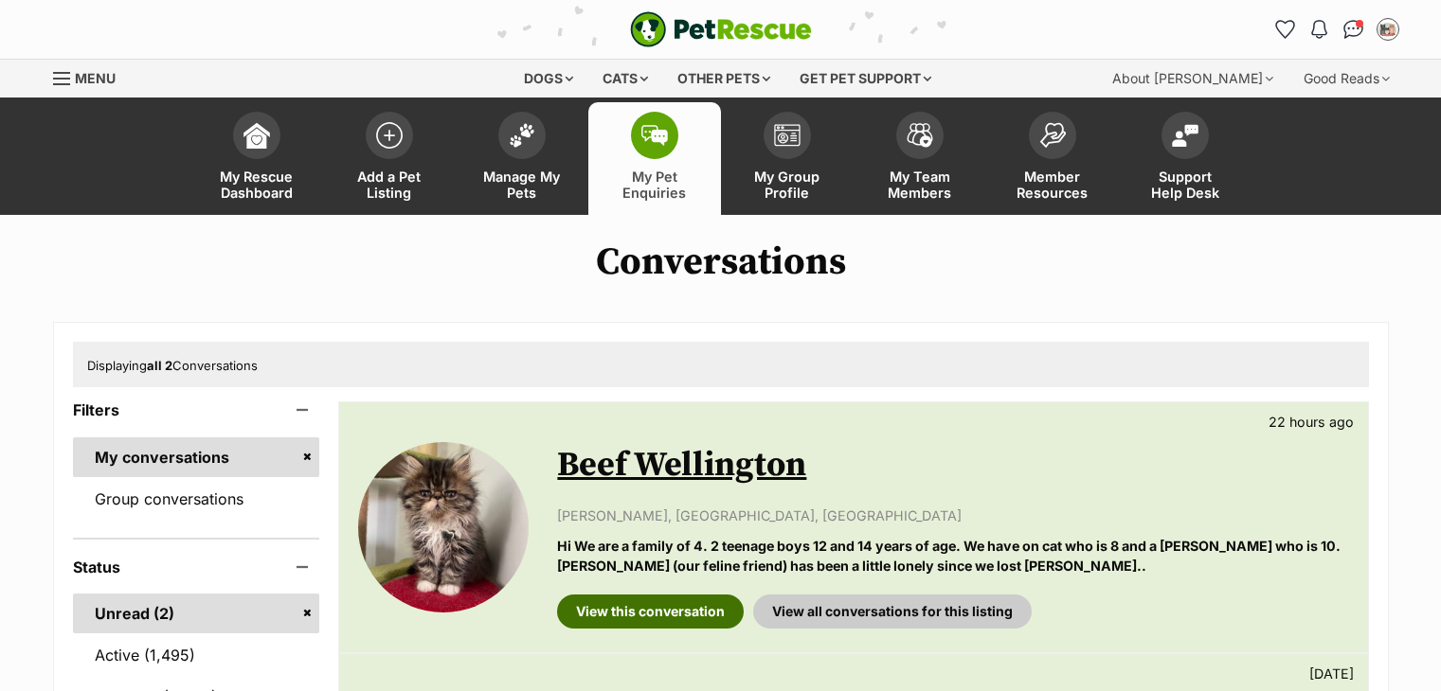
scroll to position [347, 0]
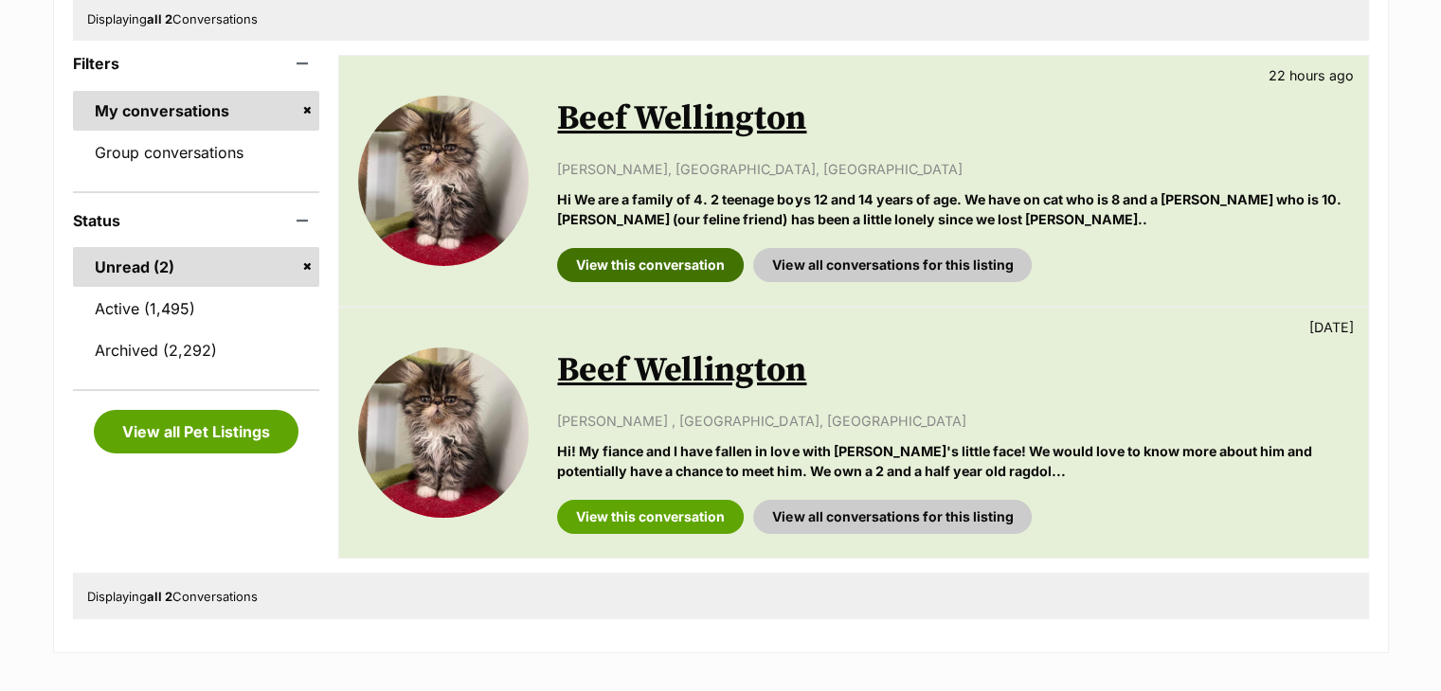
click at [644, 248] on link "View this conversation" at bounding box center [650, 265] width 187 height 34
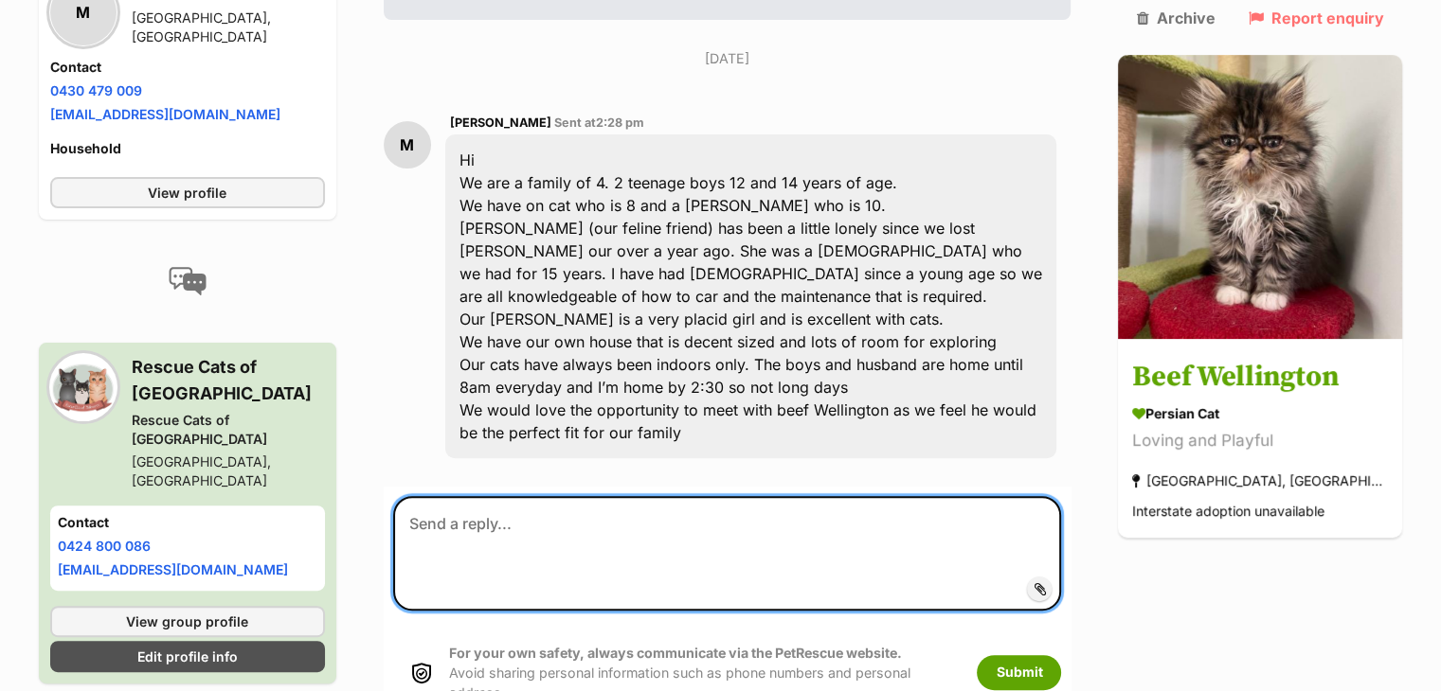
click at [534, 496] on textarea at bounding box center [727, 553] width 669 height 114
paste textarea "Hi Patrick, thank you so much for your enquiry and for telling us a bit about y…"
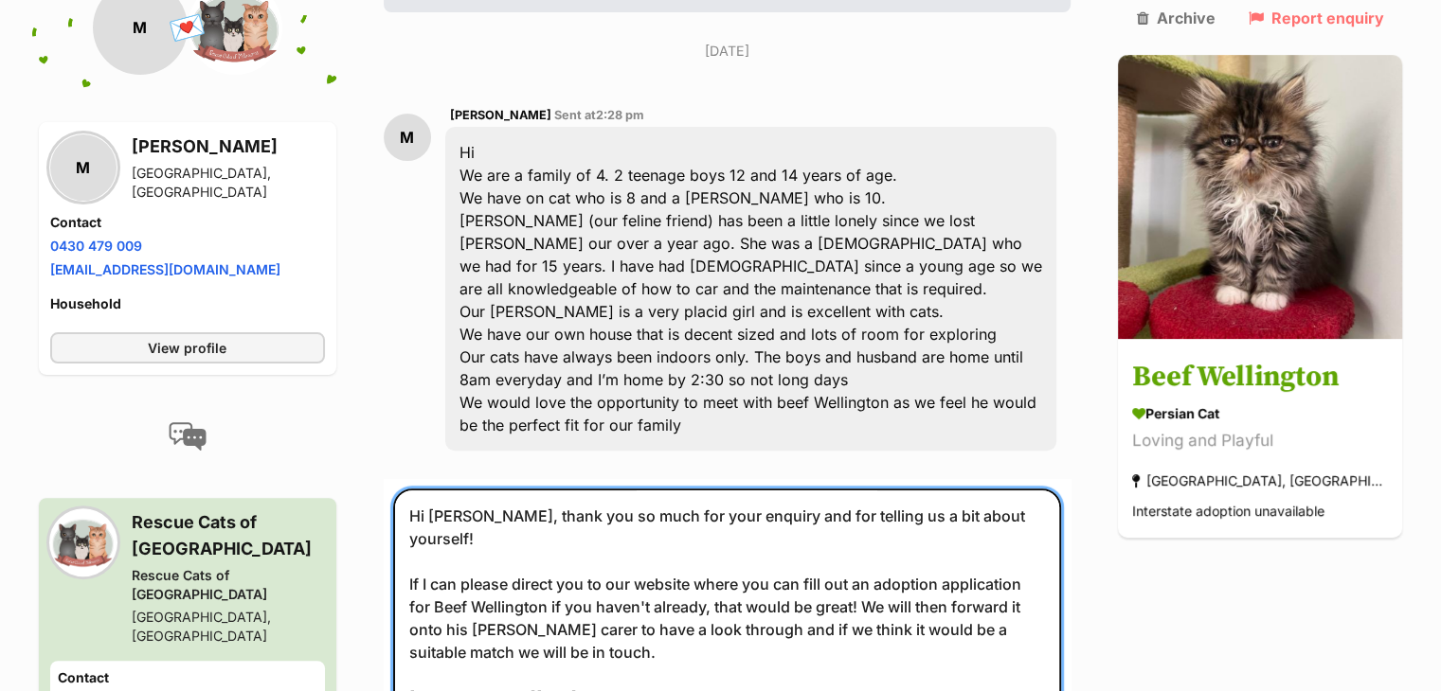
scroll to position [11, 0]
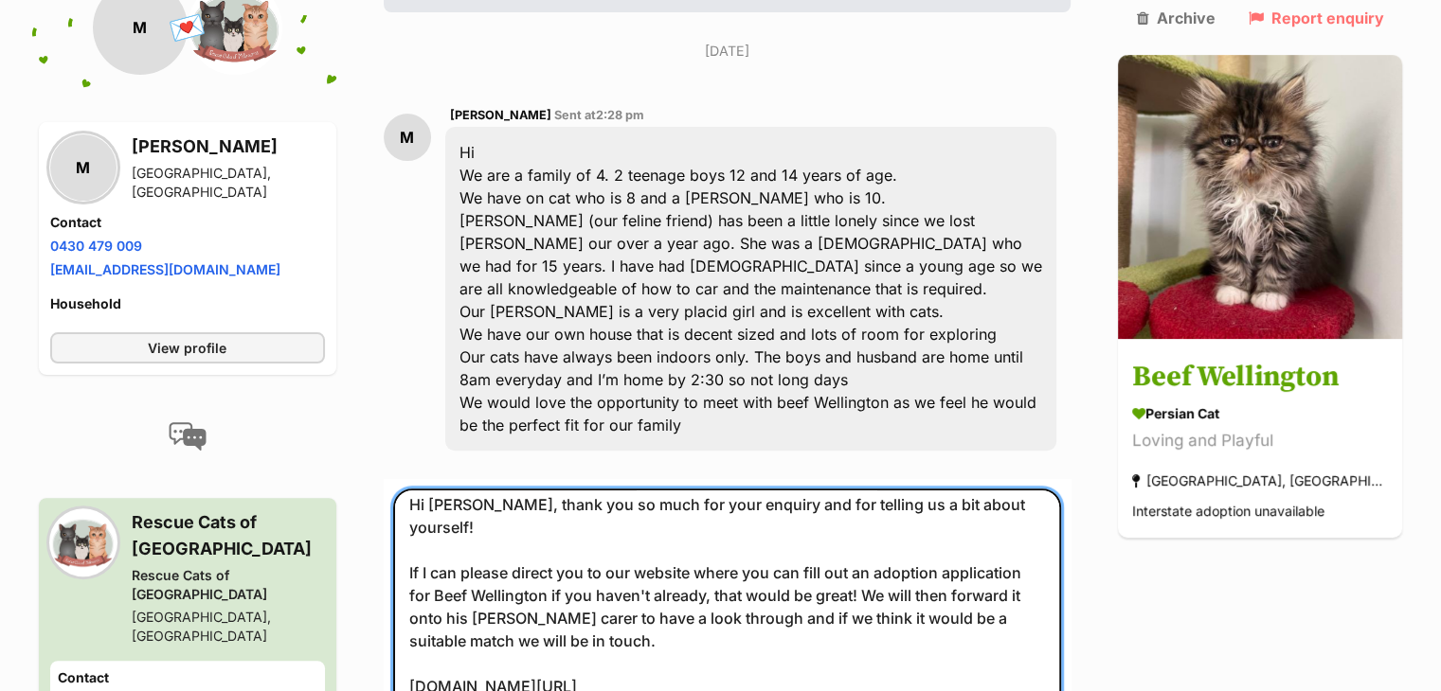
click at [489, 489] on textarea "Hi Patrick, thank you so much for your enquiry and for telling us a bit about y…" at bounding box center [727, 627] width 669 height 277
type textarea "Hi Marta, thank you so much for your enquiry and for telling us a bit about you…"
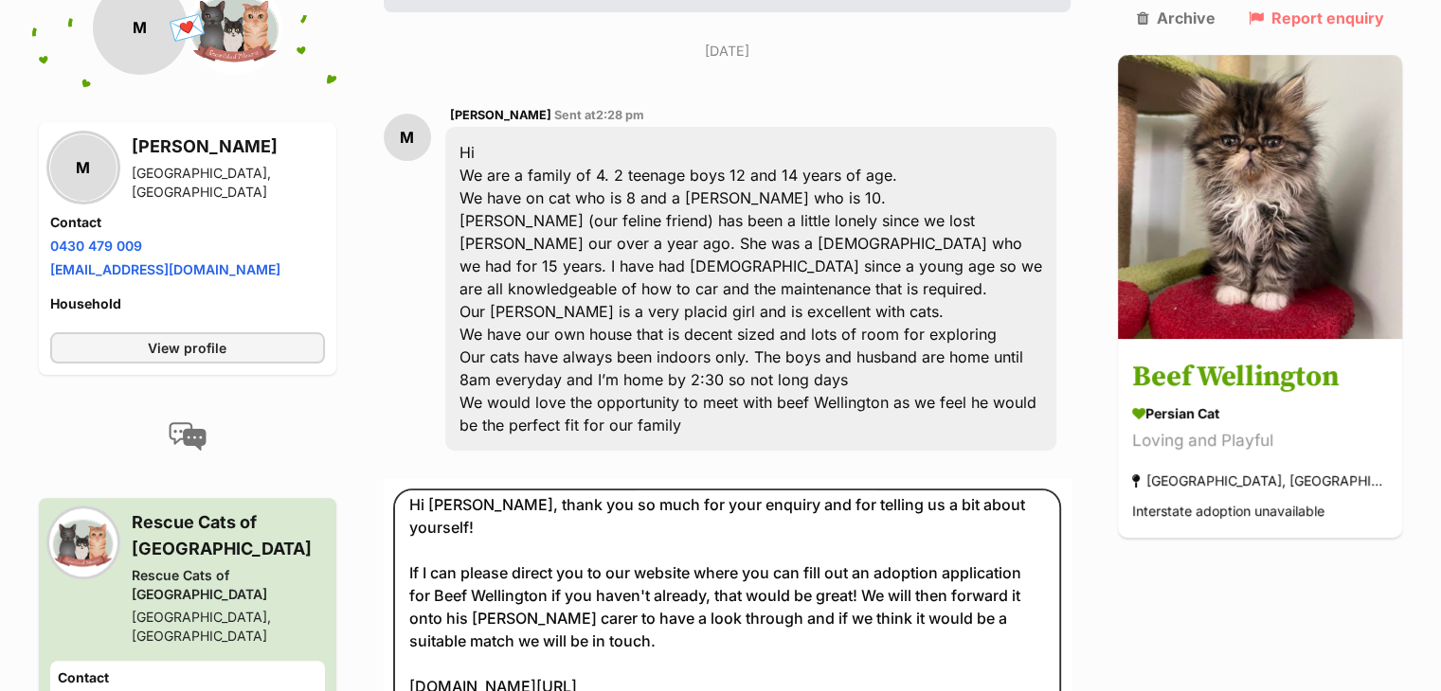
click at [1255, 591] on div "Back to all conversations 💌 Conversation participant details M M Marta Sunbury,…" at bounding box center [721, 323] width 1392 height 1125
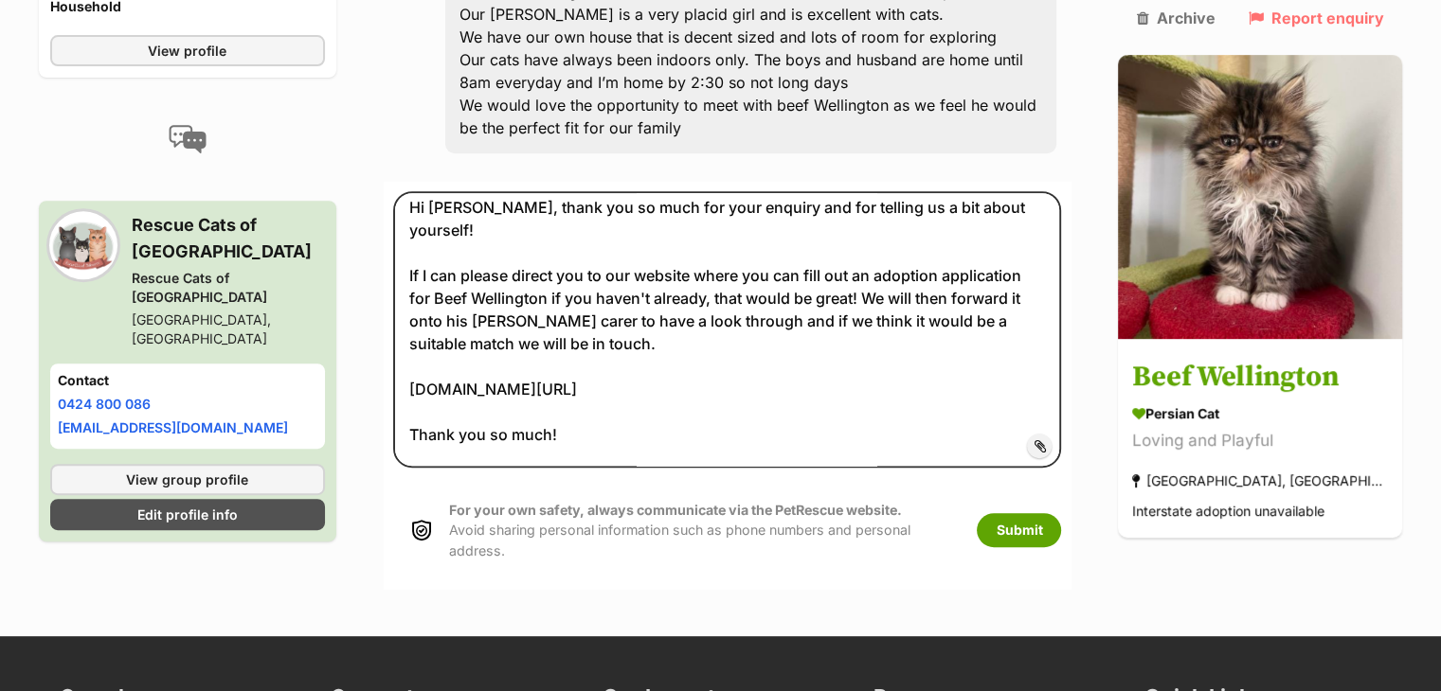
scroll to position [782, 0]
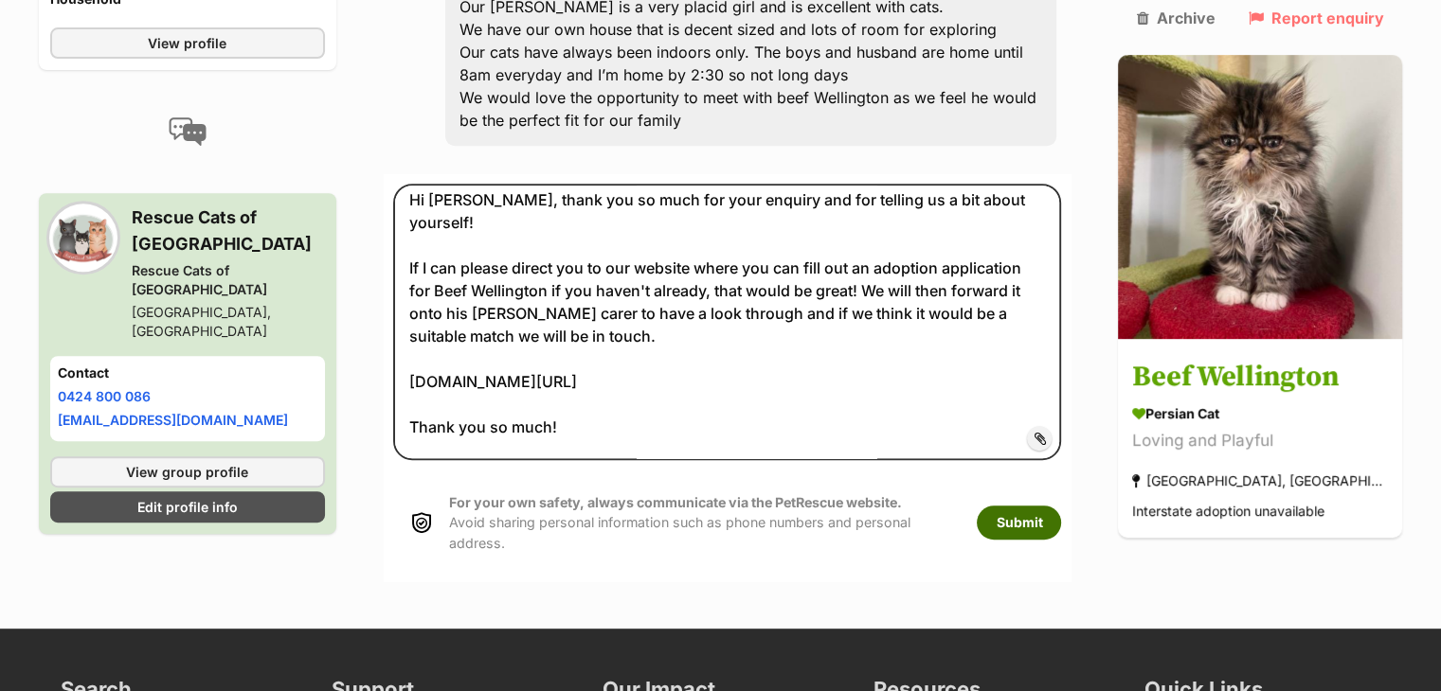
click at [1061, 506] on button "Submit" at bounding box center [1019, 523] width 84 height 34
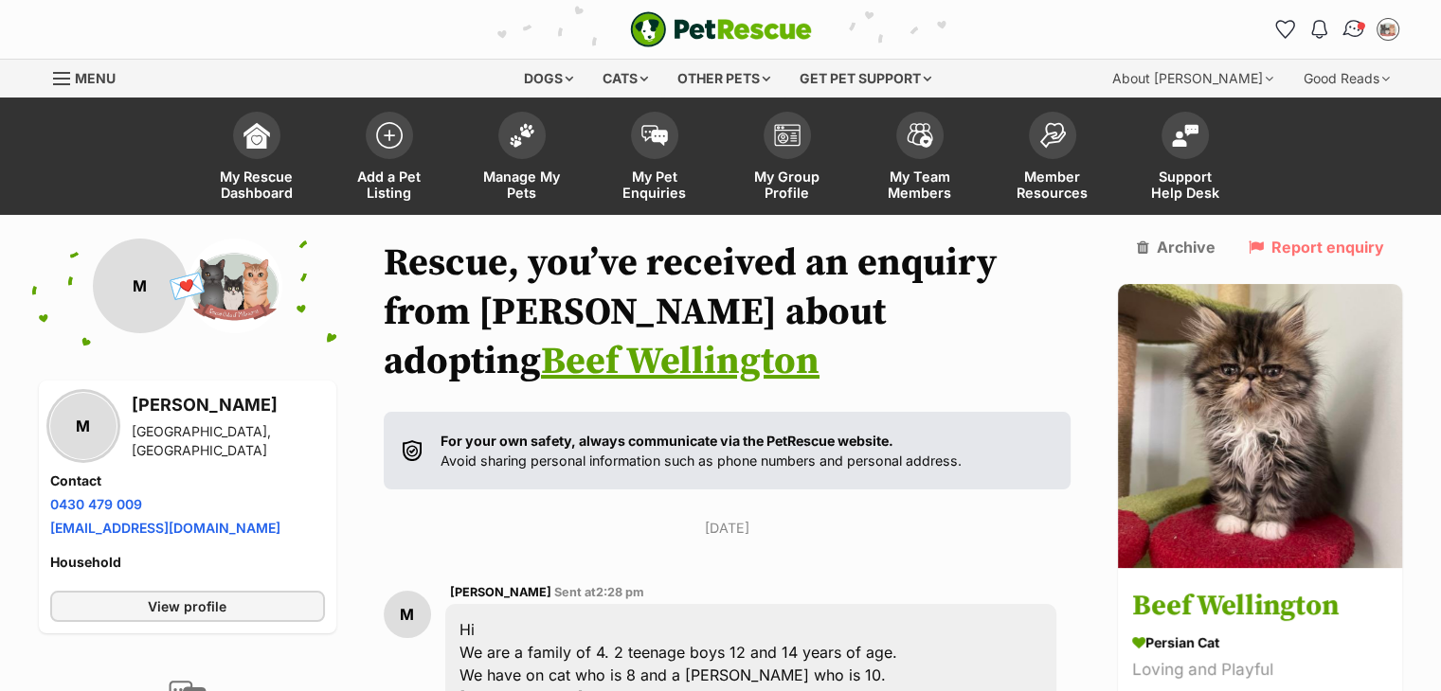
click at [1351, 38] on img "Conversations" at bounding box center [1353, 29] width 26 height 25
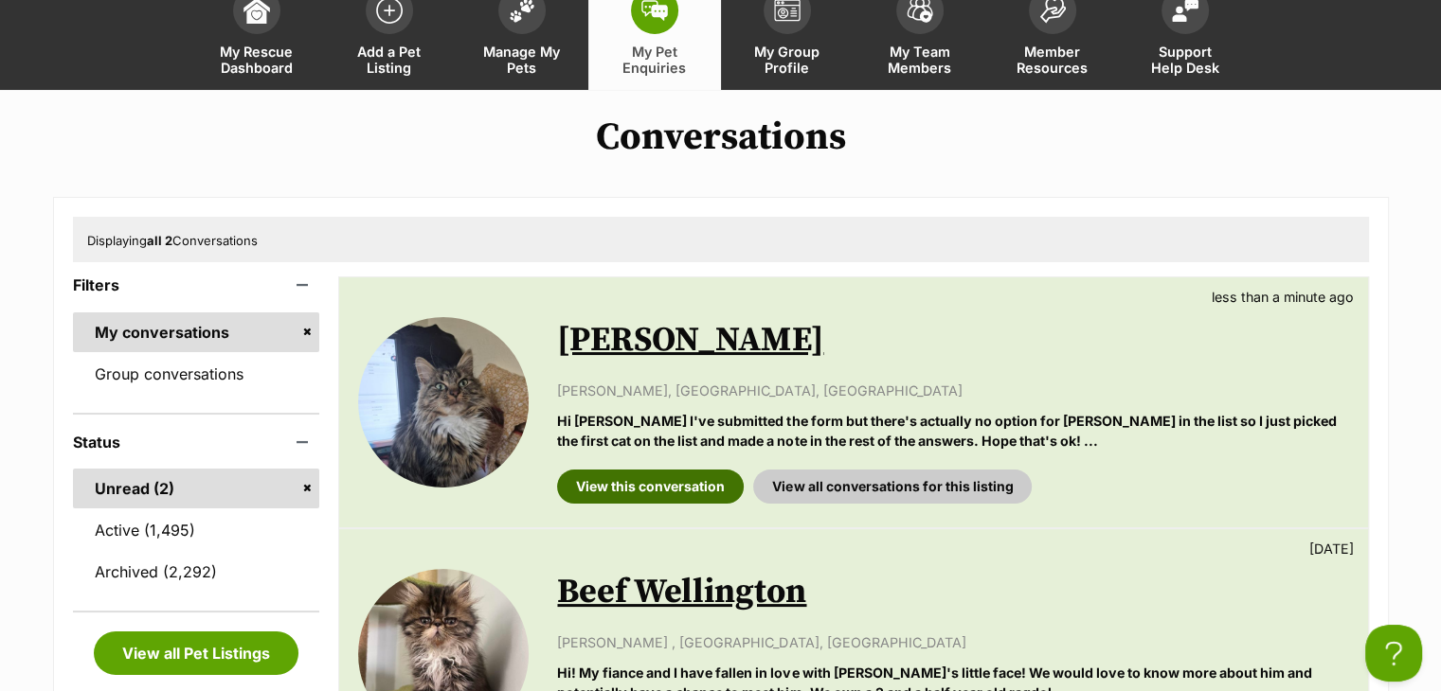
click at [642, 488] on link "View this conversation" at bounding box center [650, 487] width 187 height 34
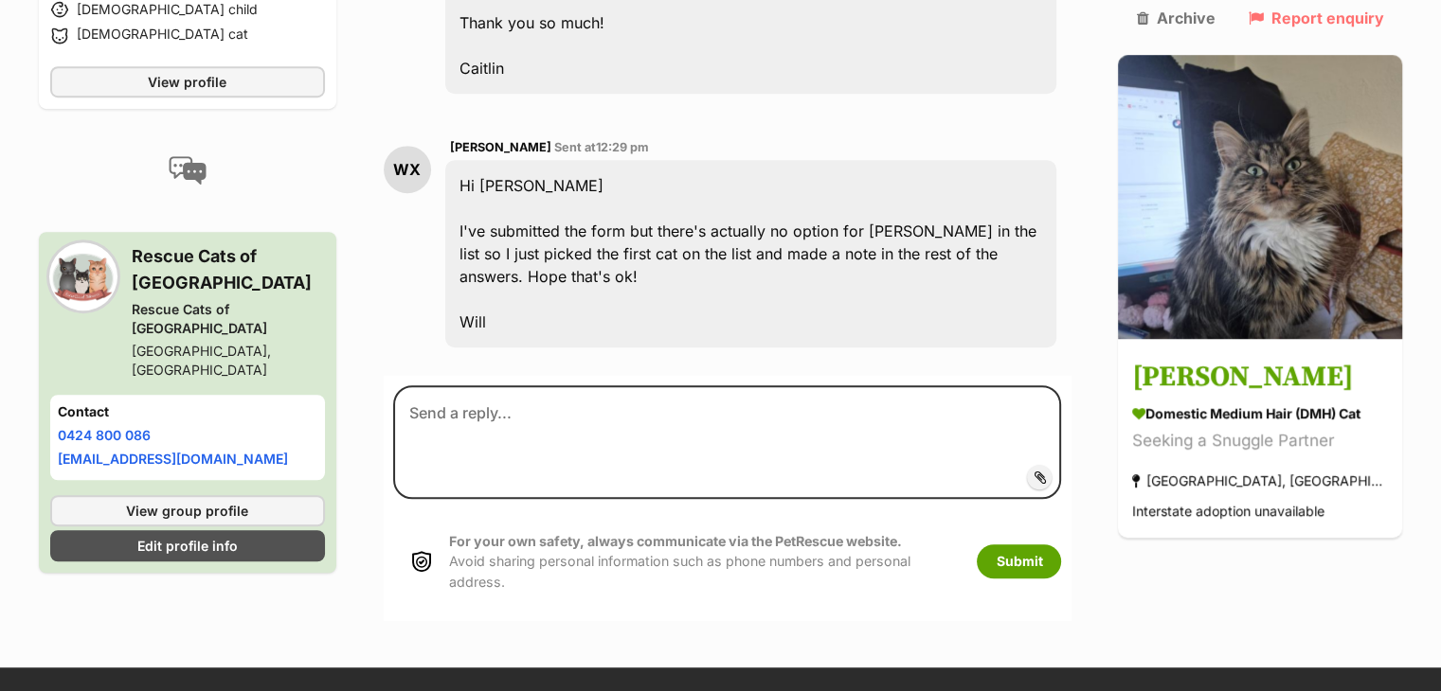
scroll to position [1214, 0]
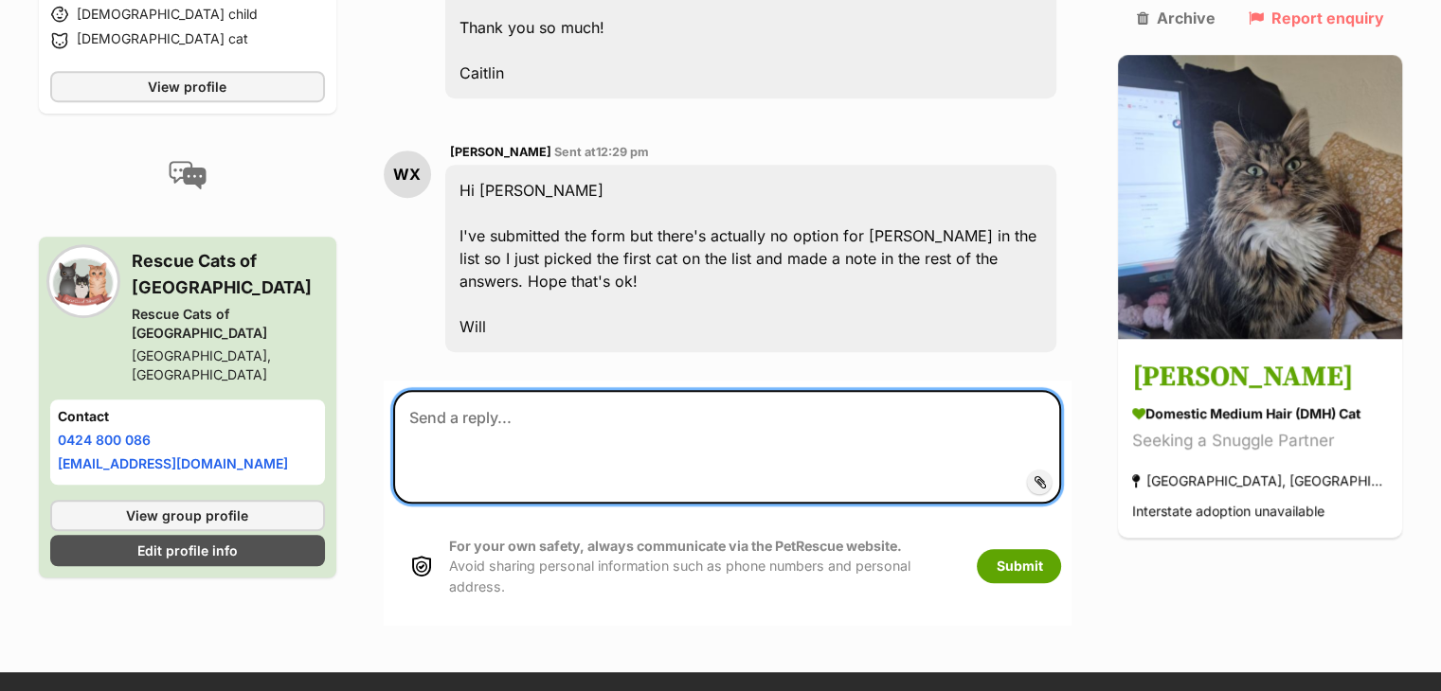
click at [720, 390] on textarea at bounding box center [727, 447] width 669 height 114
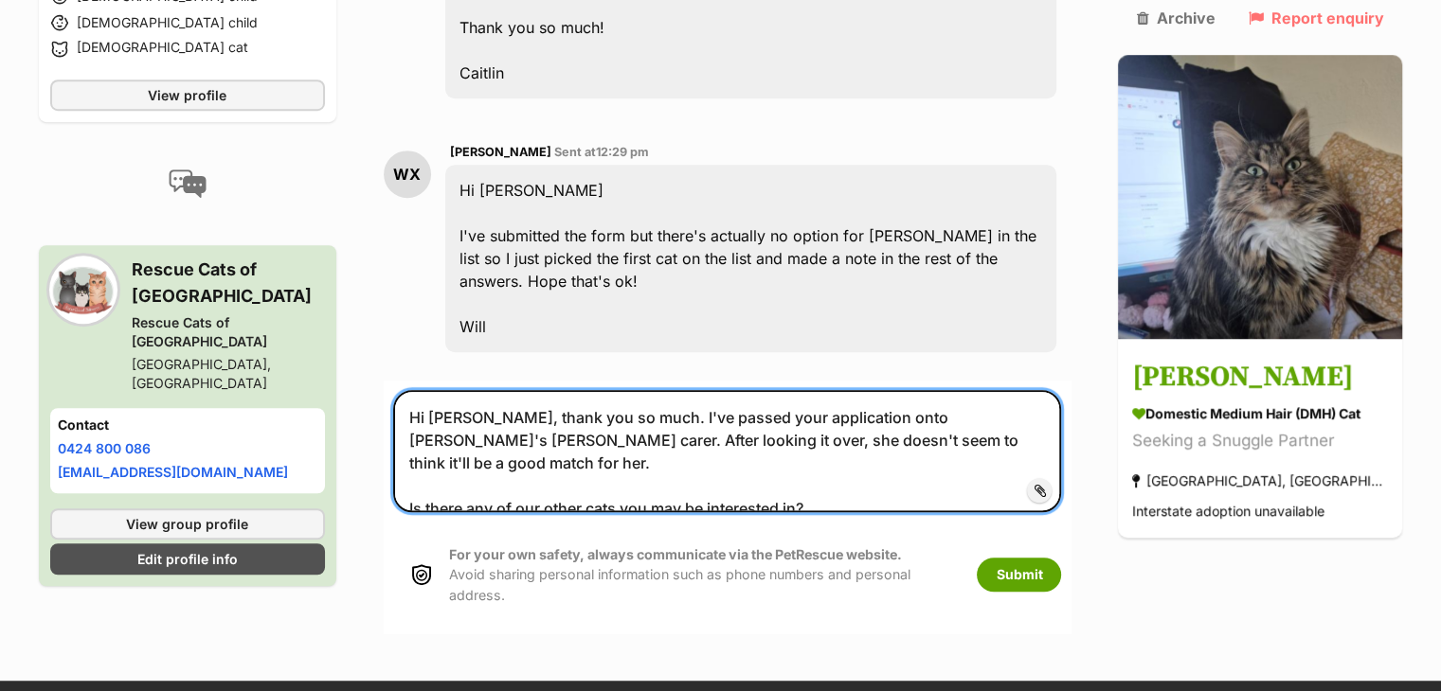
click at [940, 390] on textarea "Hi Will, thank you so much. I've passed your application onto Cynthia's foster …" at bounding box center [727, 451] width 669 height 122
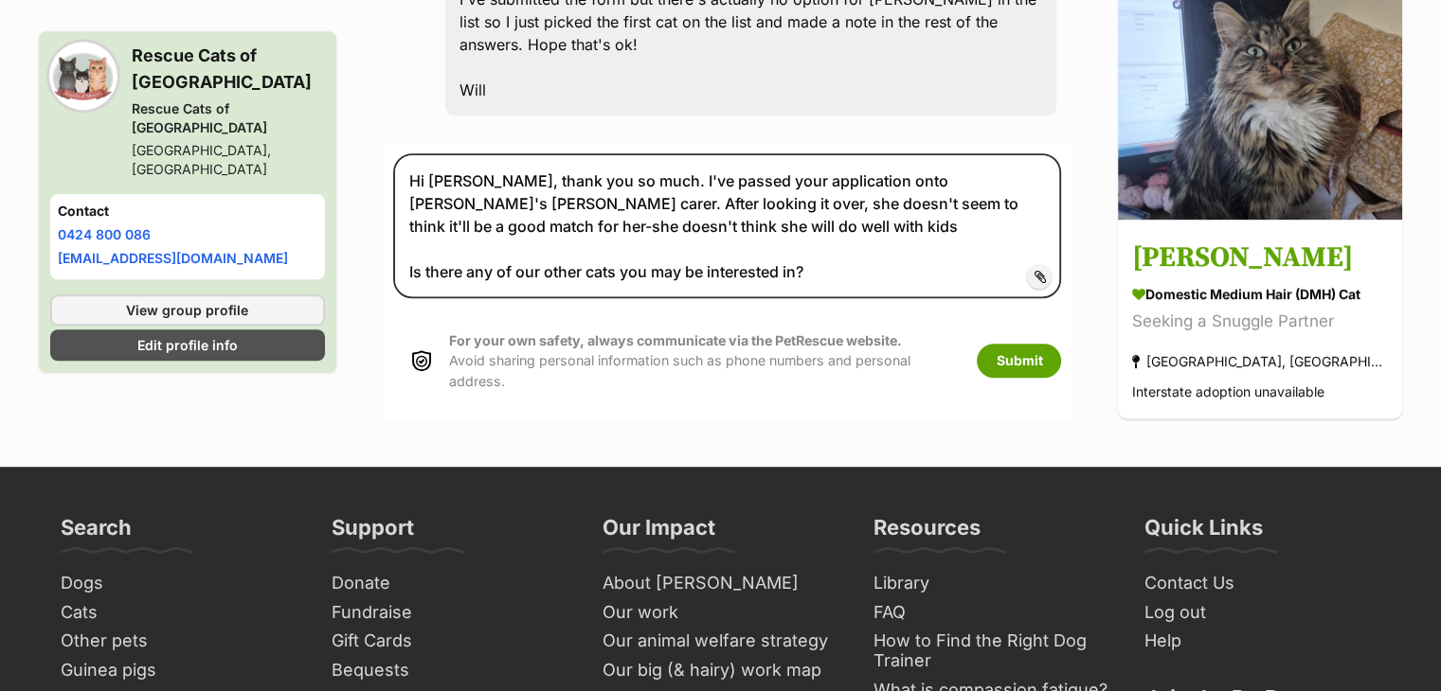
scroll to position [1457, 0]
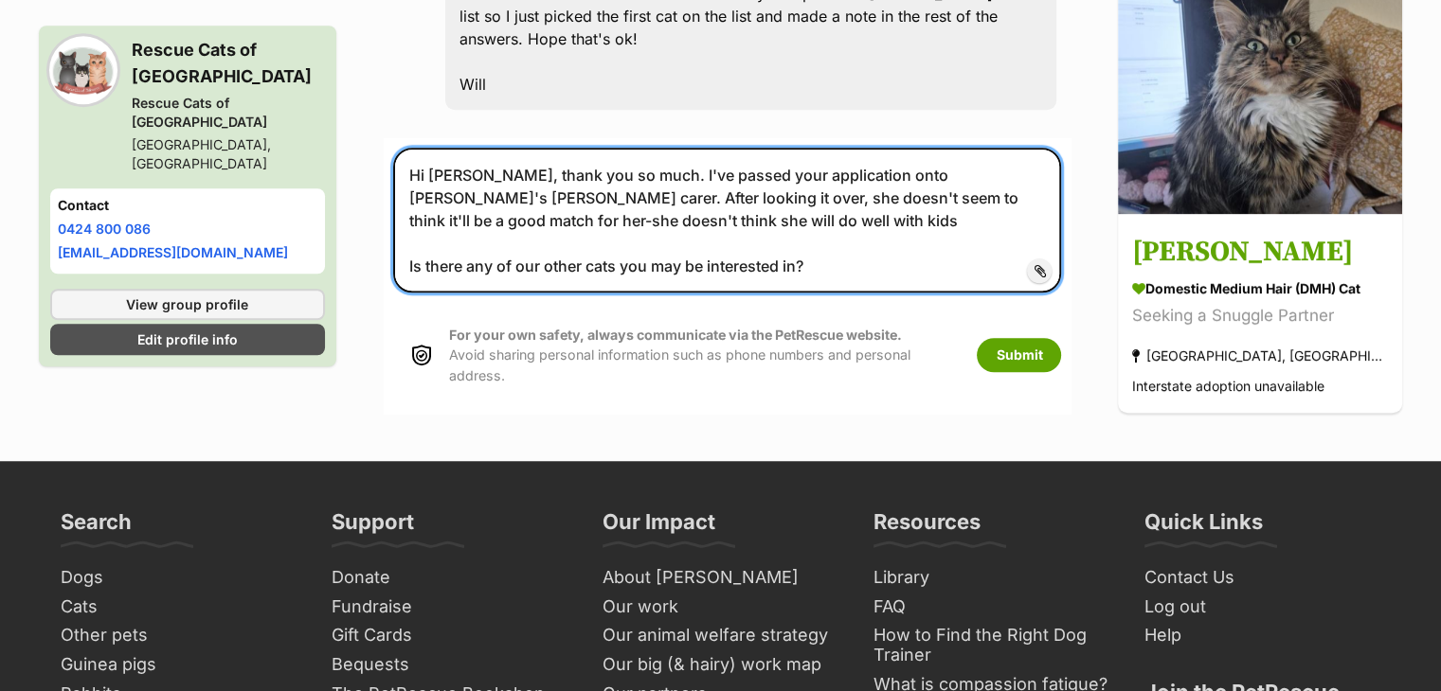
click at [753, 148] on textarea "Hi Will, thank you so much. I've passed your application onto Cynthia's foster …" at bounding box center [727, 220] width 669 height 145
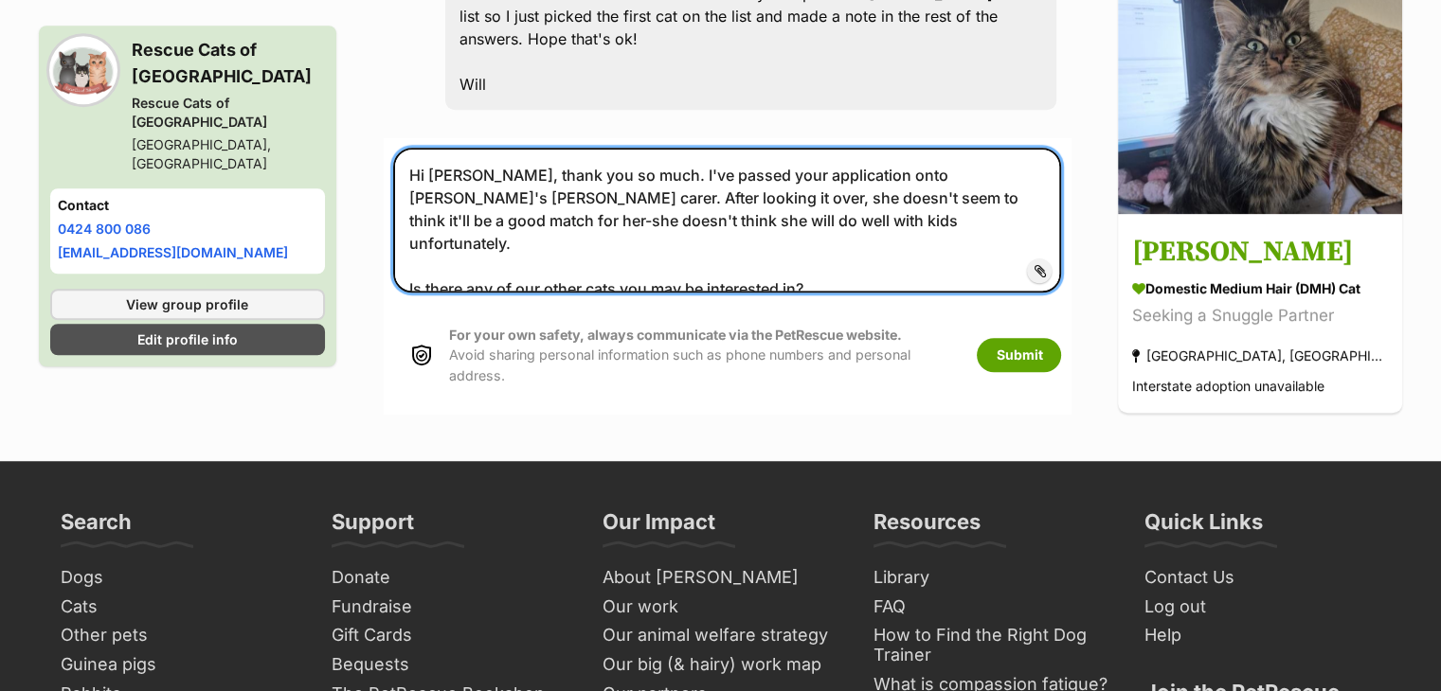
click at [850, 174] on textarea "Hi Will, thank you so much. I've passed your application onto Cynthia's foster …" at bounding box center [727, 220] width 669 height 145
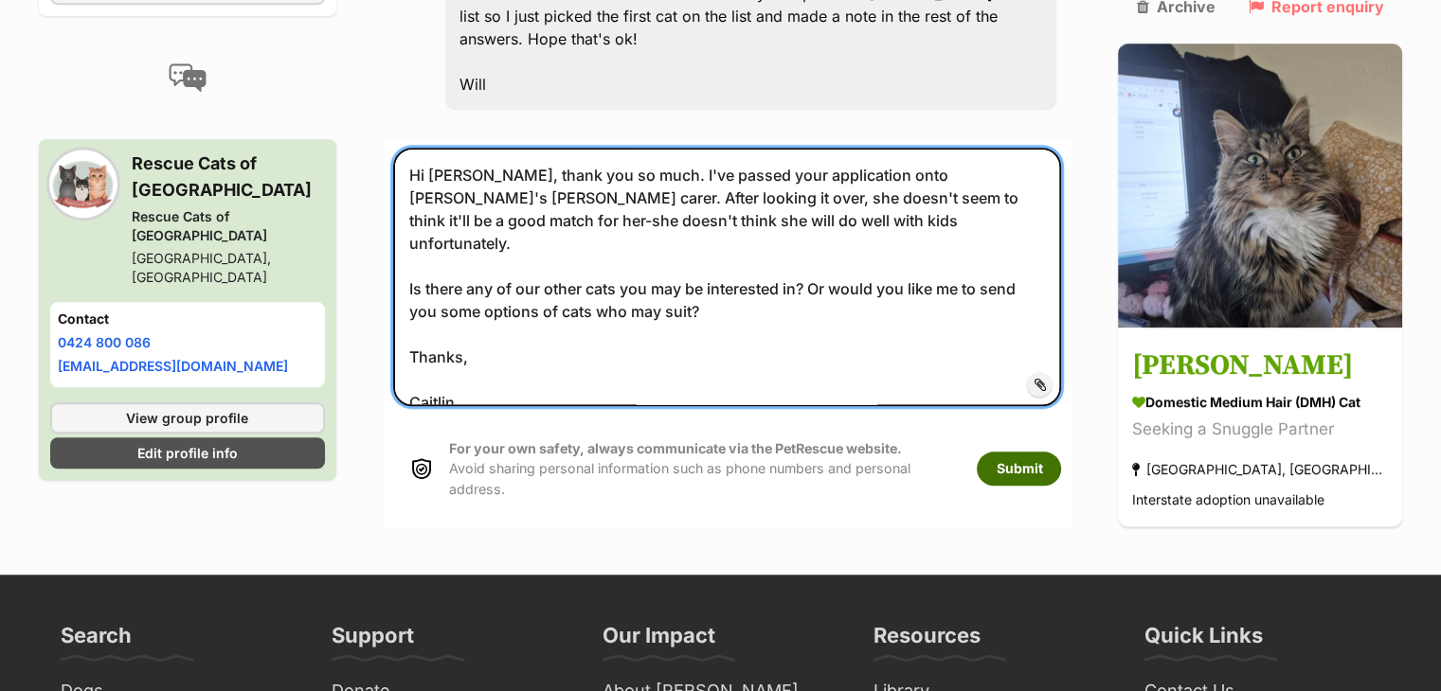
type textarea "Hi Will, thank you so much. I've passed your application onto Cynthia's foster …"
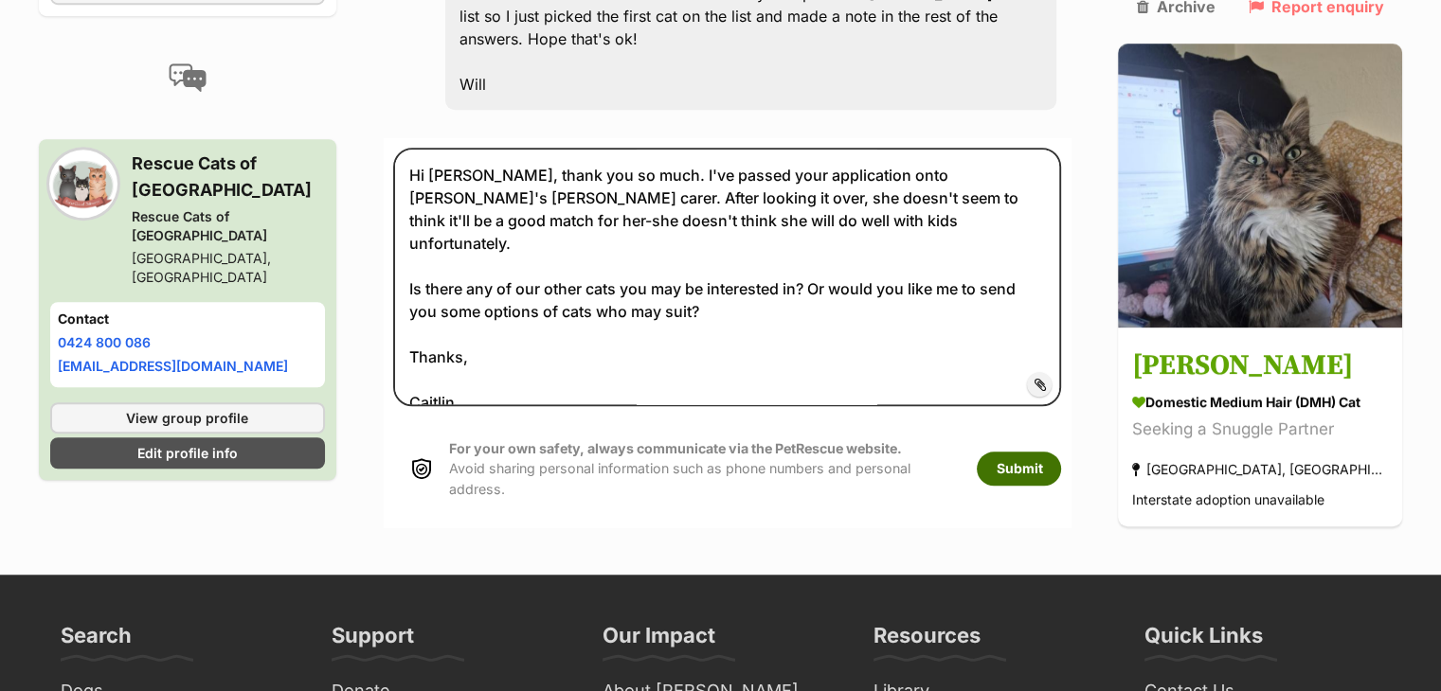
click at [1014, 452] on button "Submit" at bounding box center [1019, 469] width 84 height 34
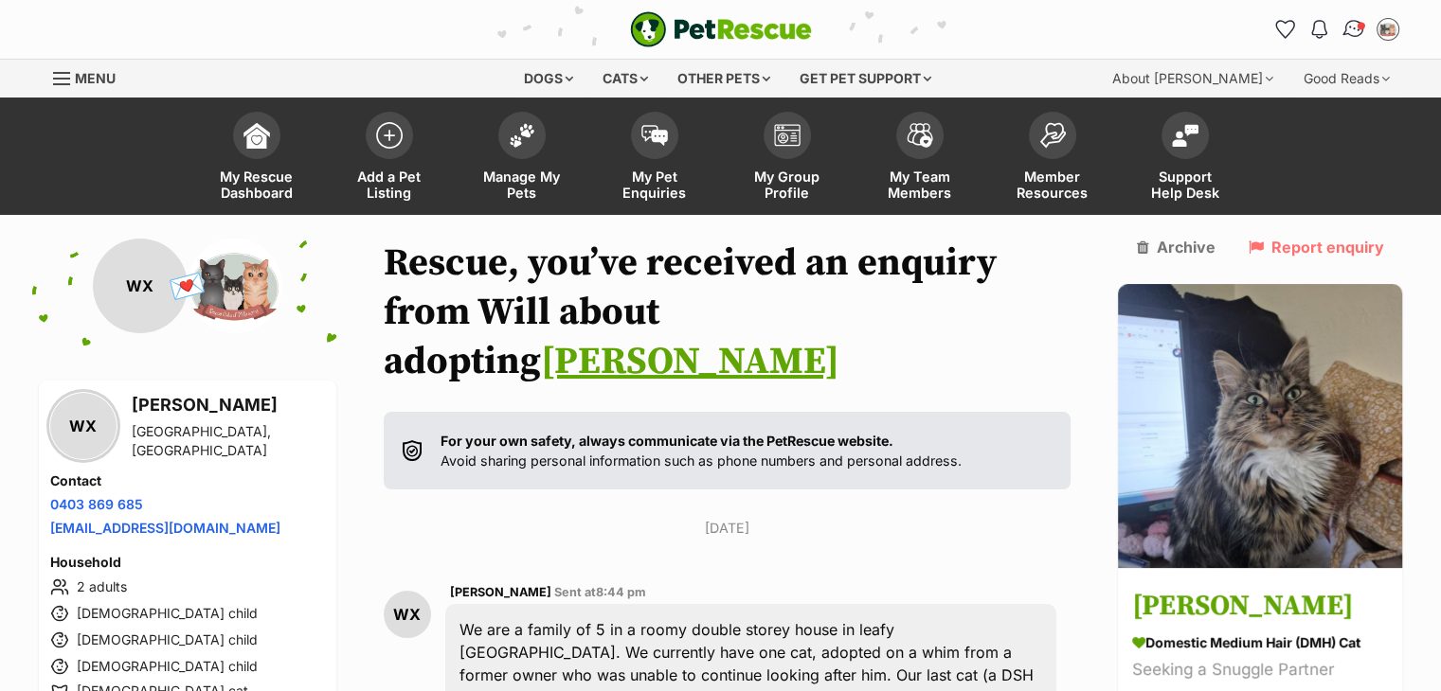
click at [1352, 24] on img "Conversations" at bounding box center [1353, 29] width 26 height 25
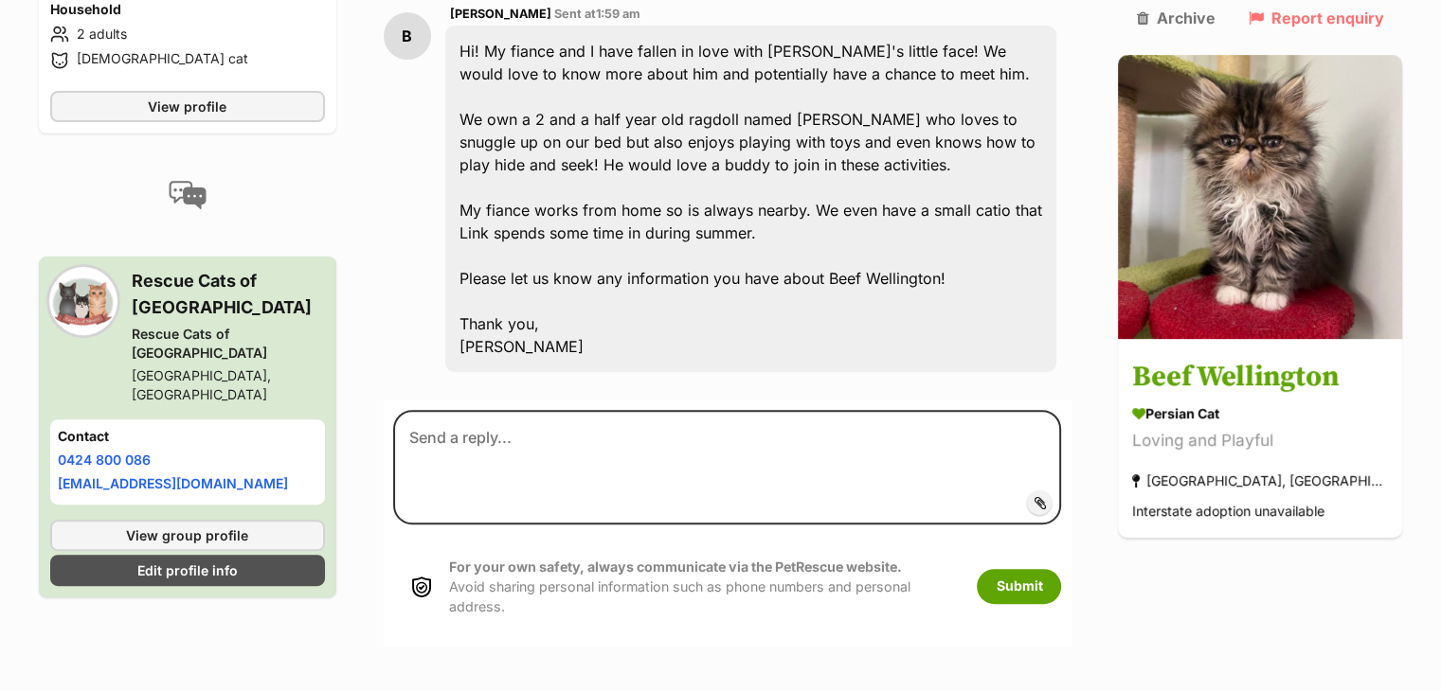
scroll to position [580, 0]
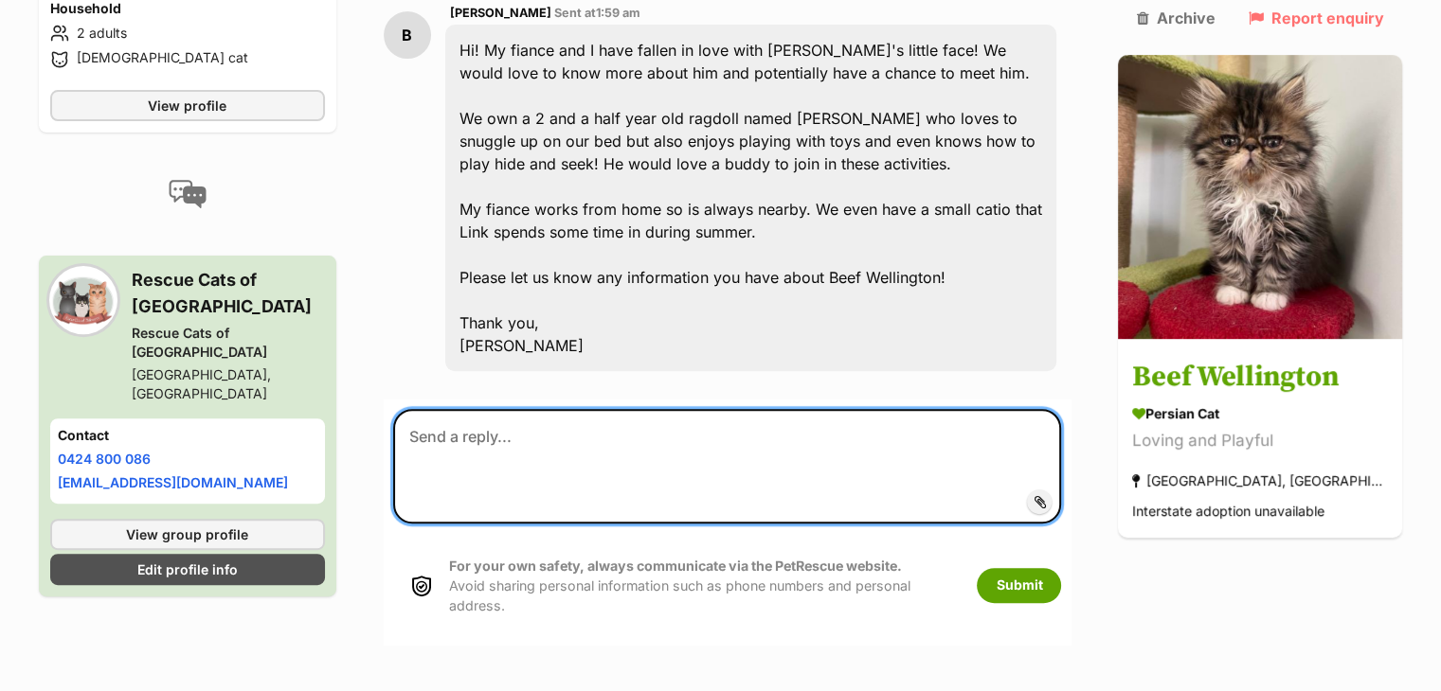
click at [527, 409] on textarea at bounding box center [727, 466] width 669 height 114
paste textarea "Hi Patrick, thank you so much for your enquiry and for telling us a bit about y…"
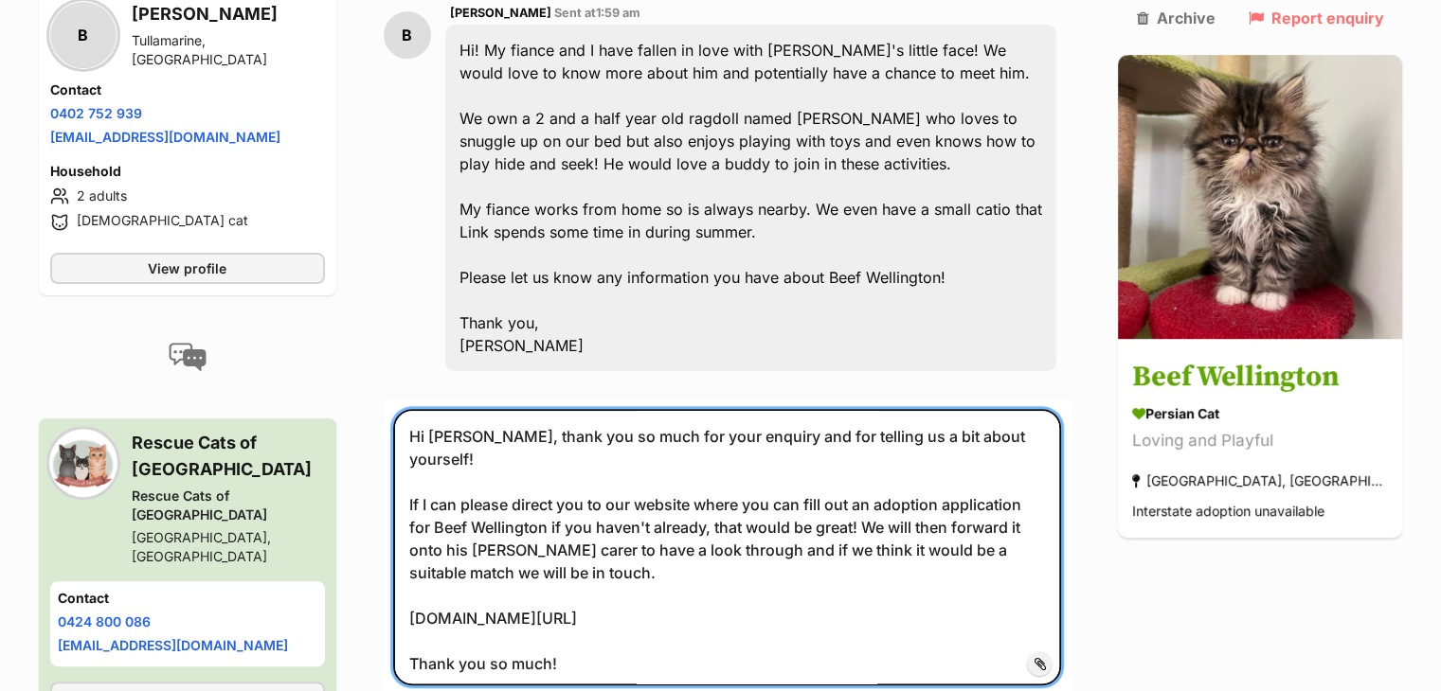
scroll to position [11, 0]
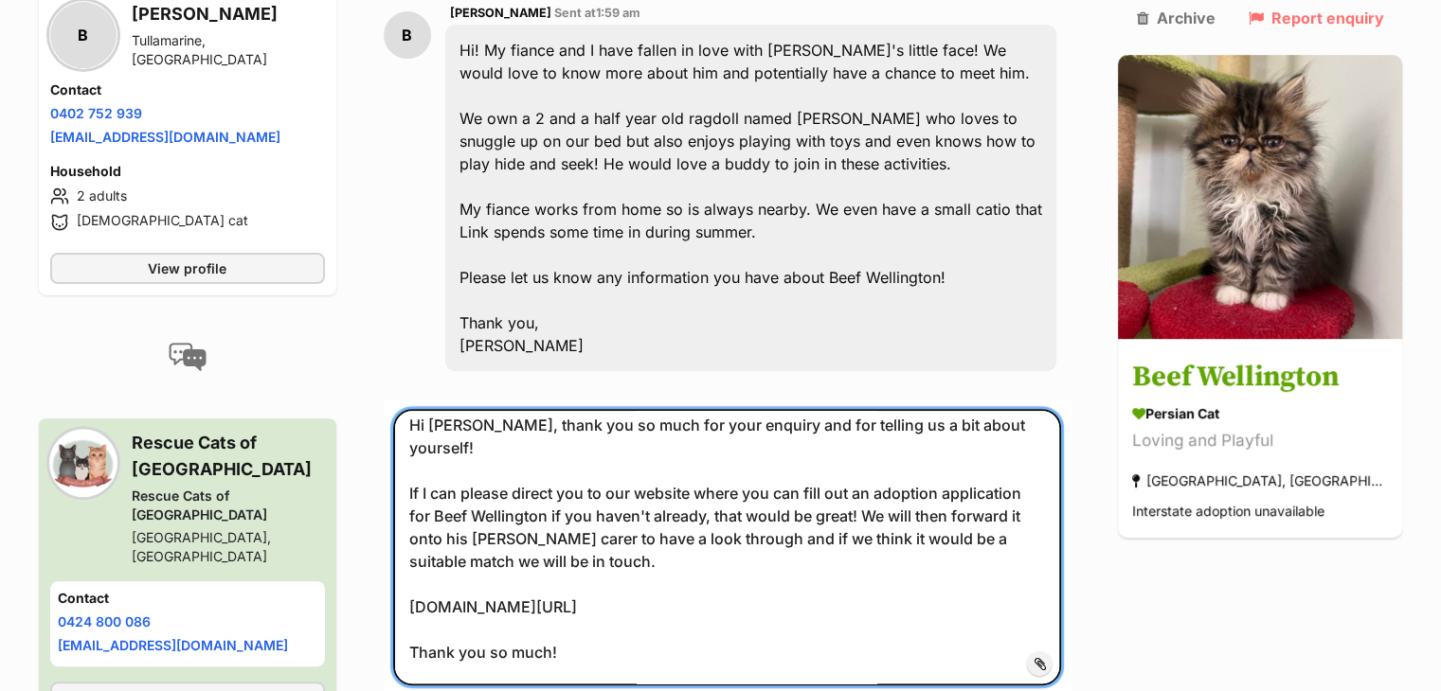
click at [492, 409] on textarea "Hi Patrick, thank you so much for your enquiry and for telling us a bit about y…" at bounding box center [727, 547] width 669 height 277
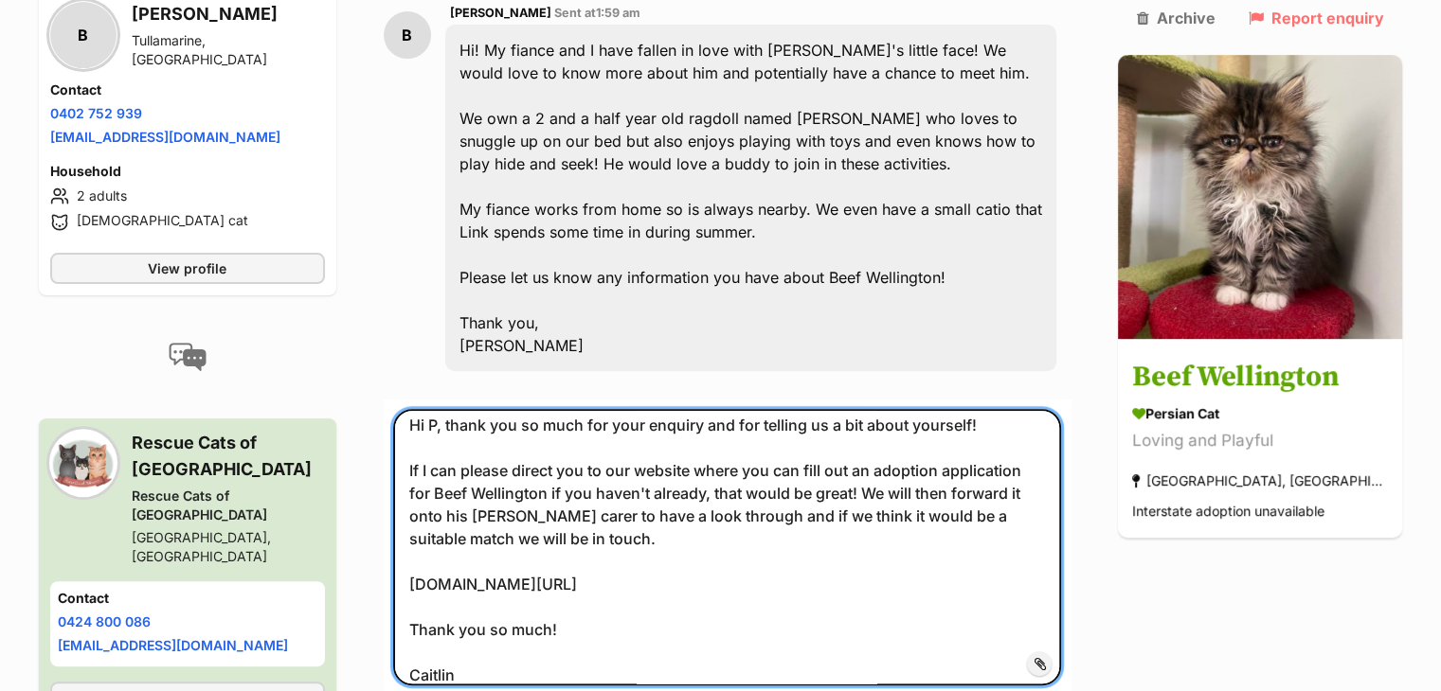
scroll to position [0, 0]
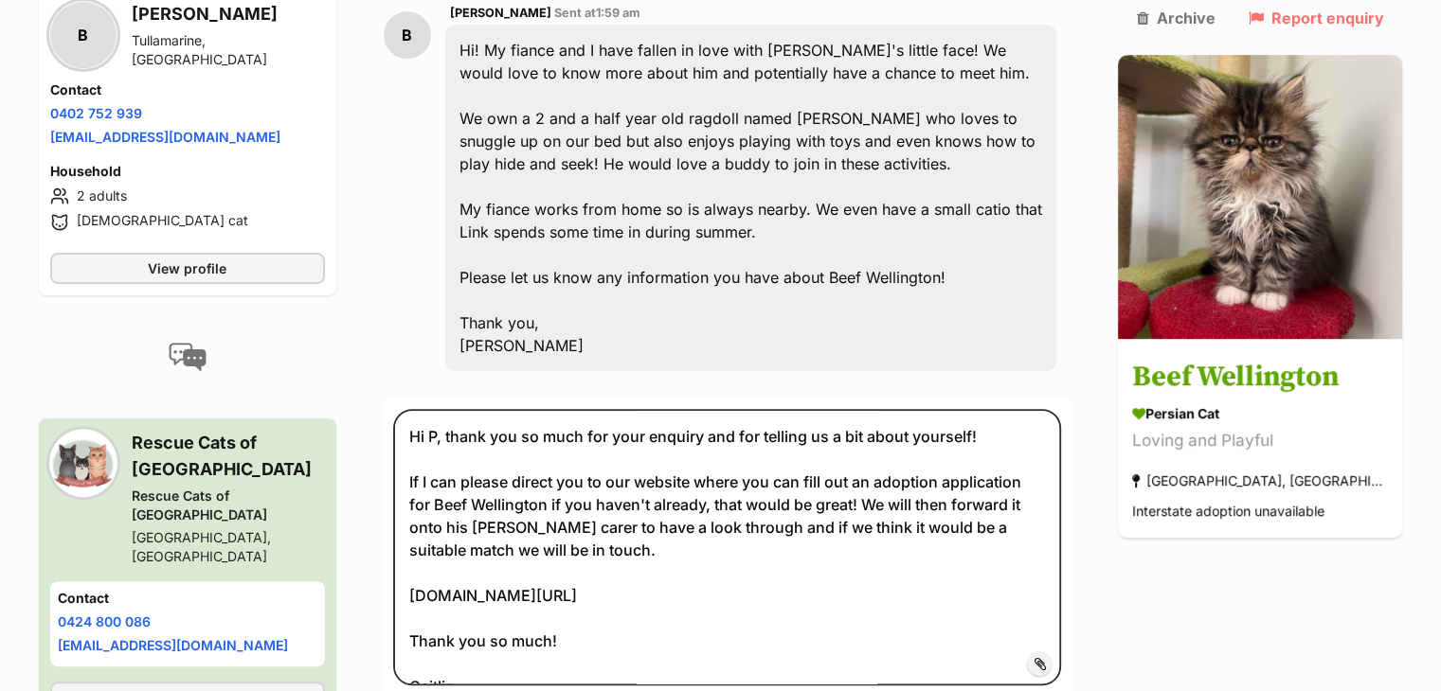
click at [573, 338] on section "Rescue, you’ve received an enquiry from Bridget about adopting Beef Wellington …" at bounding box center [728, 233] width 688 height 1148
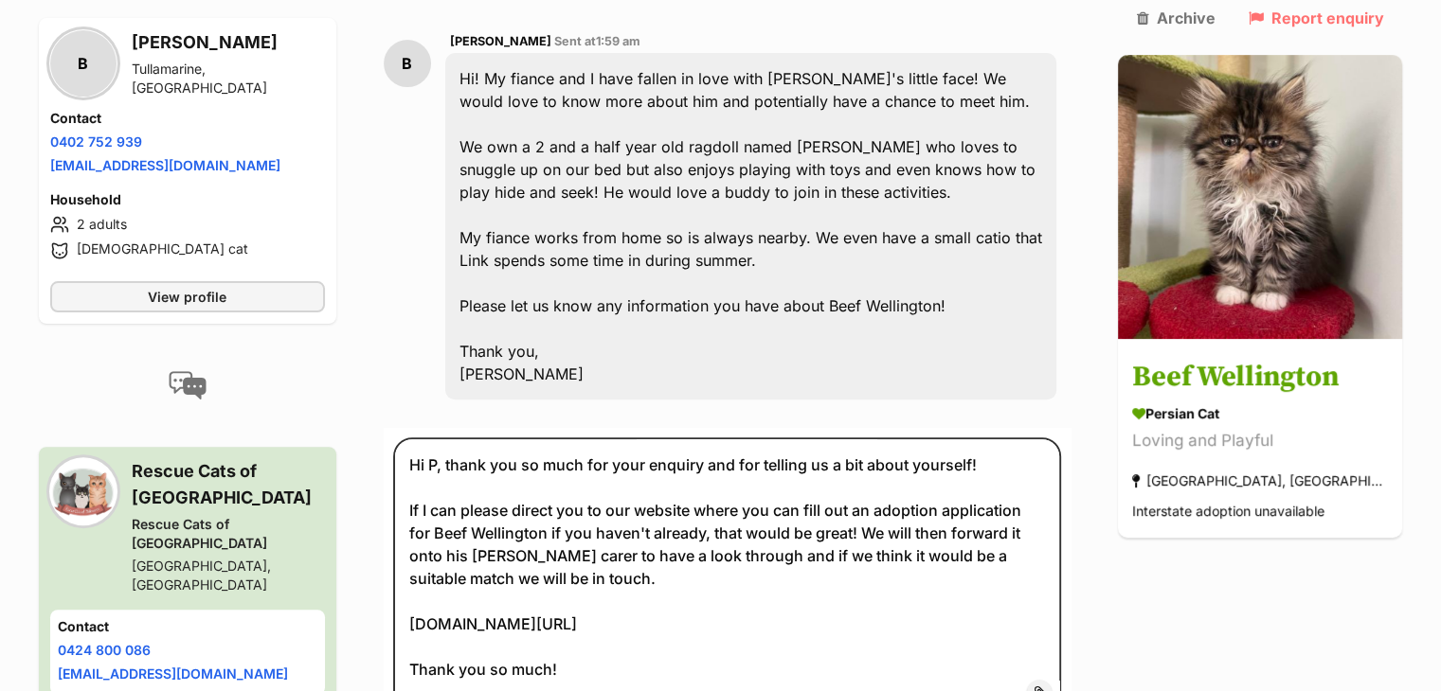
scroll to position [521, 0]
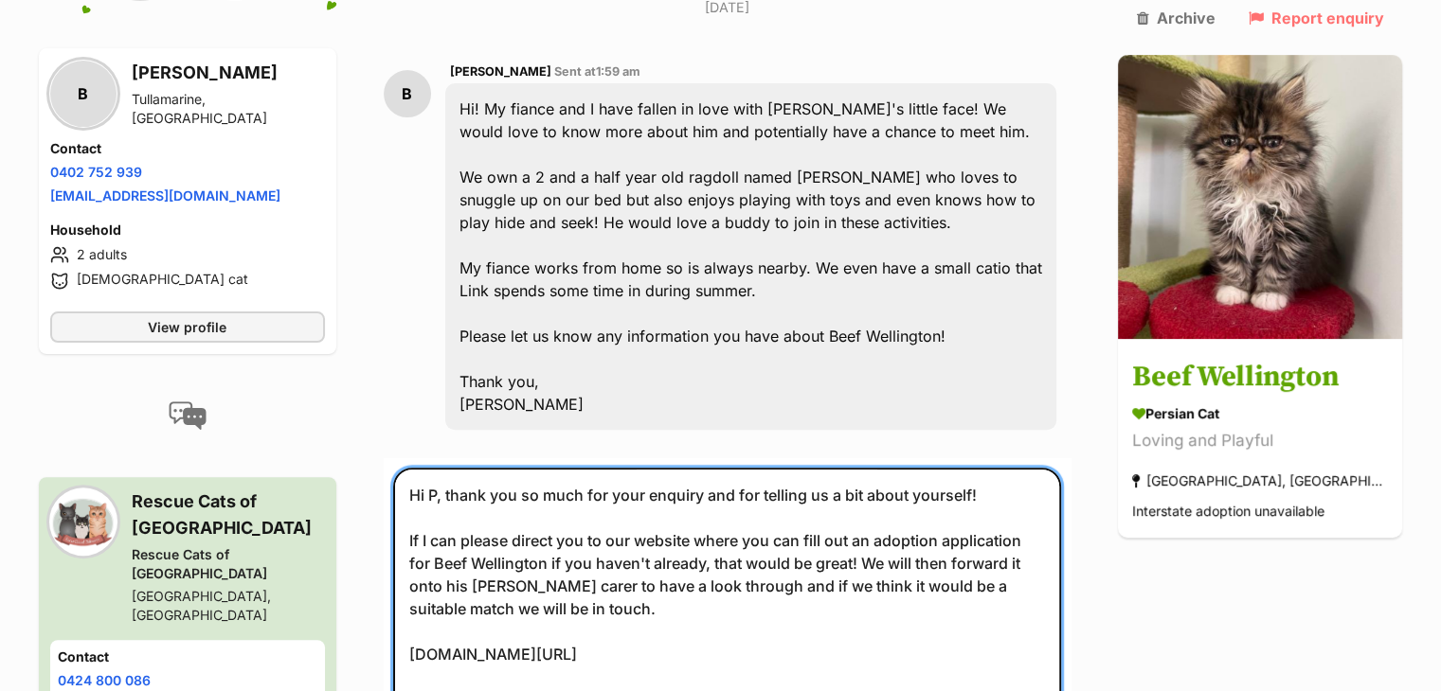
click at [452, 468] on textarea "Hi P, thank you so much for your enquiry and for telling us a bit about yoursel…" at bounding box center [727, 606] width 669 height 277
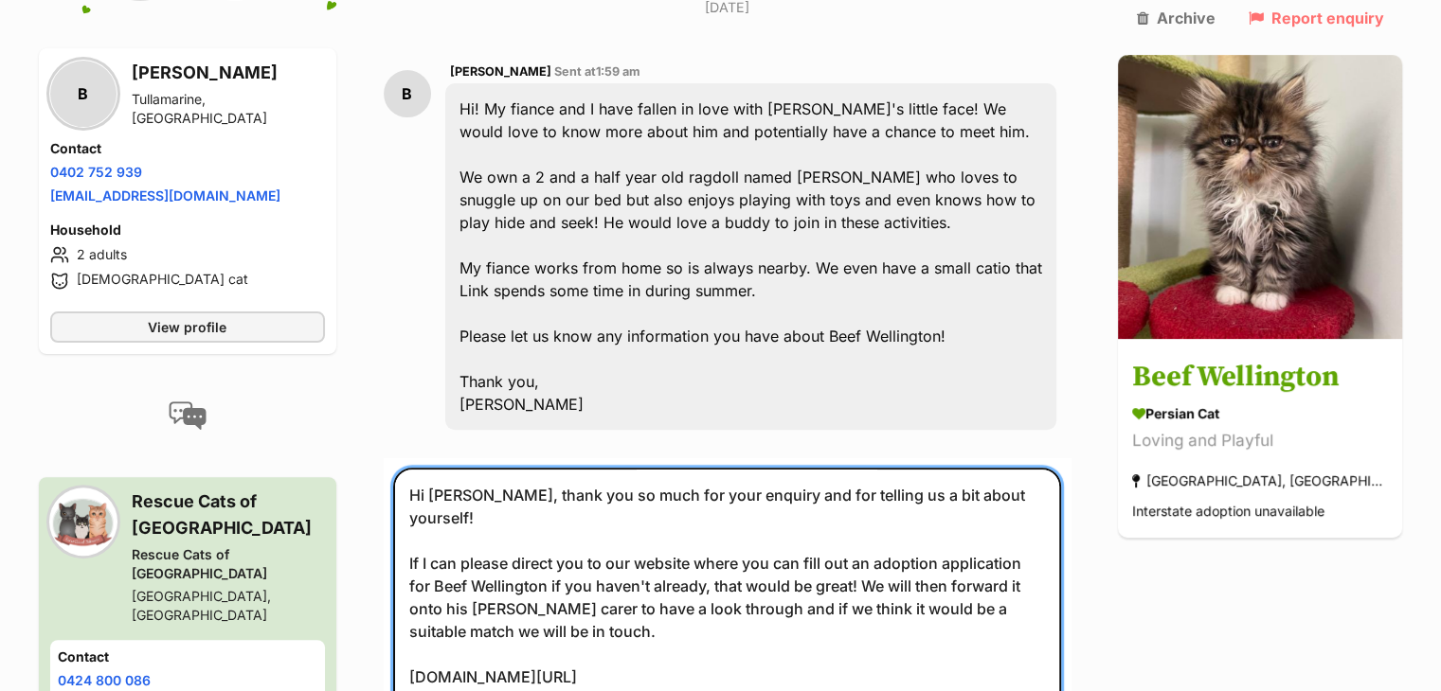
scroll to position [27, 0]
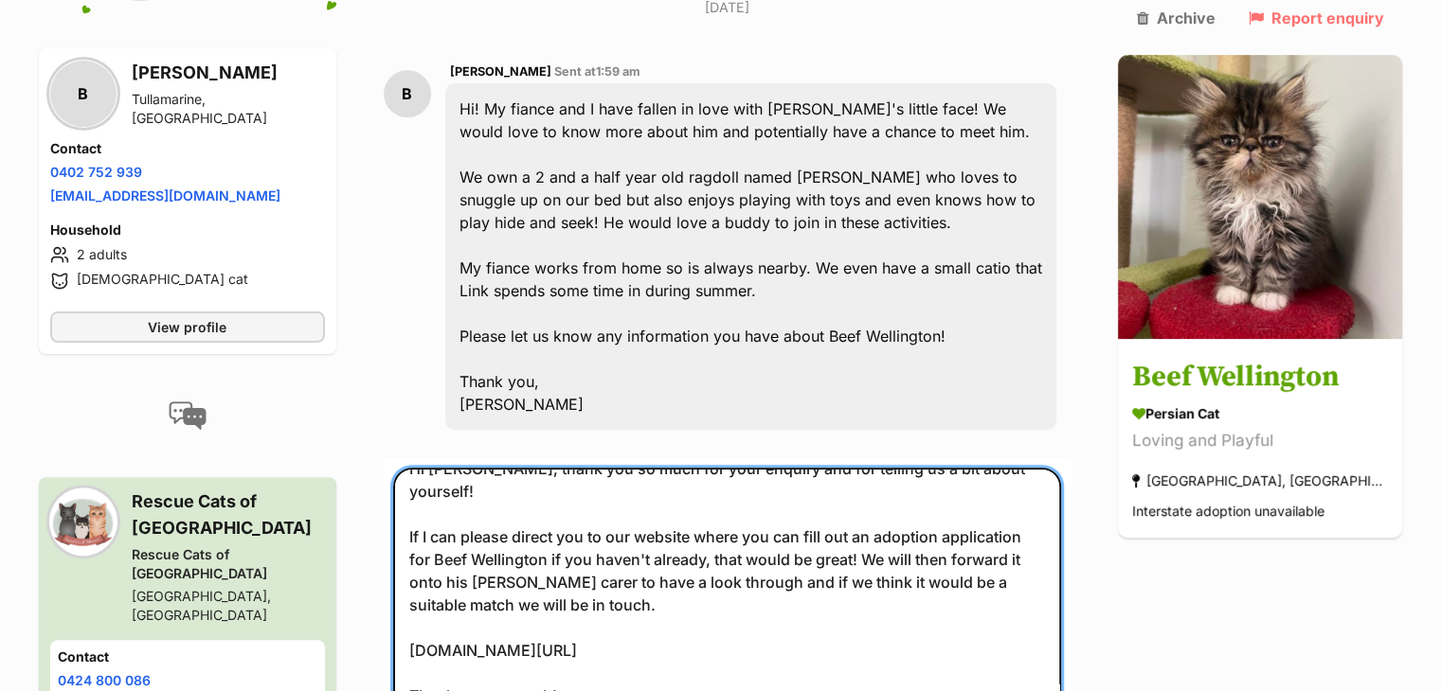
type textarea "Hi Bridget, thank you so much for your enquiry and for telling us a bit about y…"
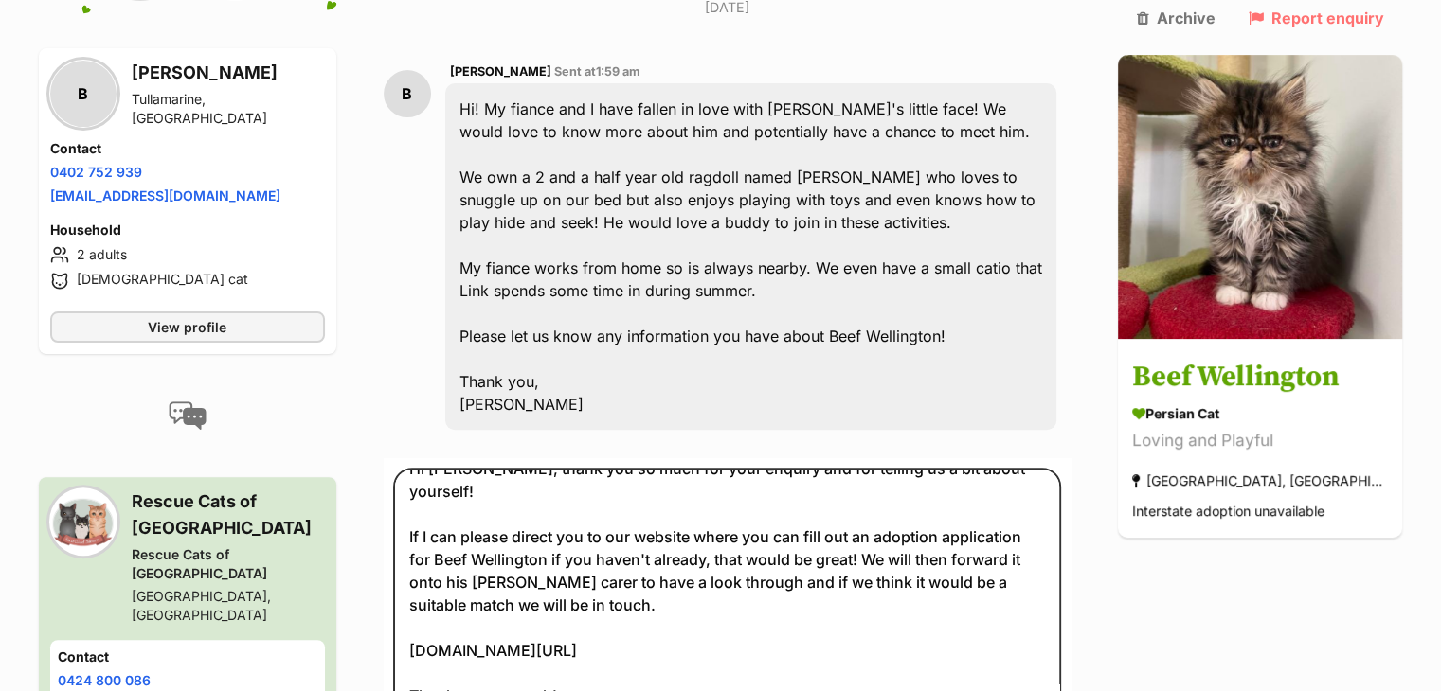
click at [1263, 588] on div "Back to all conversations 💌 Conversation participant details B B Bridget Tullam…" at bounding box center [721, 292] width 1392 height 1148
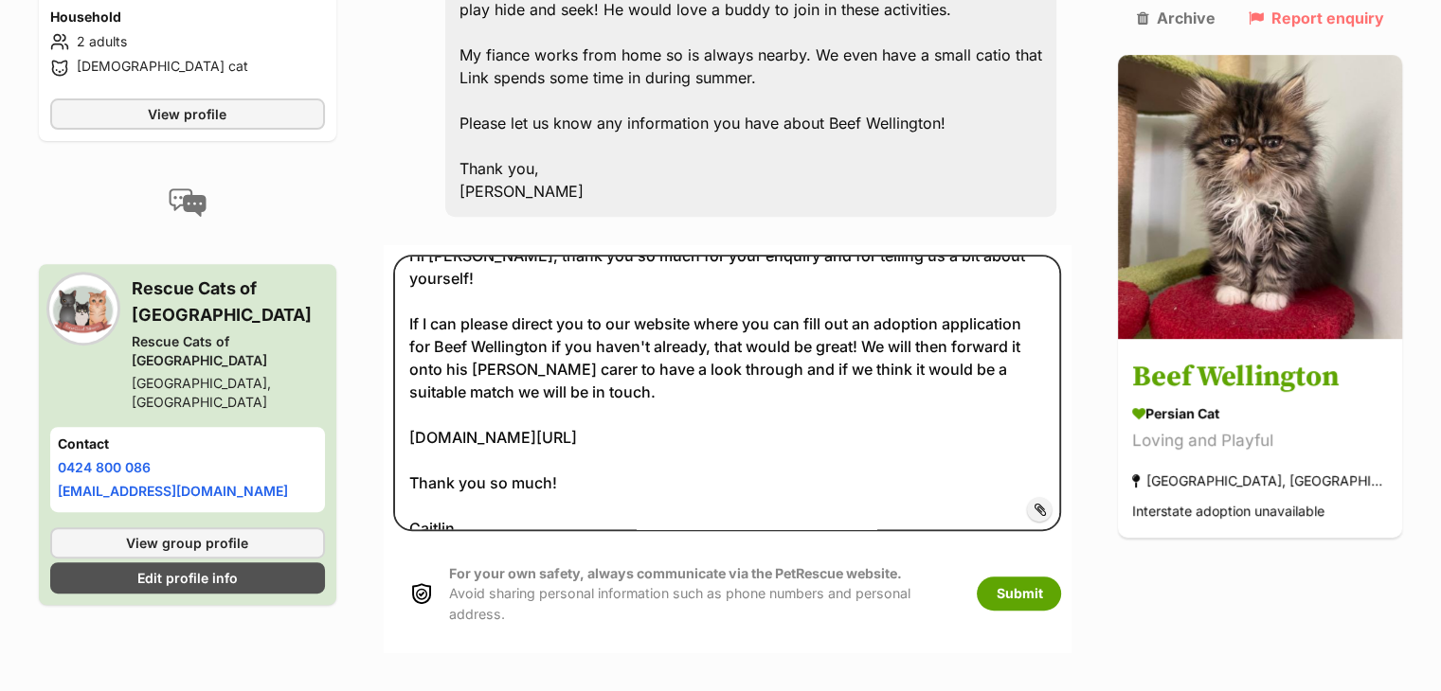
scroll to position [741, 0]
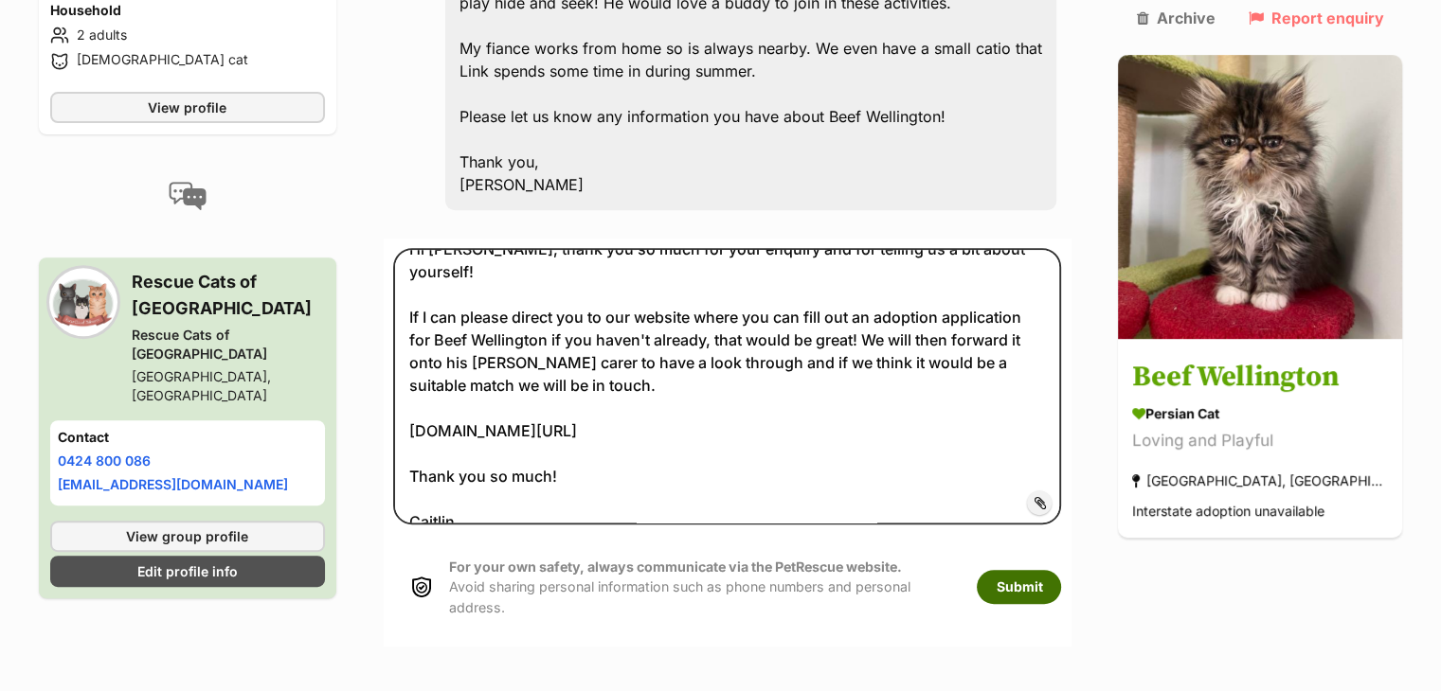
click at [1061, 570] on button "Submit" at bounding box center [1019, 587] width 84 height 34
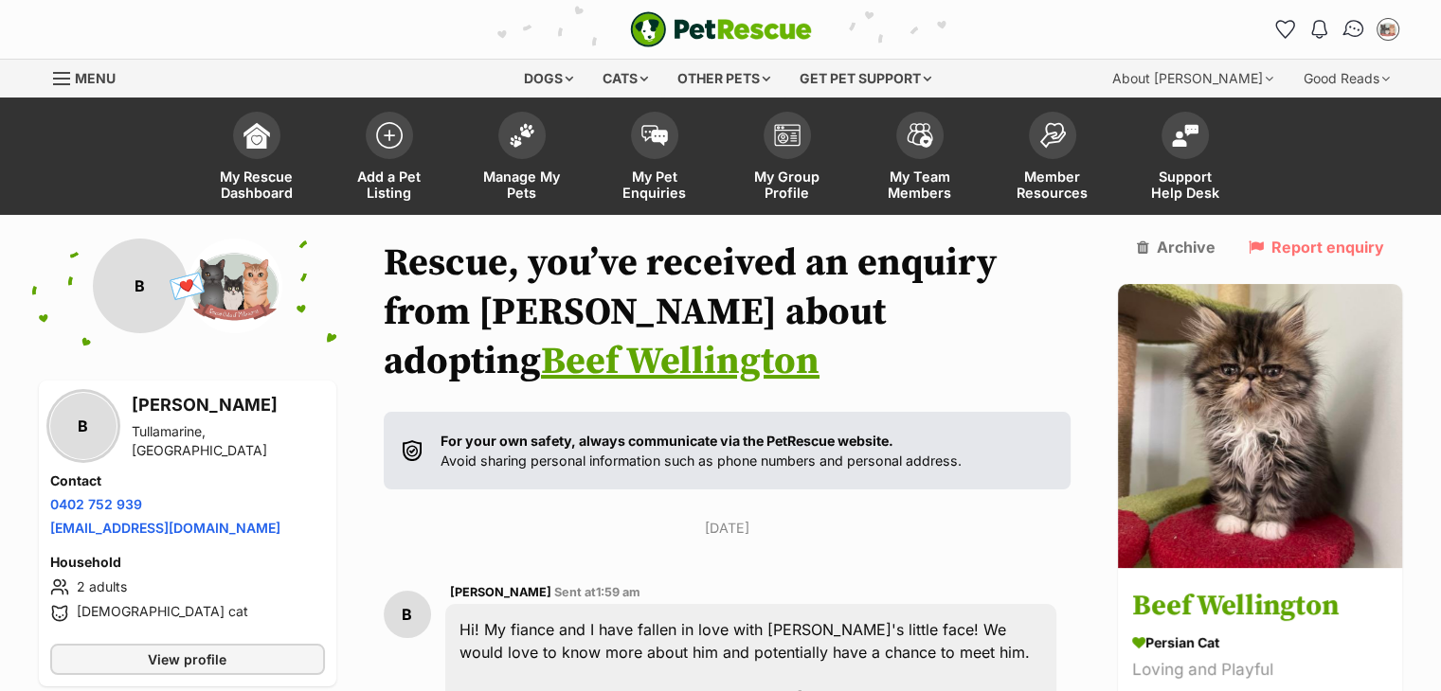
click at [1344, 28] on img "Conversations" at bounding box center [1353, 29] width 26 height 25
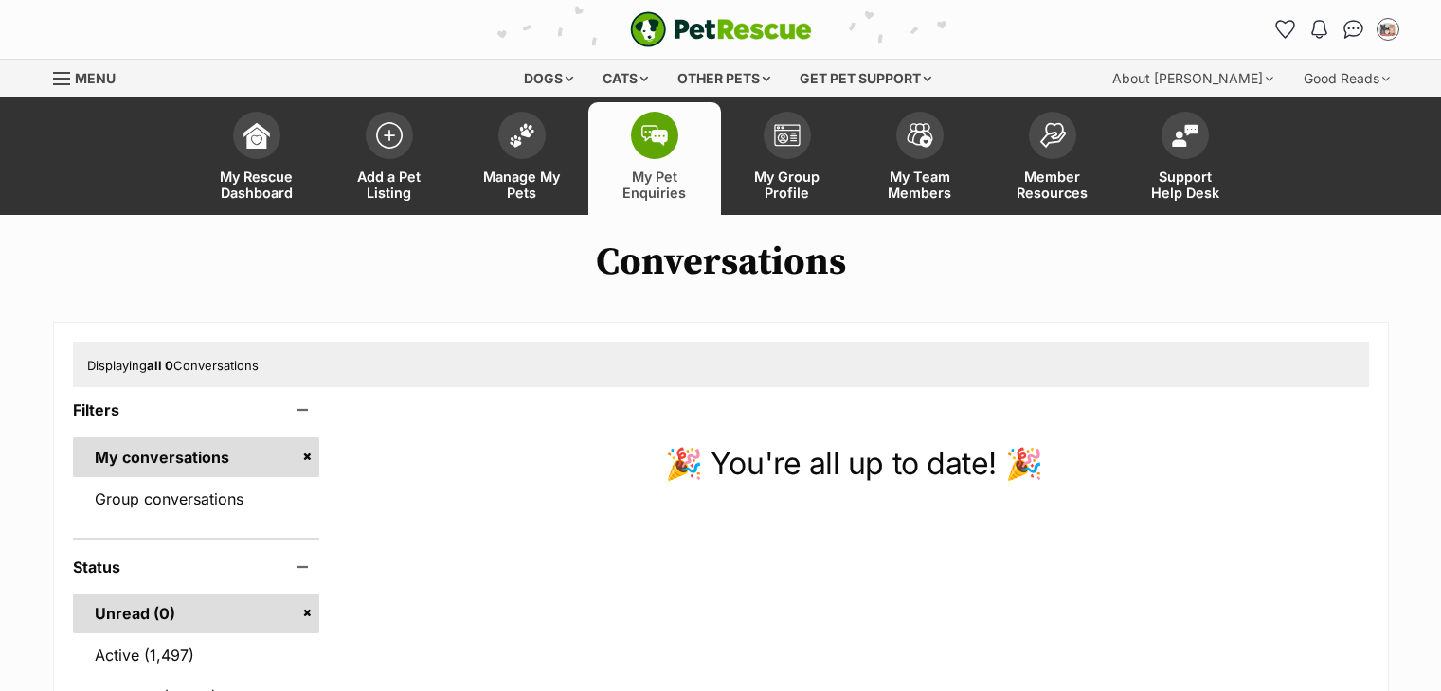
click at [789, 160] on link "My Group Profile" at bounding box center [787, 158] width 133 height 113
